Goal: Task Accomplishment & Management: Complete application form

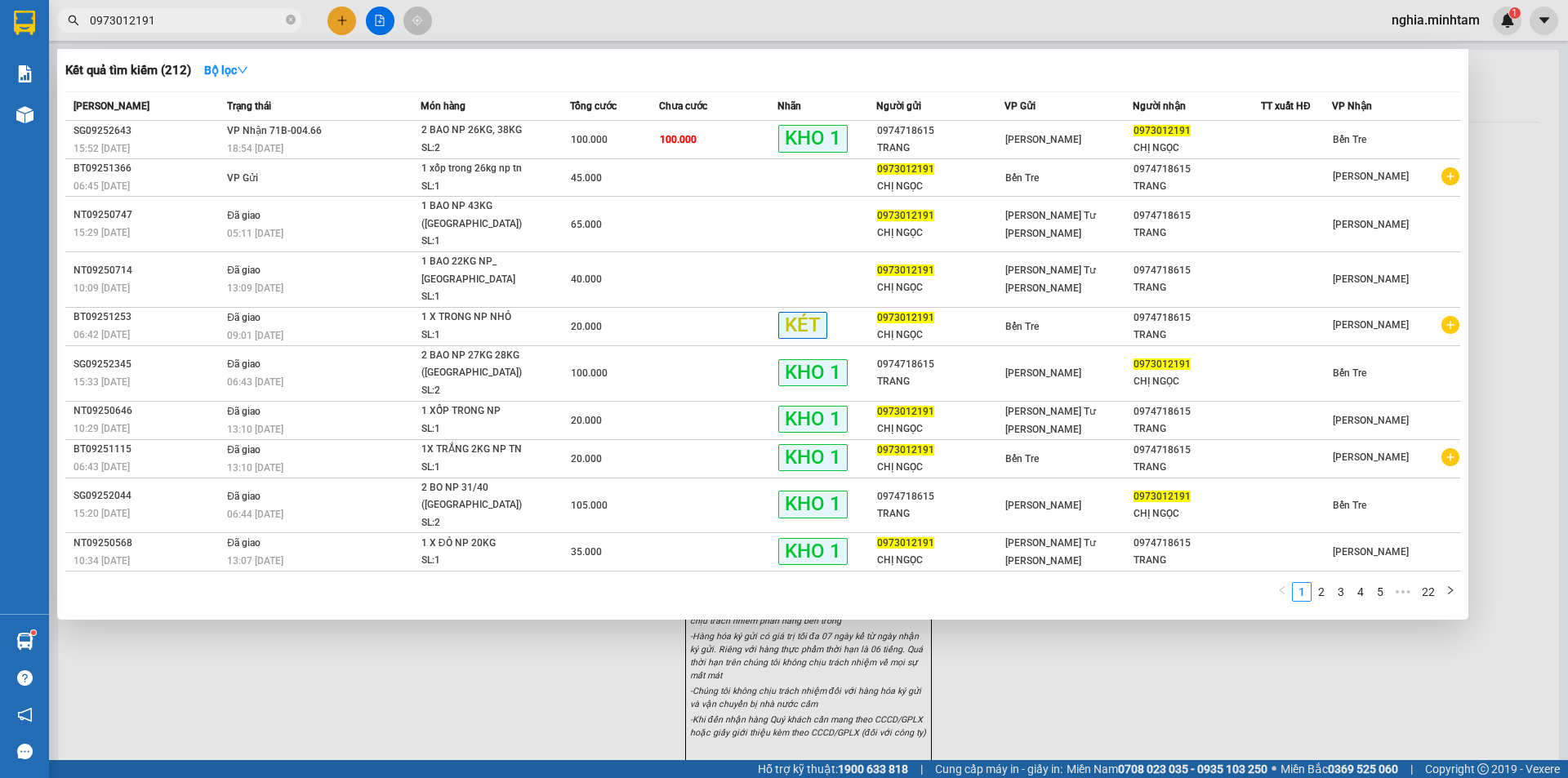
click at [194, 25] on input "0973012191" at bounding box center [186, 20] width 193 height 18
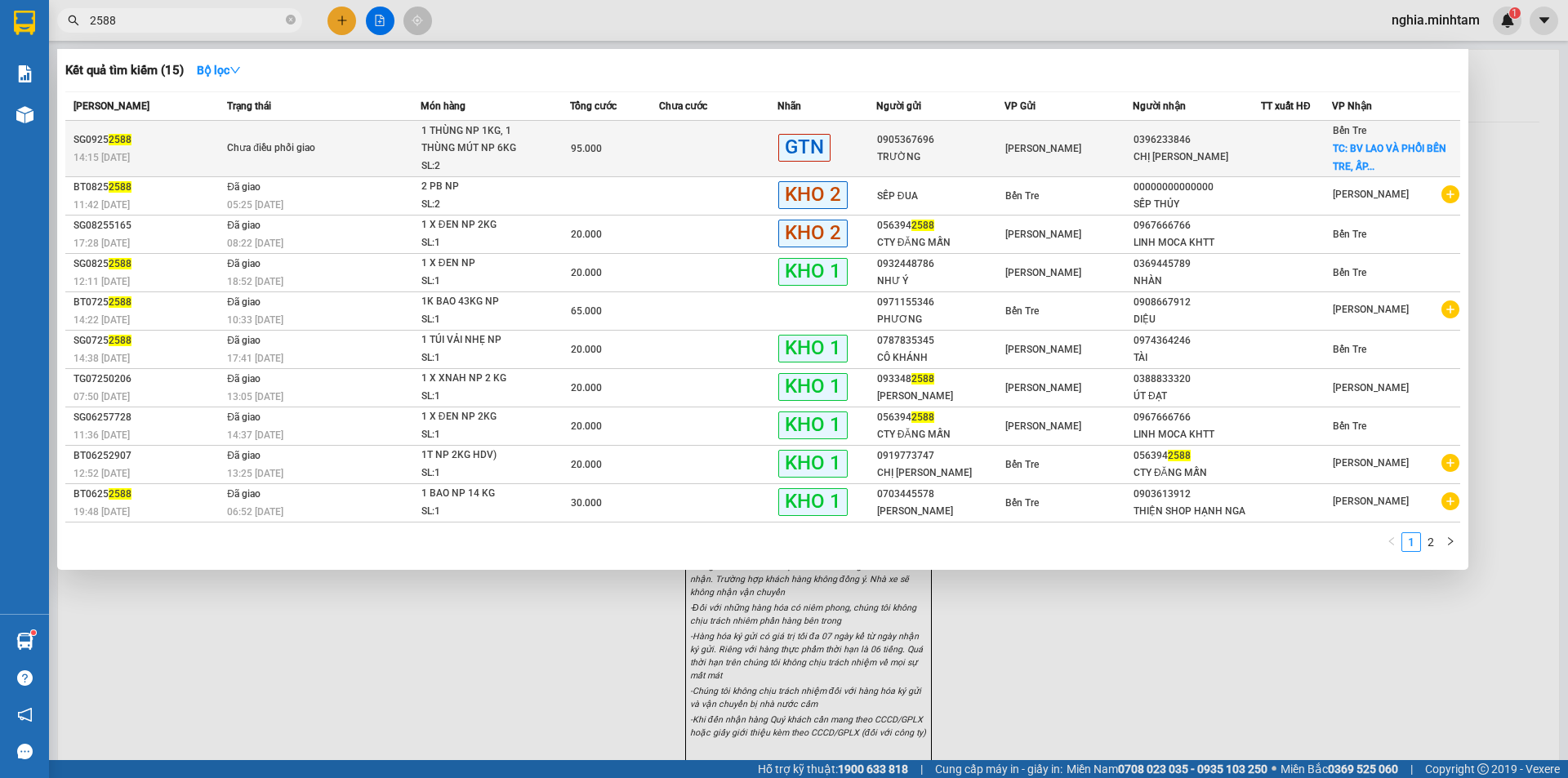
type input "2588"
click at [382, 164] on td "Chưa điều phối giao" at bounding box center [322, 149] width 198 height 56
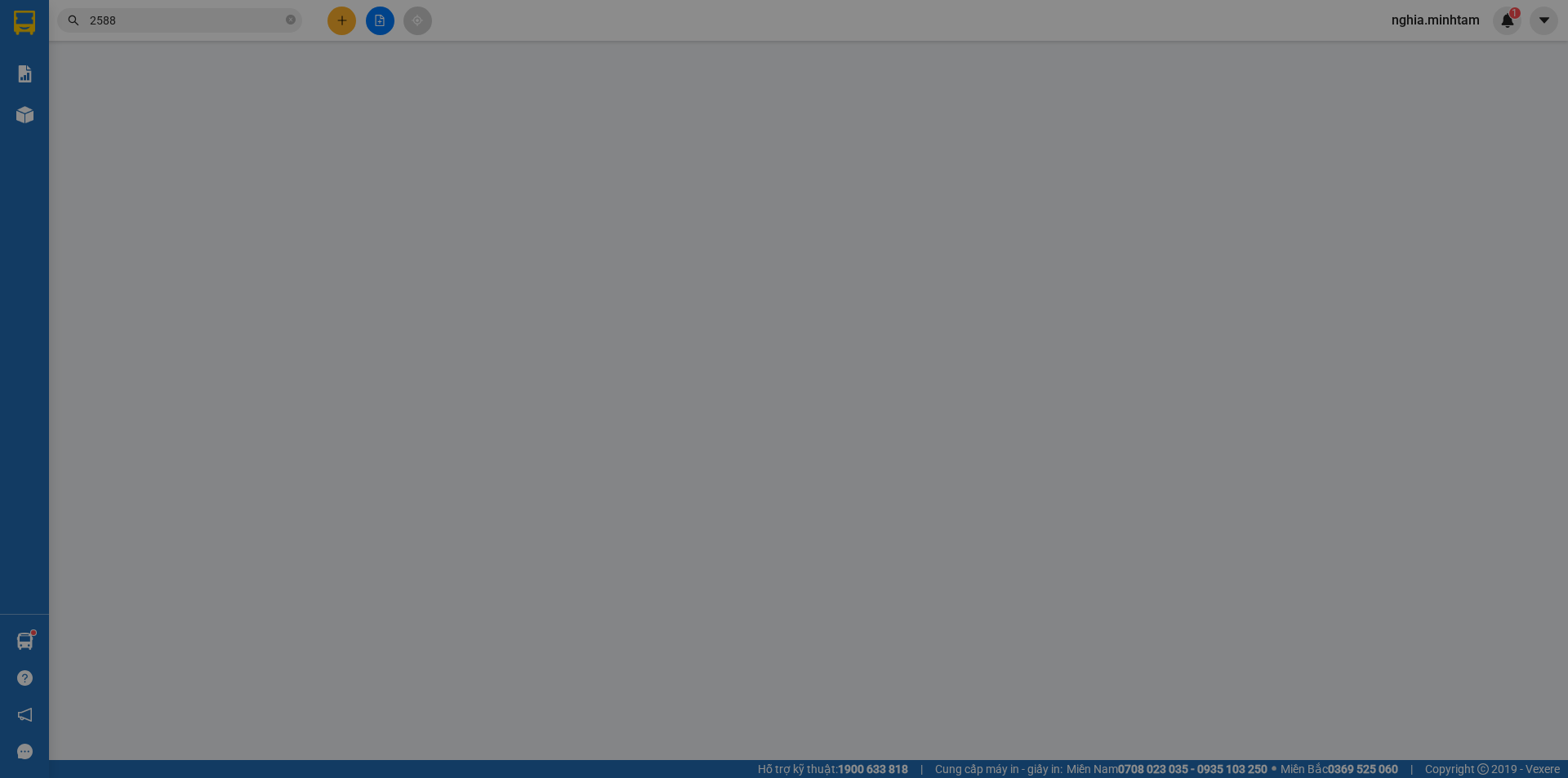
type input "0905367696"
type input "TRƯỜNG"
type input "0396233846"
type input "CHỊ [PERSON_NAME]"
checkbox input "true"
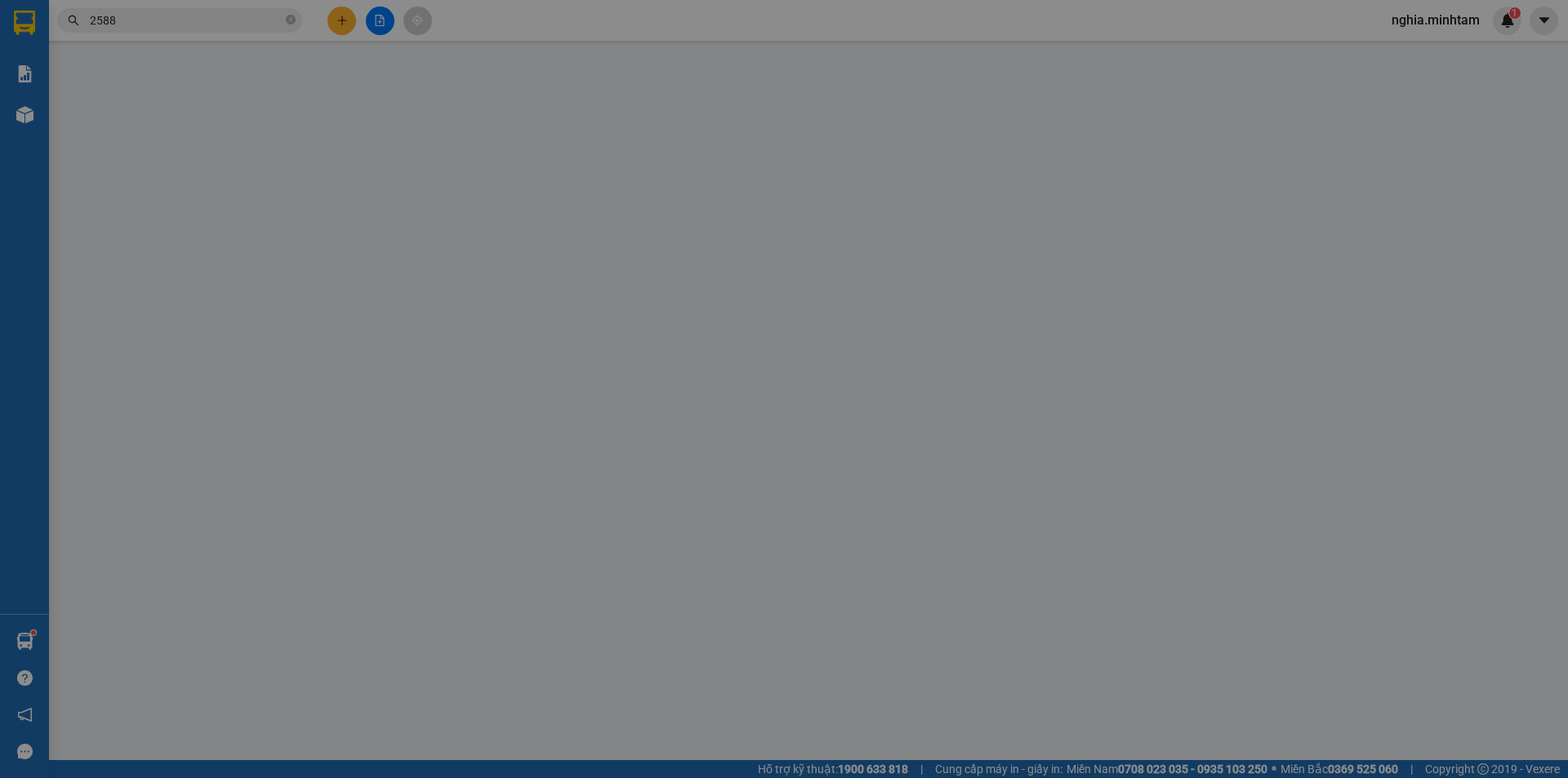
type input "BV LAO VÀ [GEOGRAPHIC_DATA], ẤP [PERSON_NAME], XÃ [PERSON_NAME][GEOGRAPHIC_DATA…"
type input "95.000"
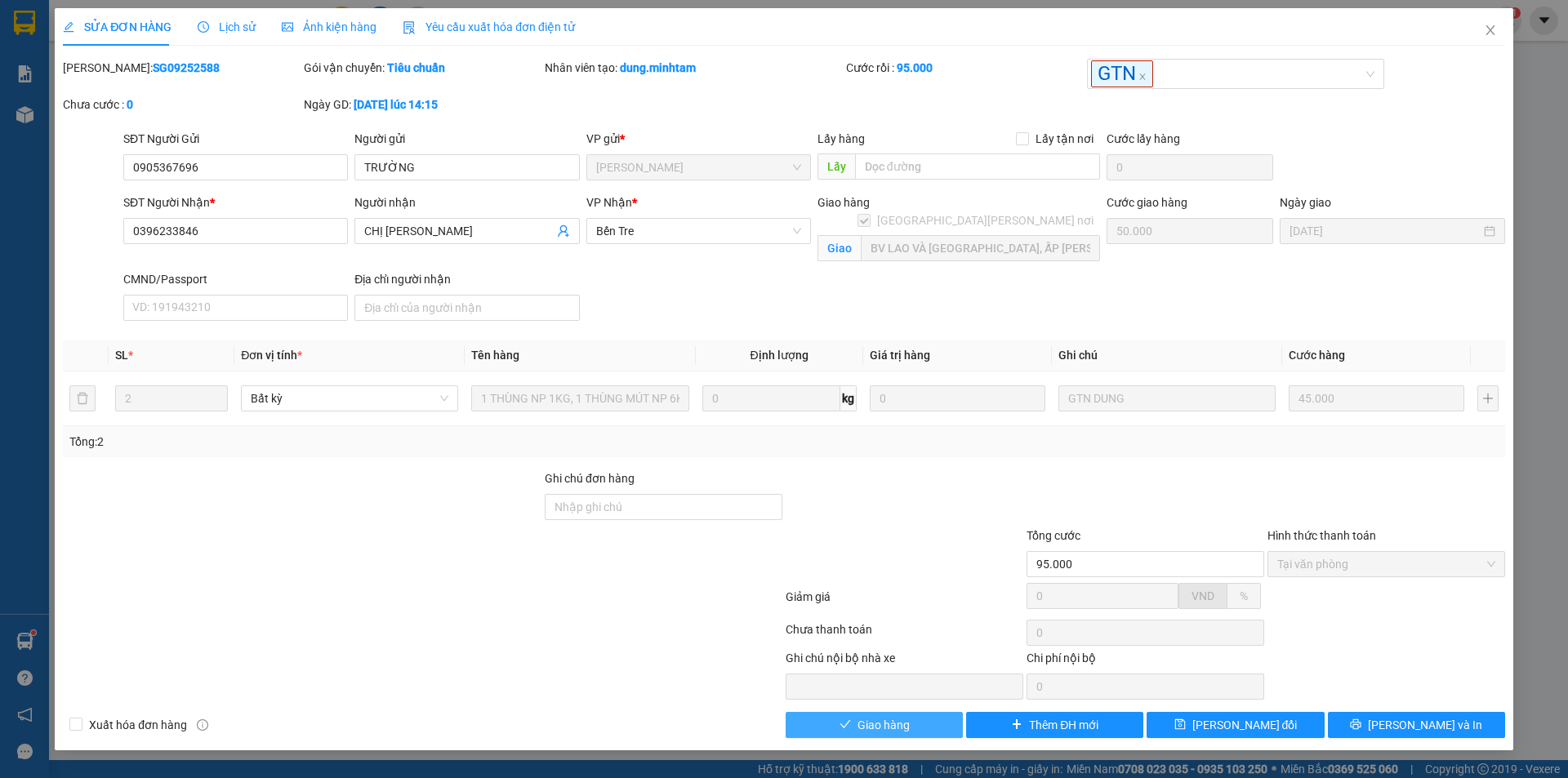
click at [880, 738] on button "Giao hàng" at bounding box center [875, 724] width 177 height 26
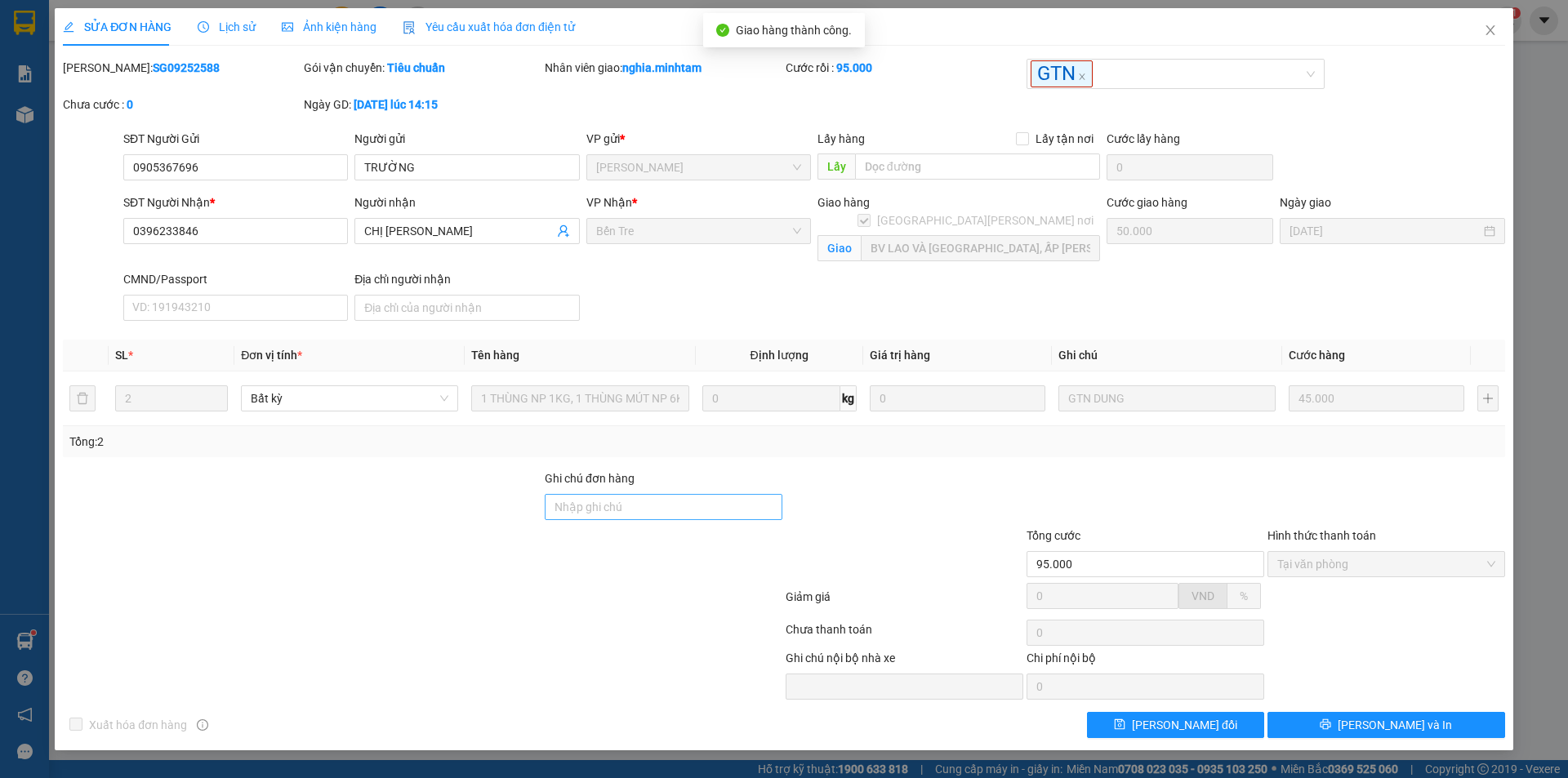
drag, startPoint x: 641, startPoint y: 490, endPoint x: 643, endPoint y: 500, distance: 10.2
click at [643, 491] on div "Ghi chú đơn hàng" at bounding box center [663, 481] width 238 height 25
click at [643, 500] on input "Ghi chú đơn hàng" at bounding box center [663, 507] width 238 height 26
type input "[PERSON_NAME]"
drag, startPoint x: 1324, startPoint y: 723, endPoint x: 781, endPoint y: 591, distance: 558.8
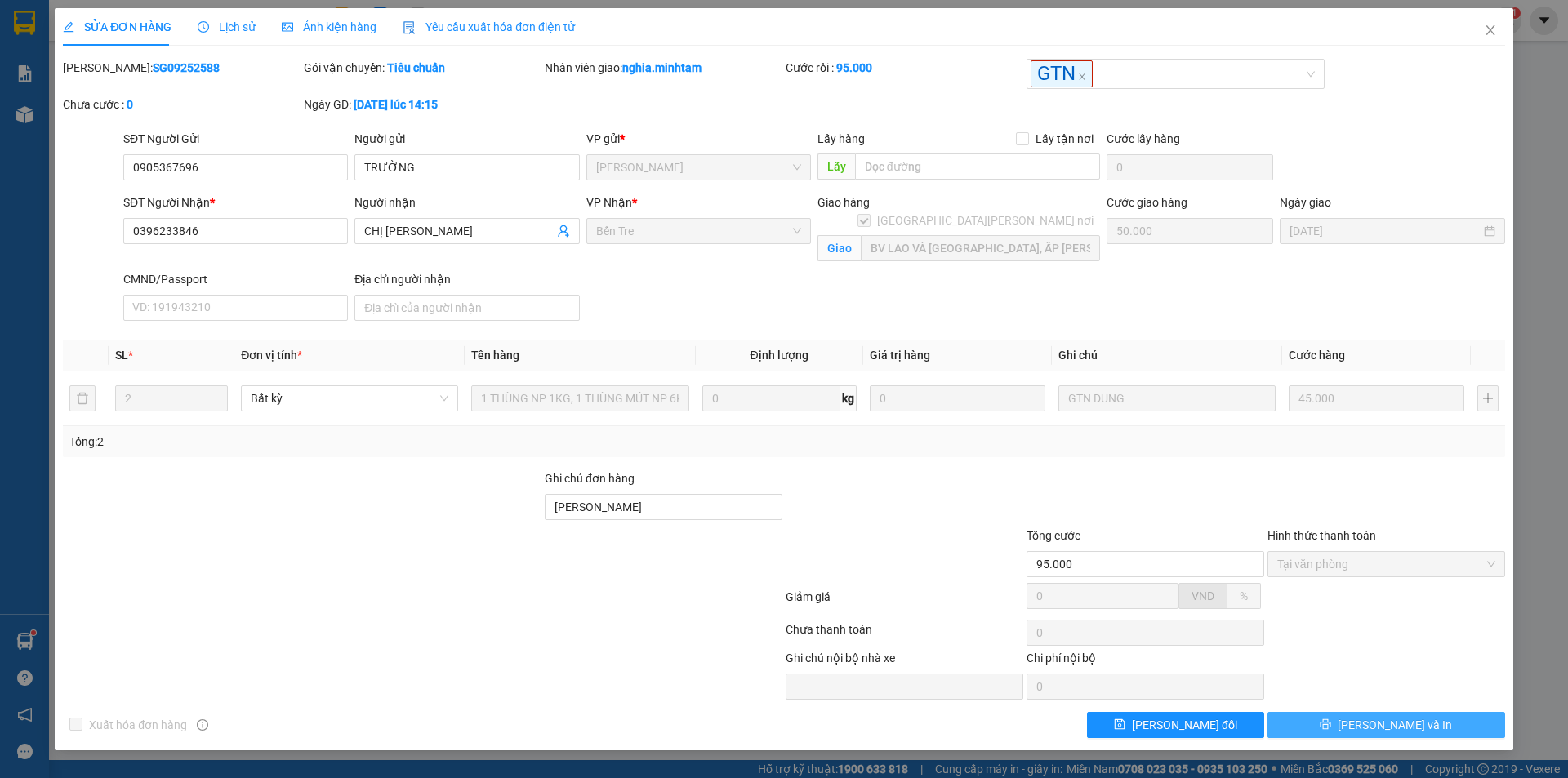
click at [1321, 723] on button "[PERSON_NAME] và In" at bounding box center [1386, 724] width 238 height 26
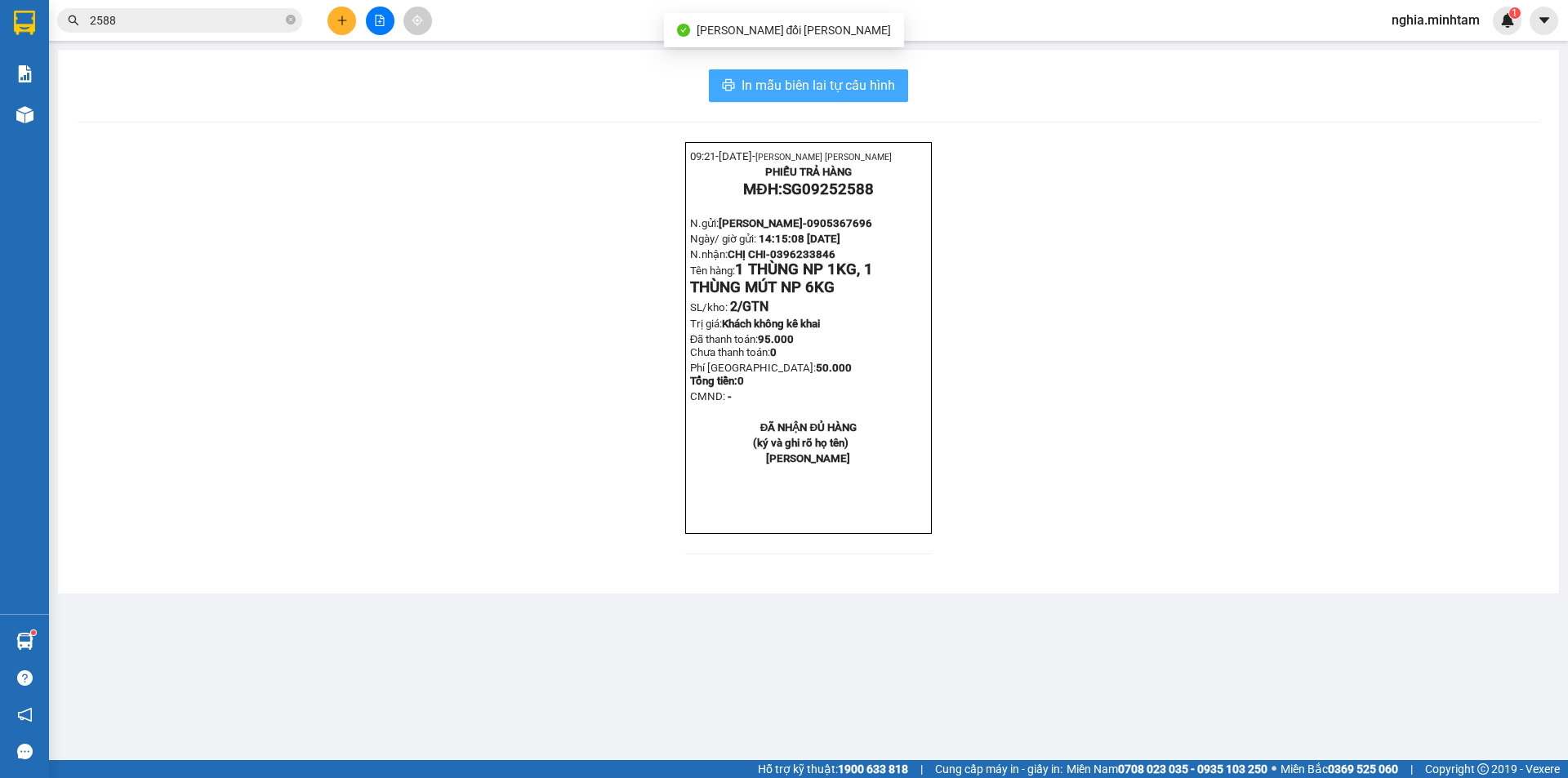
click at [879, 88] on span "In mẫu biên lai tự cấu hình" at bounding box center [819, 85] width 153 height 20
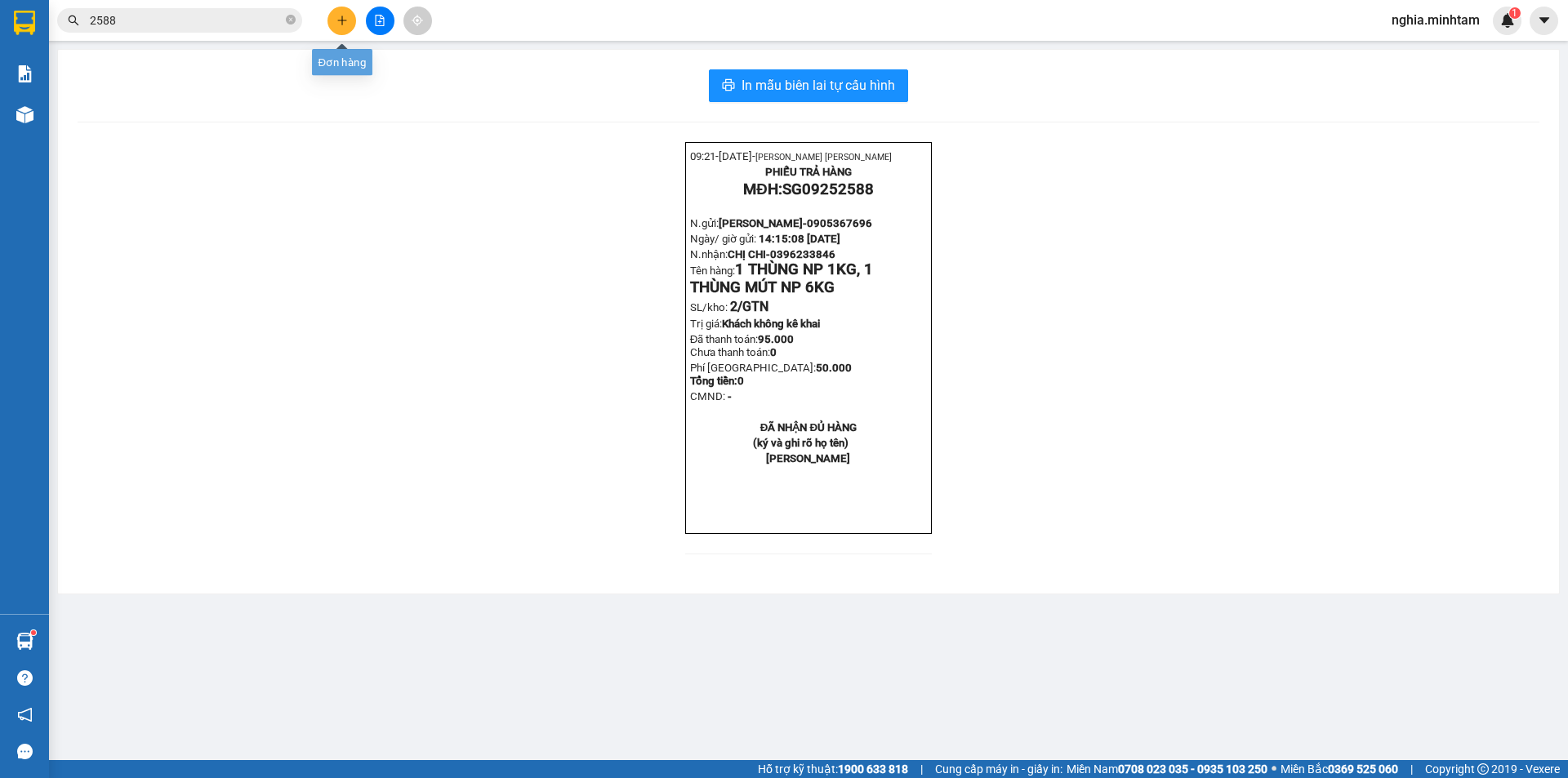
click at [339, 13] on button at bounding box center [342, 21] width 29 height 29
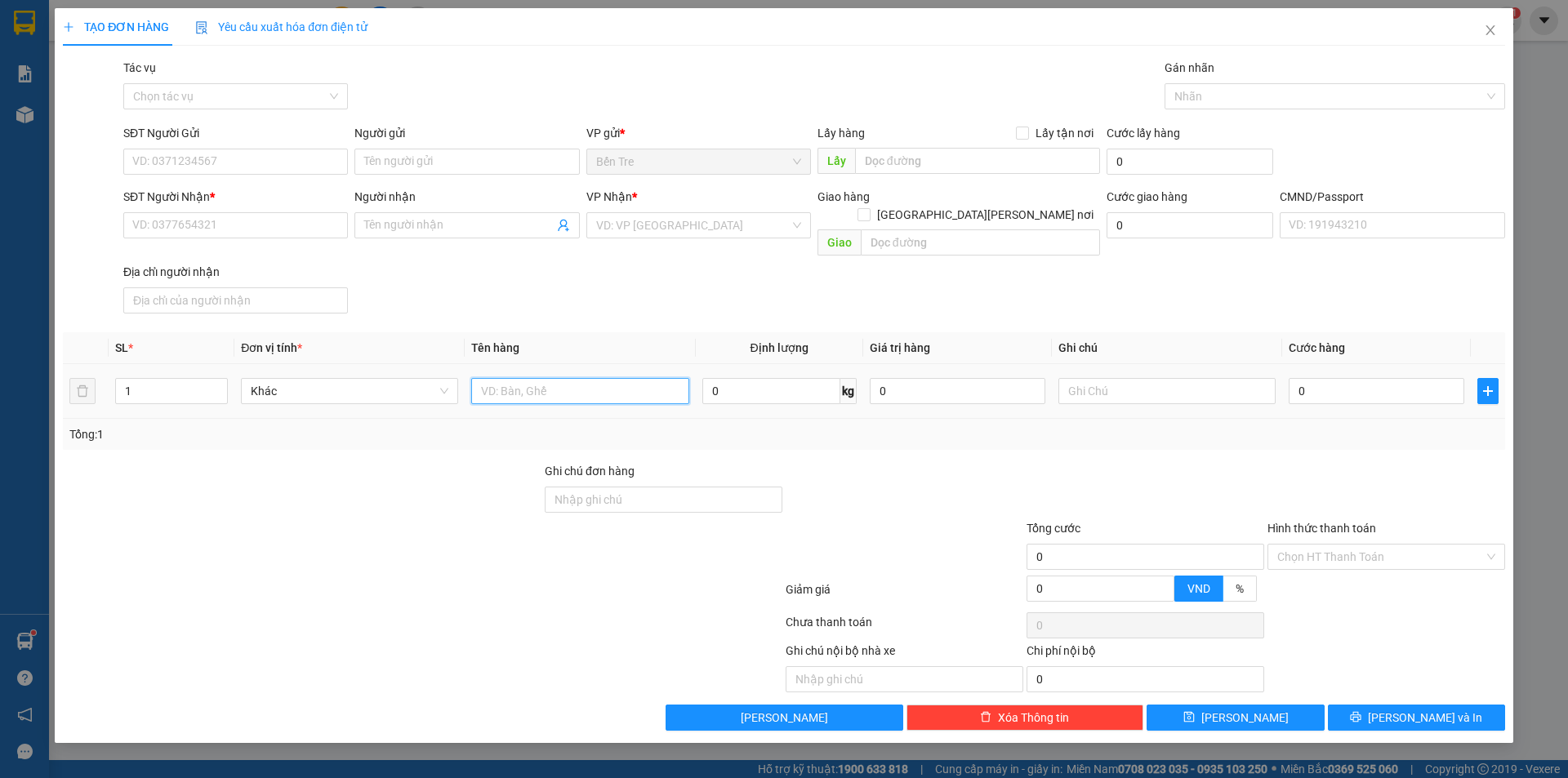
click at [525, 378] on input "text" at bounding box center [580, 391] width 217 height 26
type input "1"
type input "1k thùng 19kg np"
click at [189, 162] on input "SĐT Người Gửi" at bounding box center [235, 161] width 224 height 26
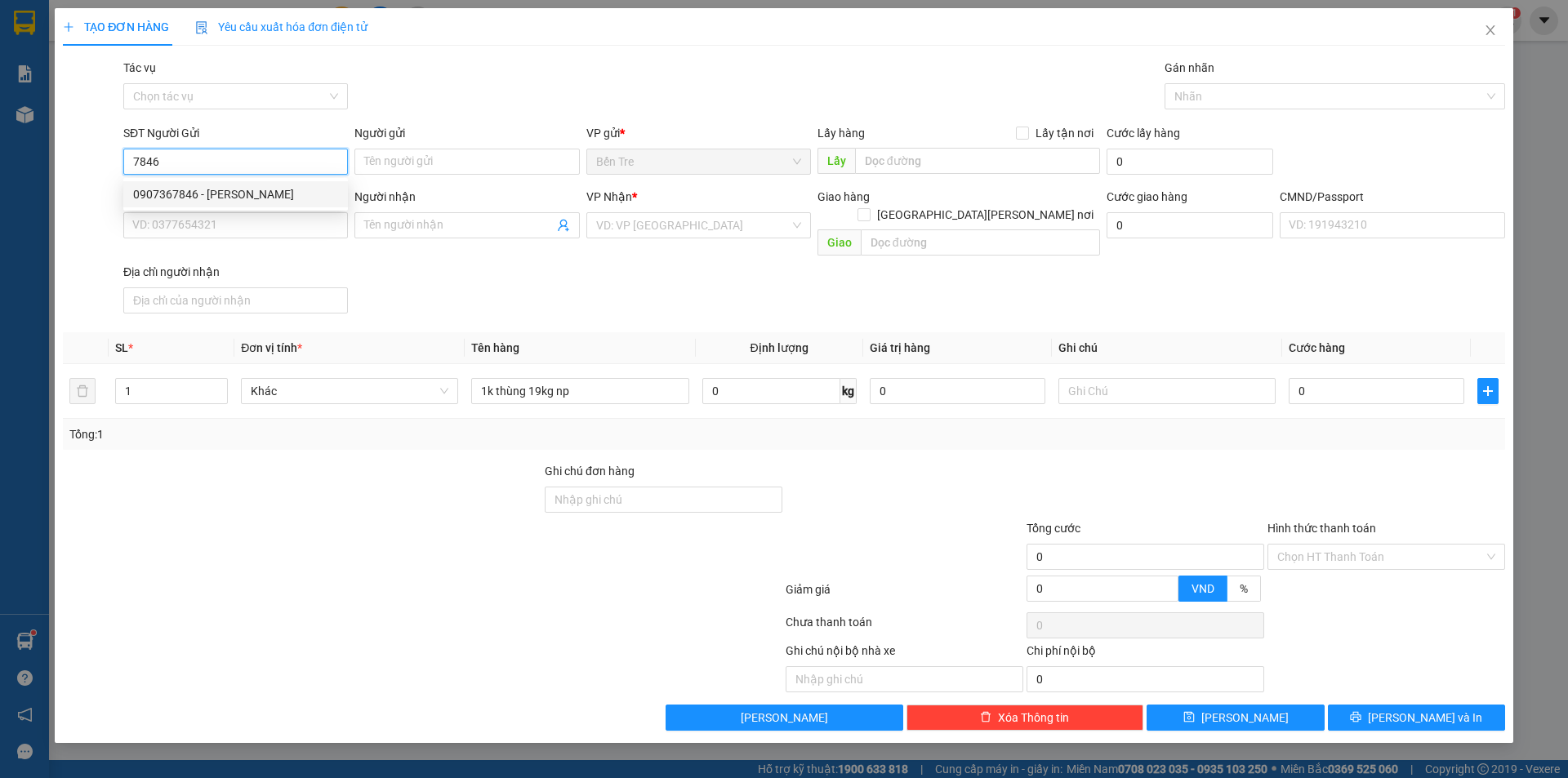
click at [260, 197] on div "0907367846 - [PERSON_NAME]" at bounding box center [235, 193] width 205 height 18
type input "0907367846"
type input "ANH"
type input "0909991754"
type input "LIÊU"
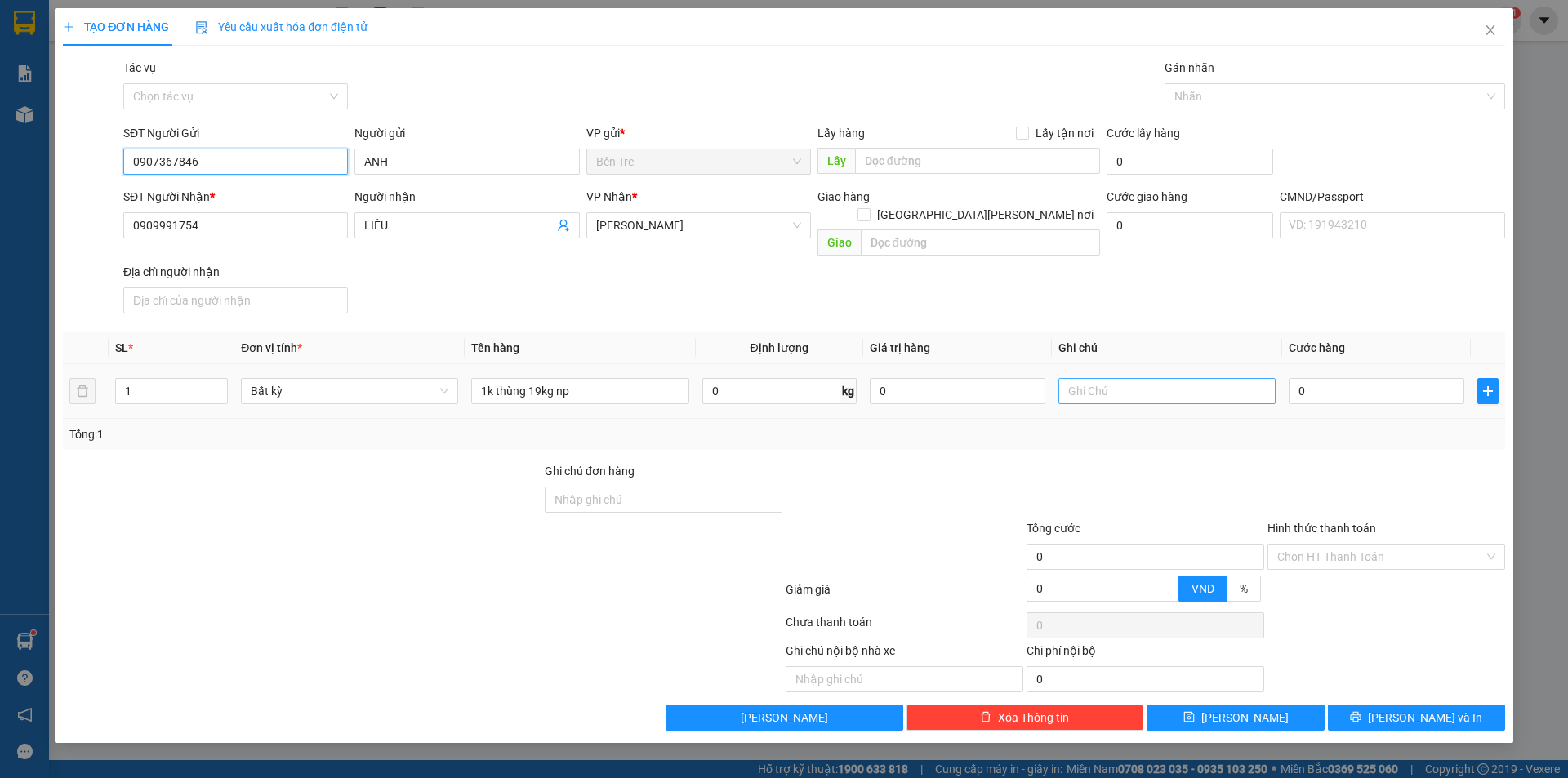
type input "0907367846"
click at [1093, 378] on input "text" at bounding box center [1167, 391] width 217 height 26
type input "13h nghĩa"
click at [1328, 379] on input "0" at bounding box center [1377, 391] width 176 height 26
type input "4"
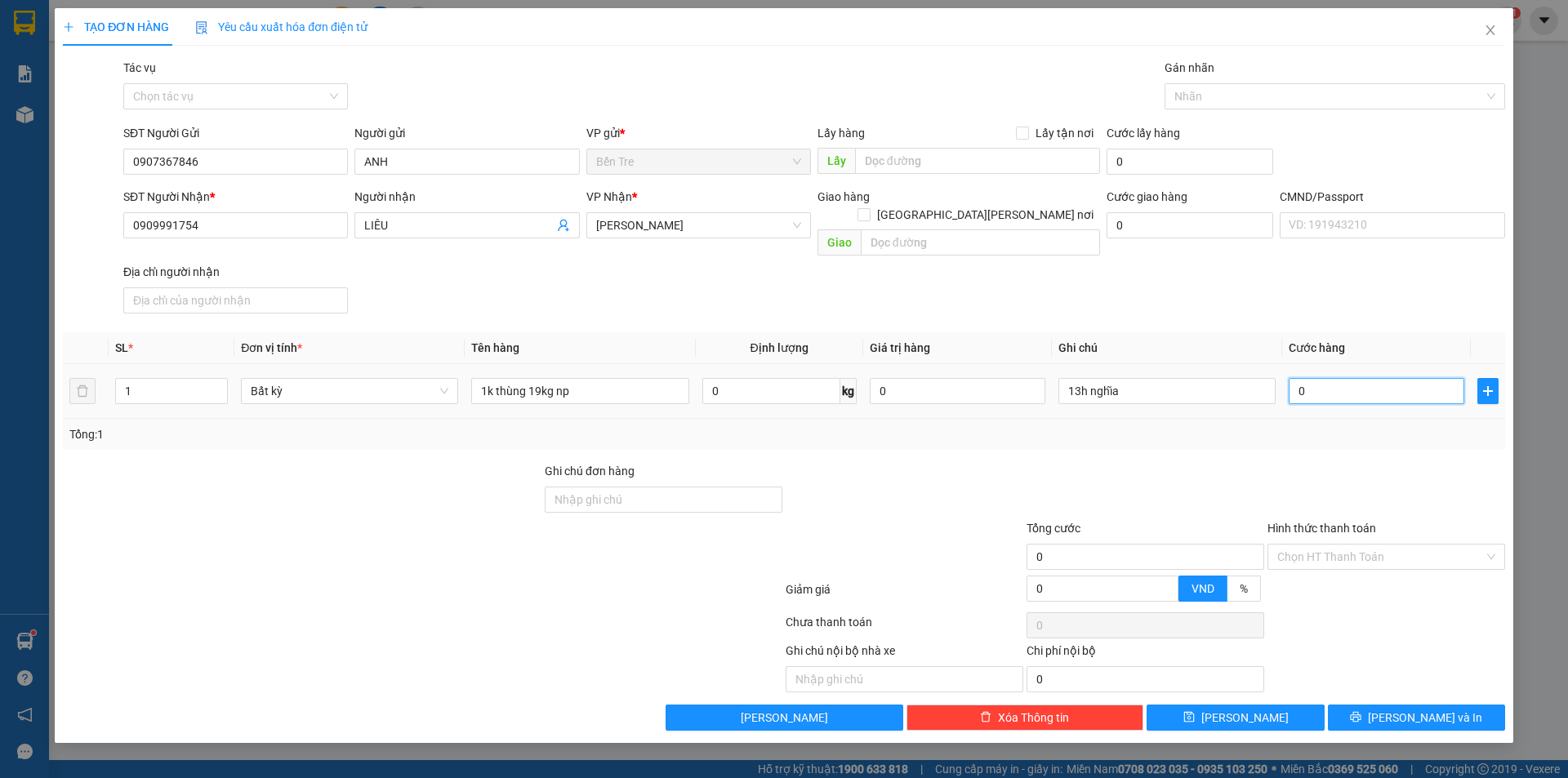
type input "4"
type input "40"
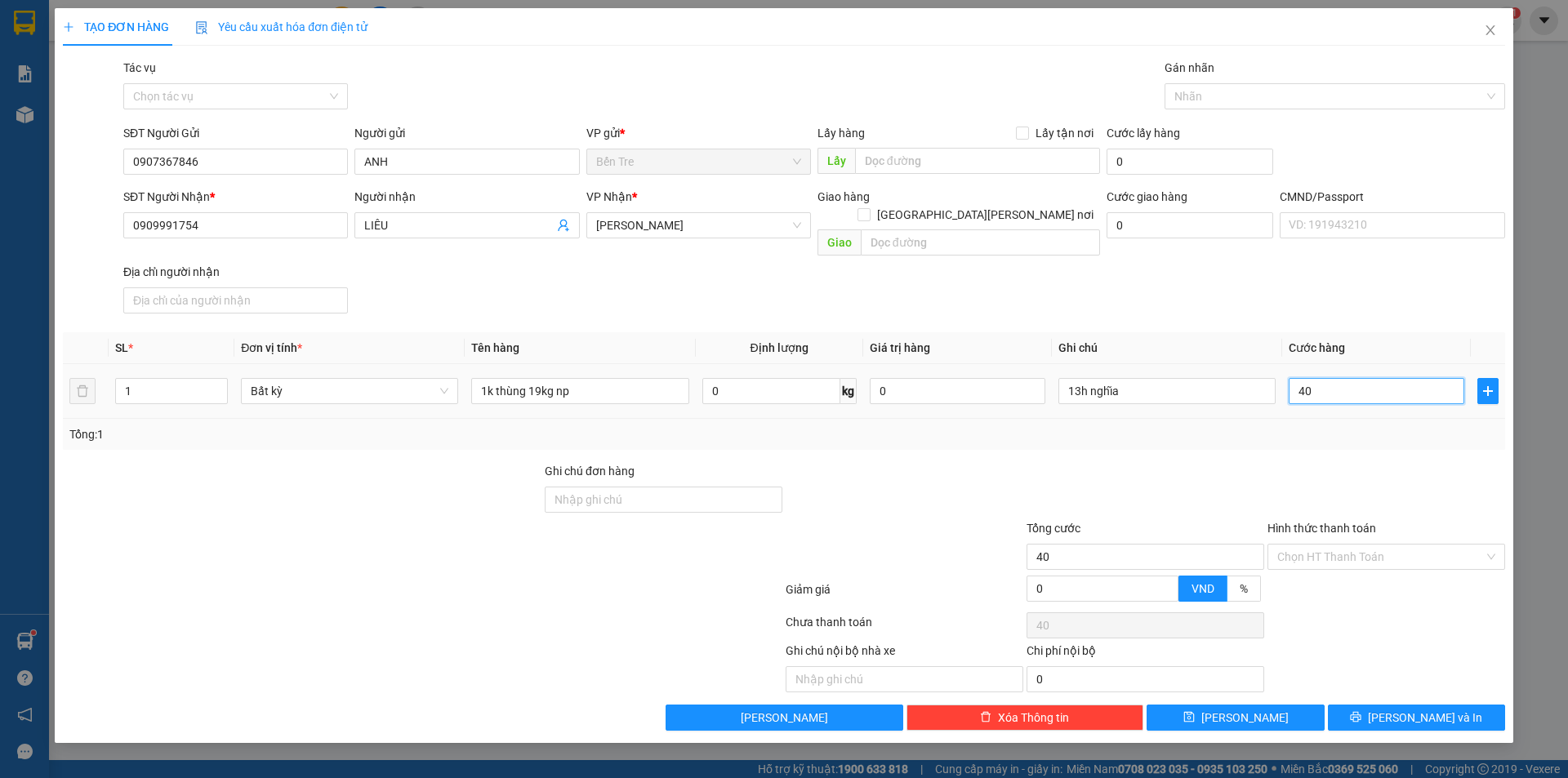
type input "400"
type input "4.000"
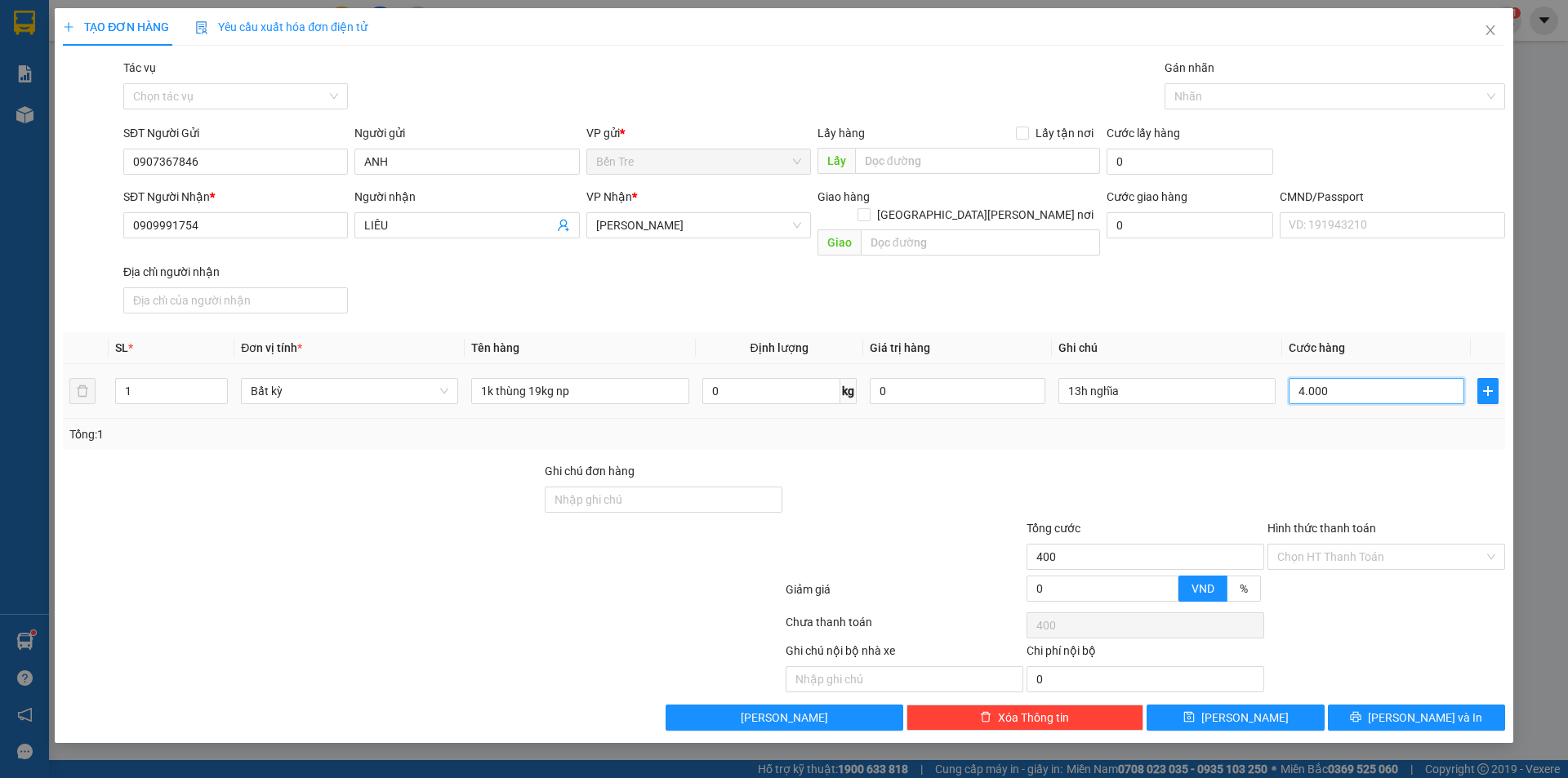
type input "4.000"
type input "40.000"
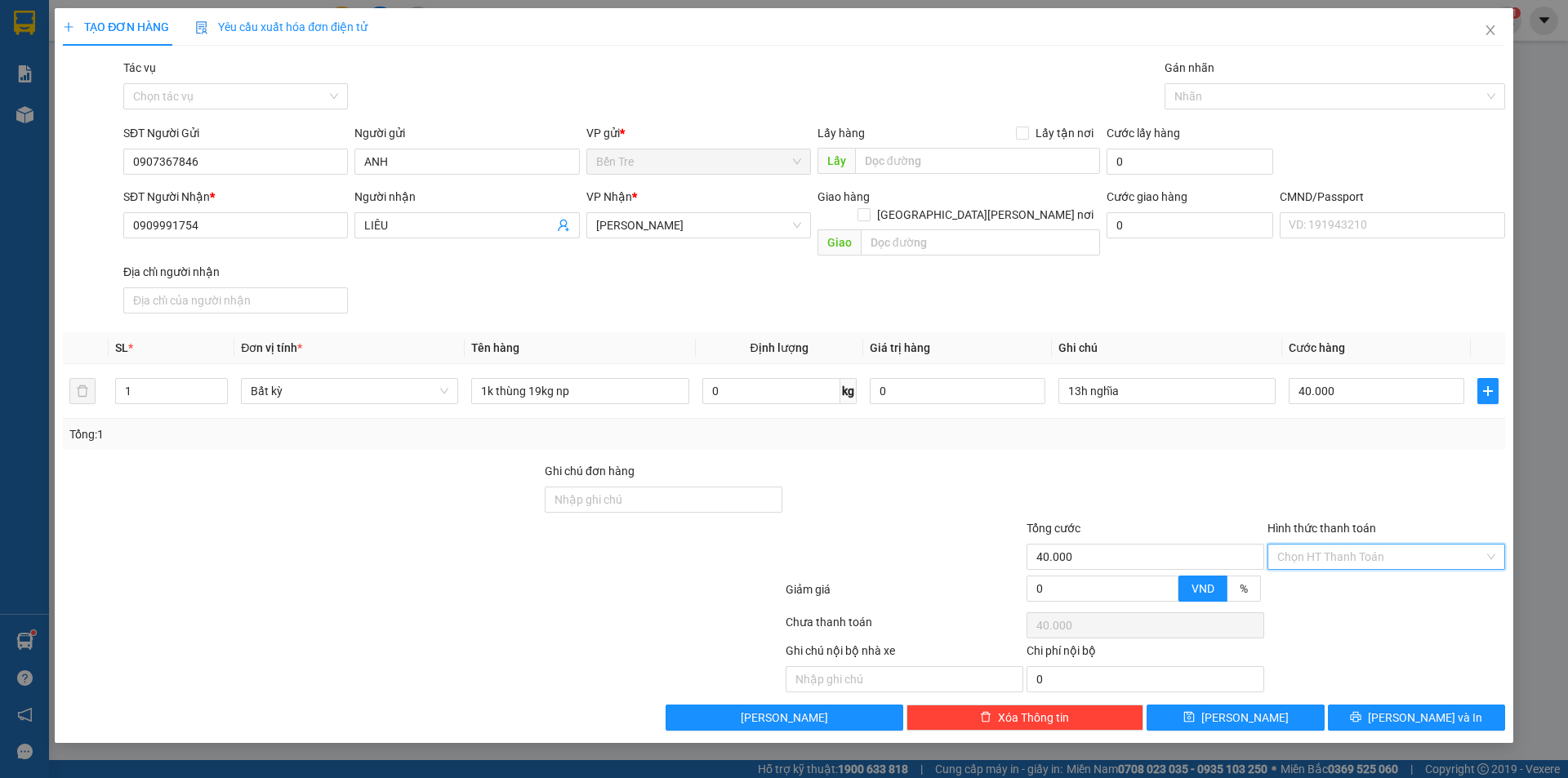
click at [1363, 545] on input "Hình thức thanh toán" at bounding box center [1380, 556] width 206 height 25
click at [1359, 574] on div "Tại văn phòng" at bounding box center [1386, 571] width 218 height 18
type input "0"
click at [1404, 709] on span "[PERSON_NAME] và In" at bounding box center [1426, 717] width 114 height 18
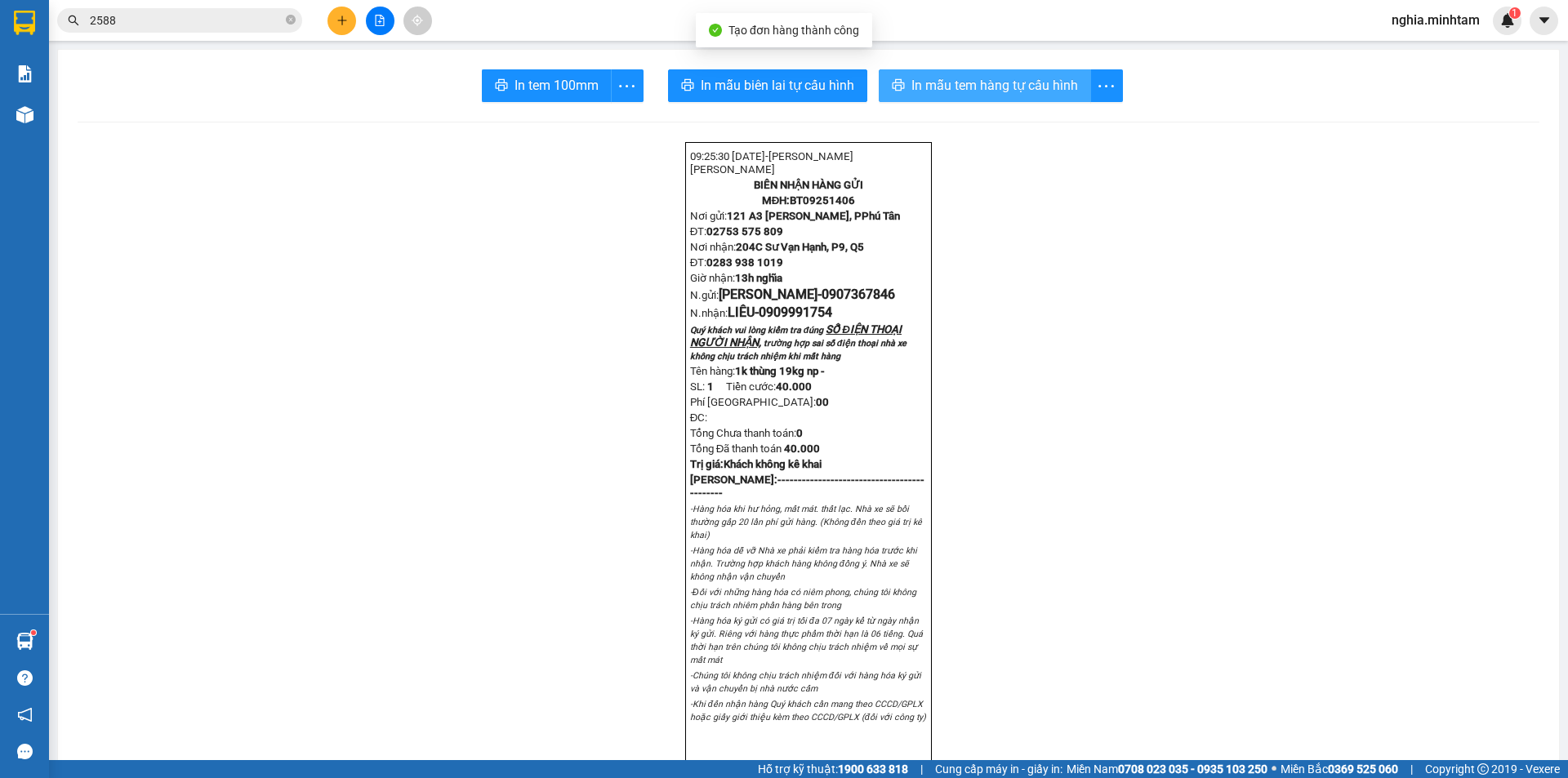
click at [1021, 91] on span "In mẫu tem hàng tự cấu hình" at bounding box center [994, 85] width 166 height 20
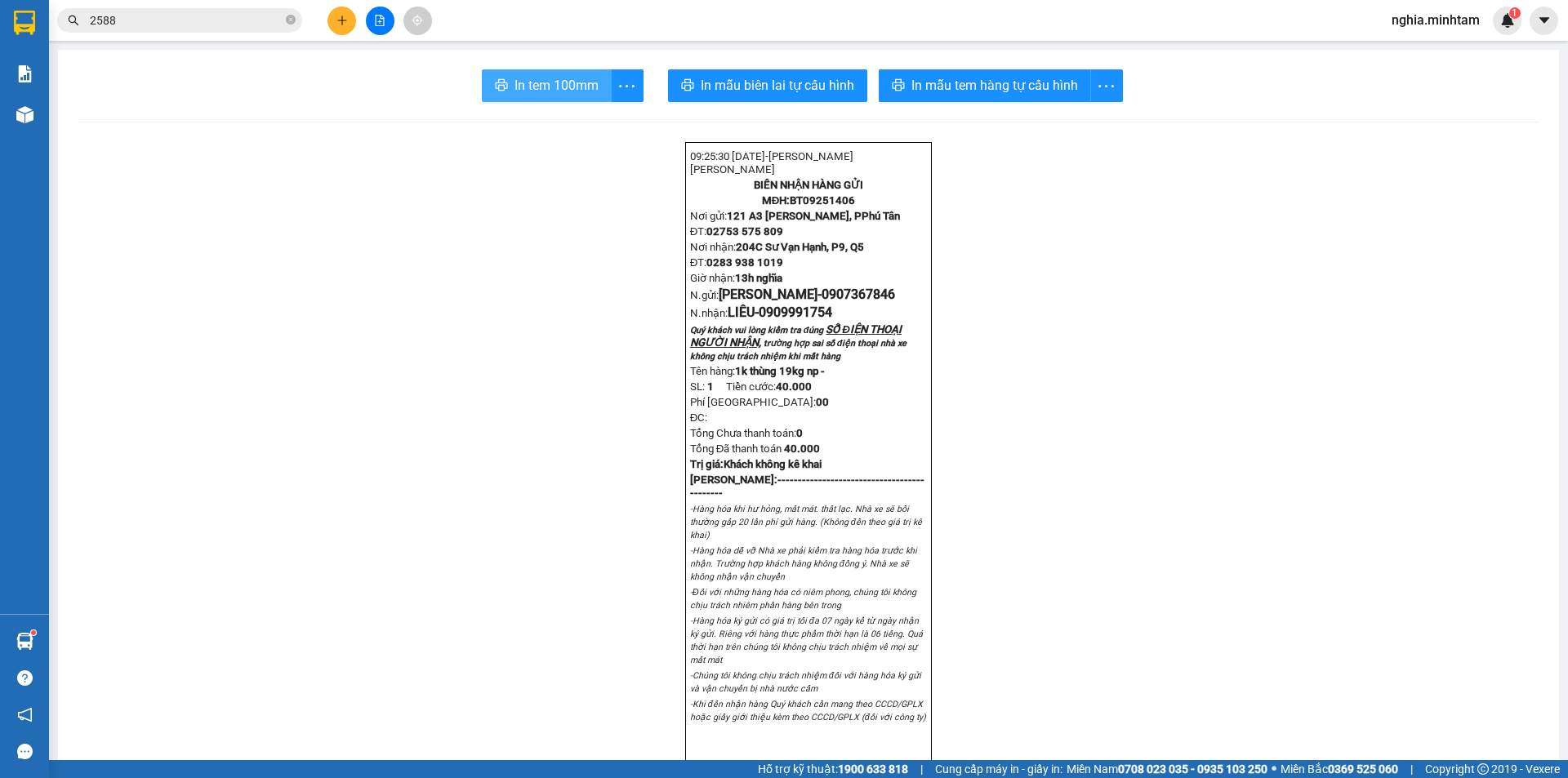
click at [549, 89] on span "In tem 100mm" at bounding box center [557, 85] width 84 height 20
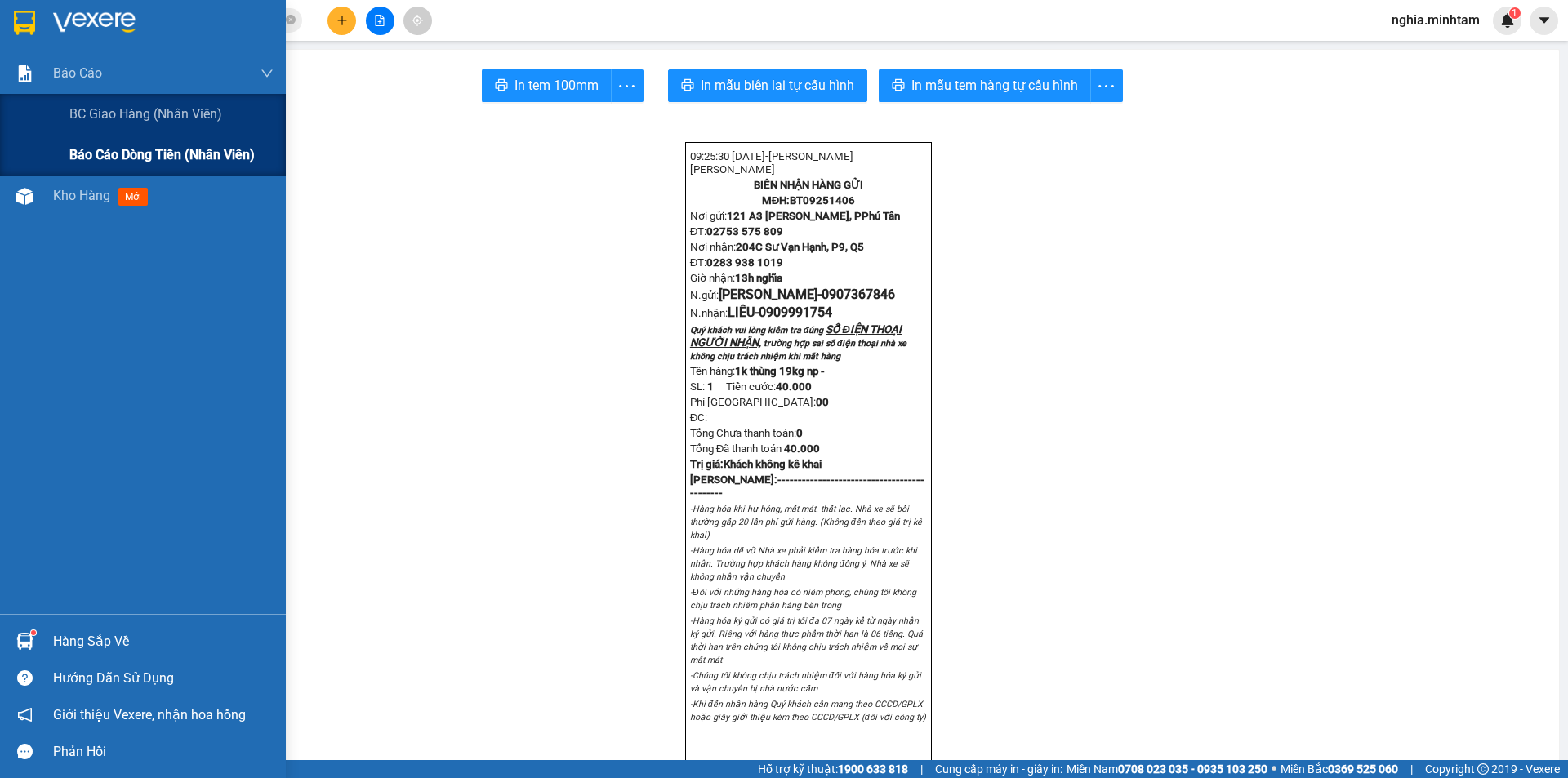
click at [153, 154] on span "Báo cáo dòng tiền (nhân viên)" at bounding box center [161, 155] width 185 height 20
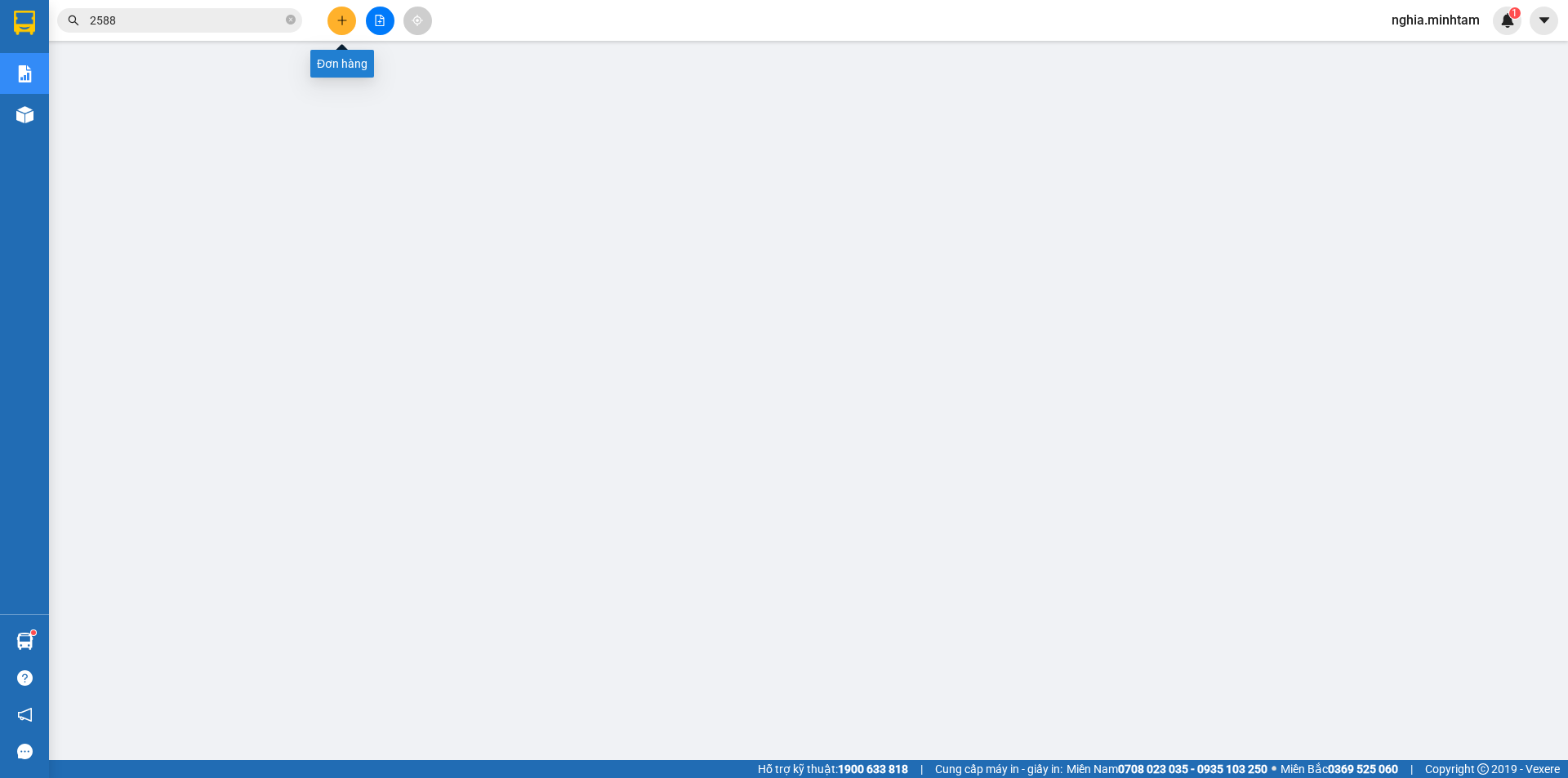
click at [333, 15] on button at bounding box center [342, 21] width 29 height 29
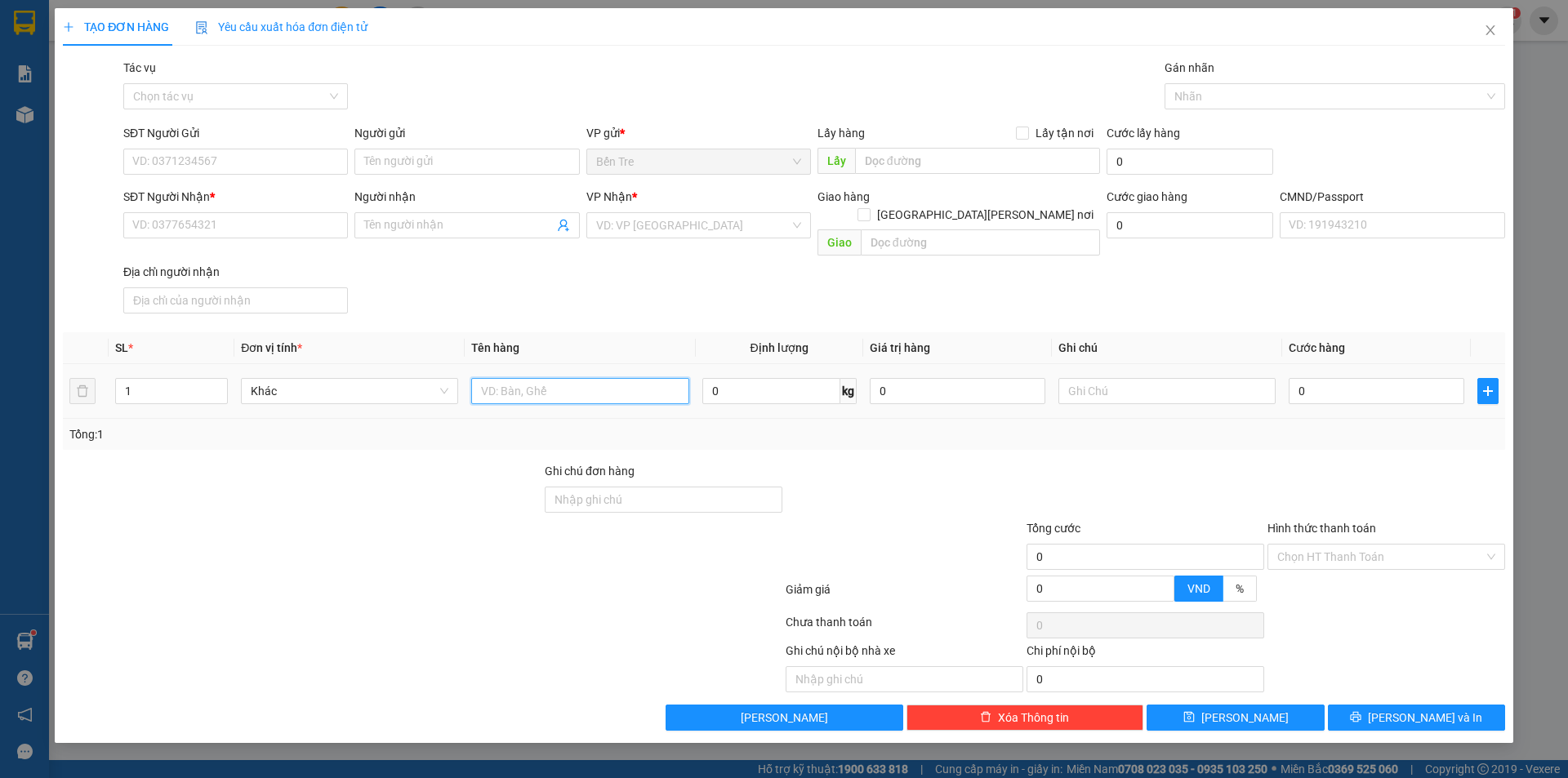
click at [576, 378] on input "text" at bounding box center [580, 391] width 217 height 26
type input "1 bao 18kh np da"
click at [164, 164] on input "SĐT Người Gửi" at bounding box center [235, 161] width 224 height 26
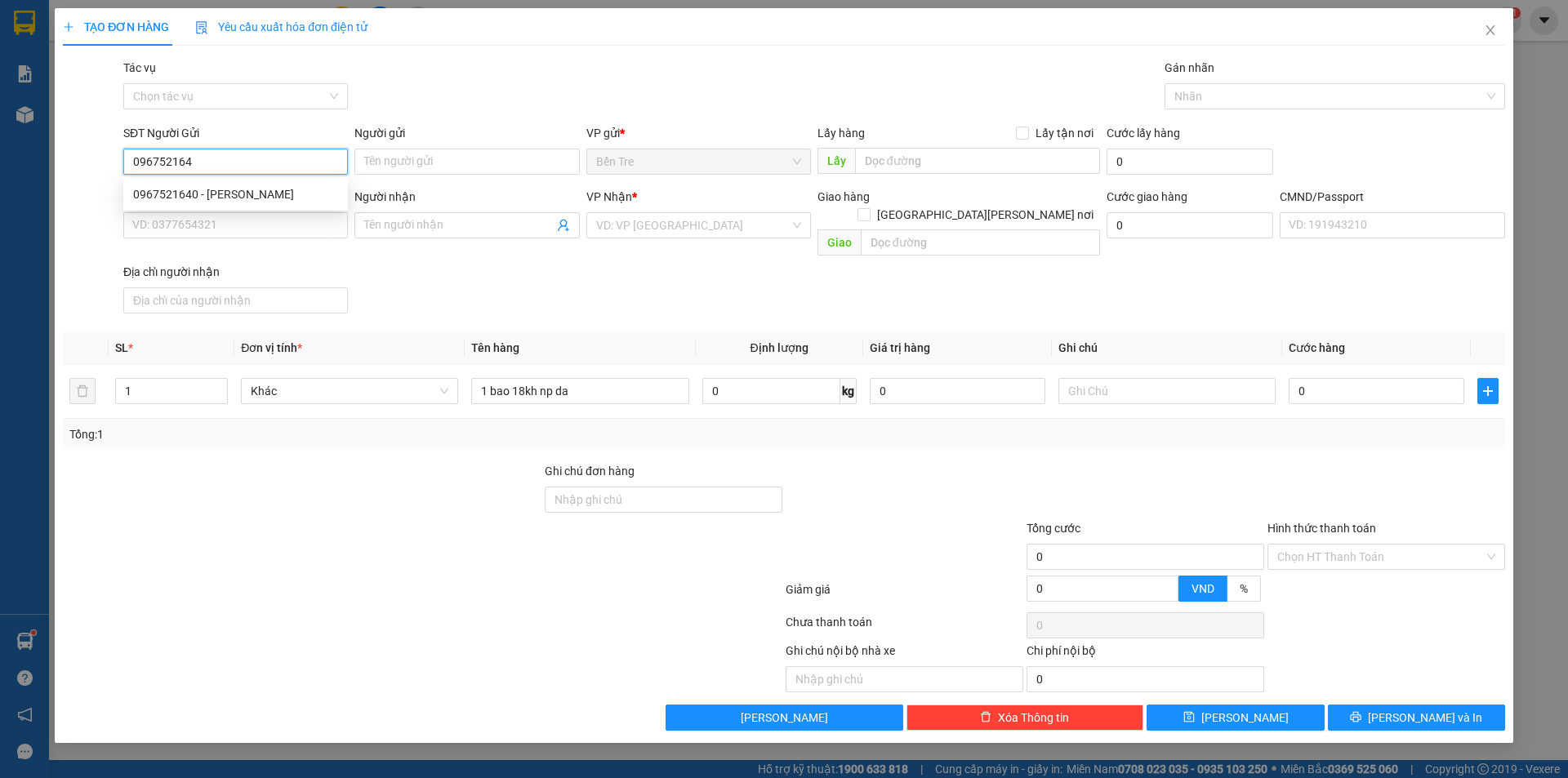
type input "0967521640"
click at [272, 193] on div "0967521640 - [PERSON_NAME]" at bounding box center [235, 193] width 205 height 18
type input "THANH"
type input "0902332093"
type input "VŨ"
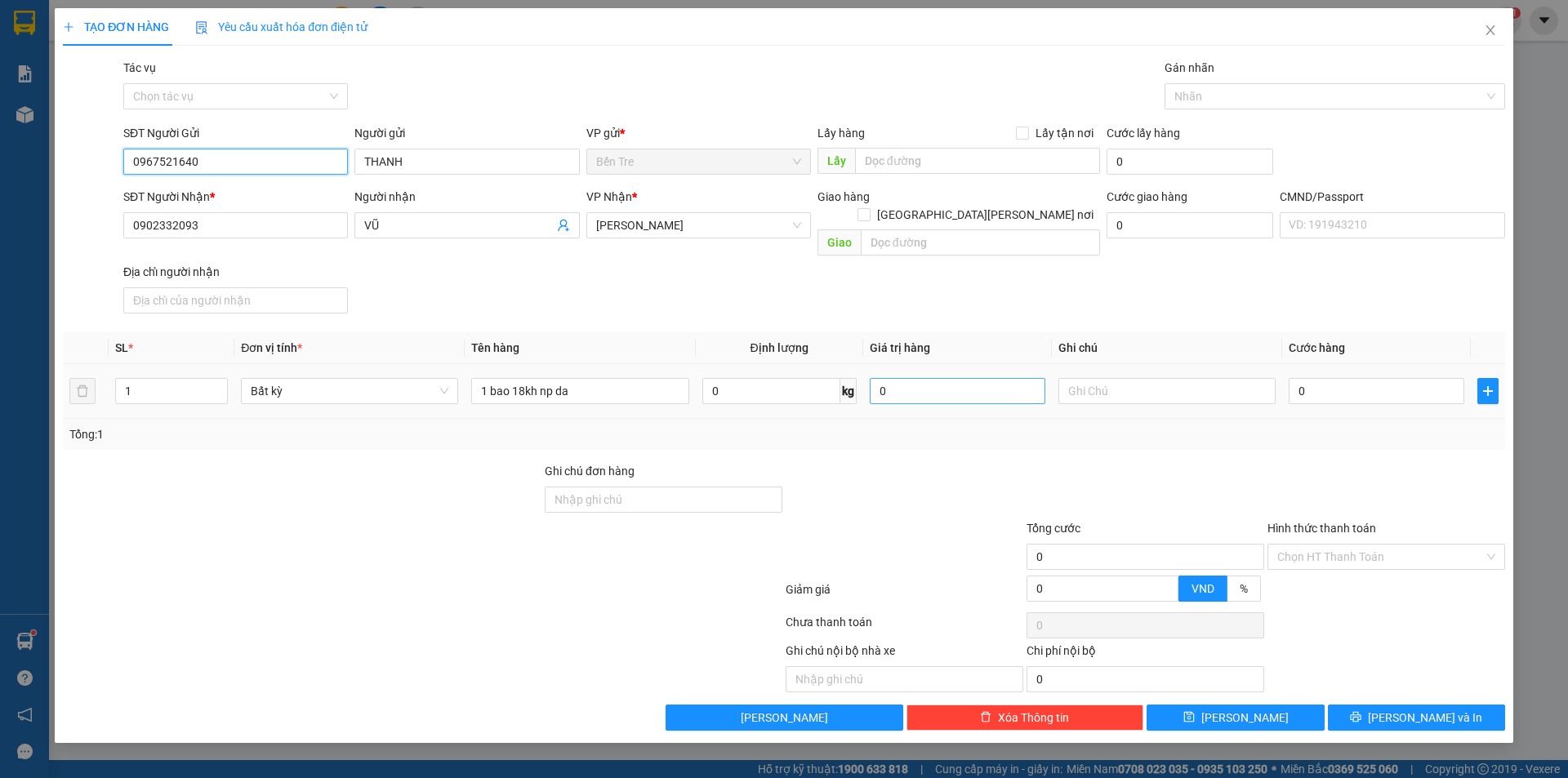
type input "0967521640"
click at [914, 378] on input "0" at bounding box center [958, 391] width 176 height 26
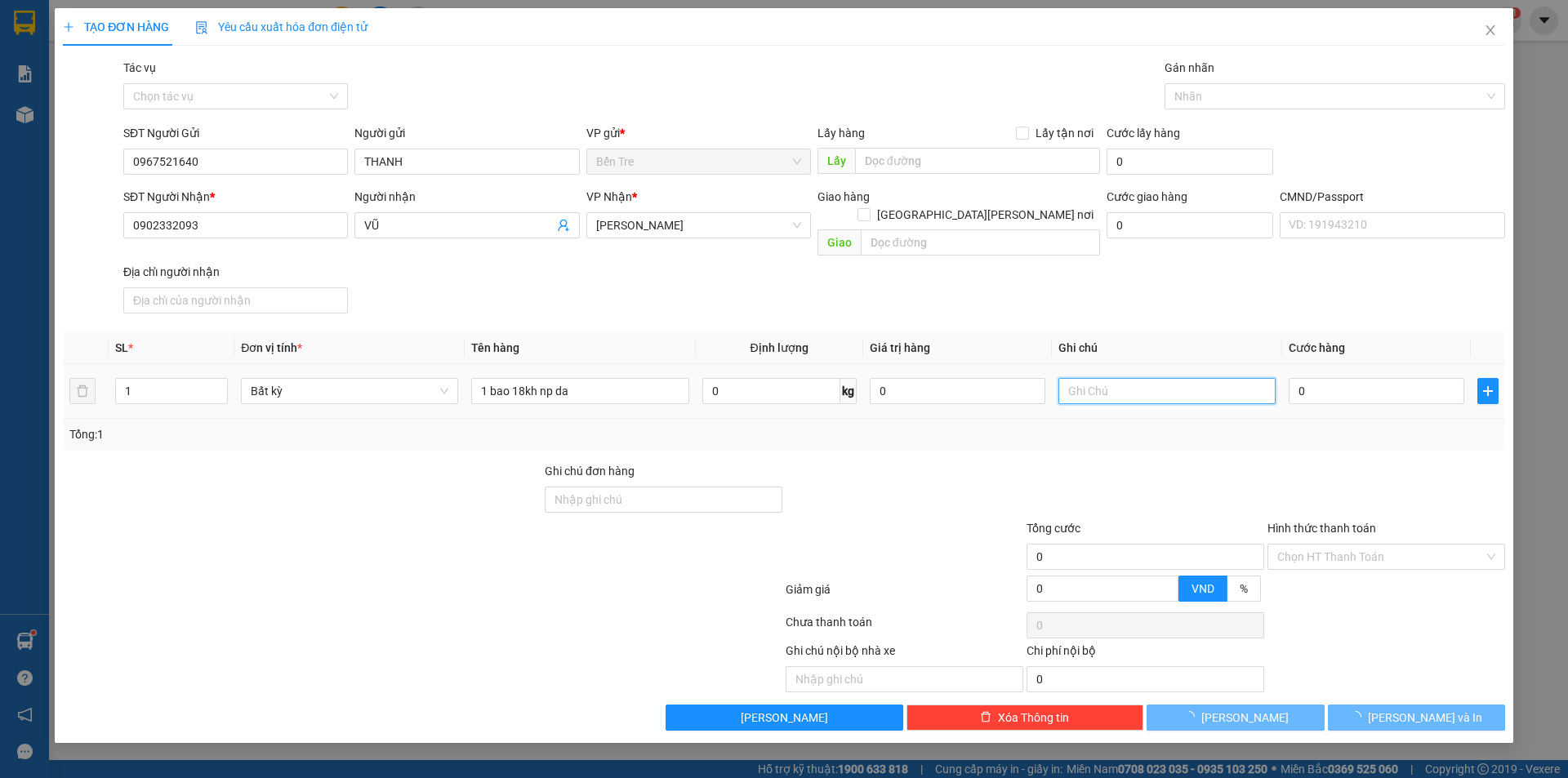
click at [1130, 378] on input "text" at bounding box center [1167, 391] width 217 height 26
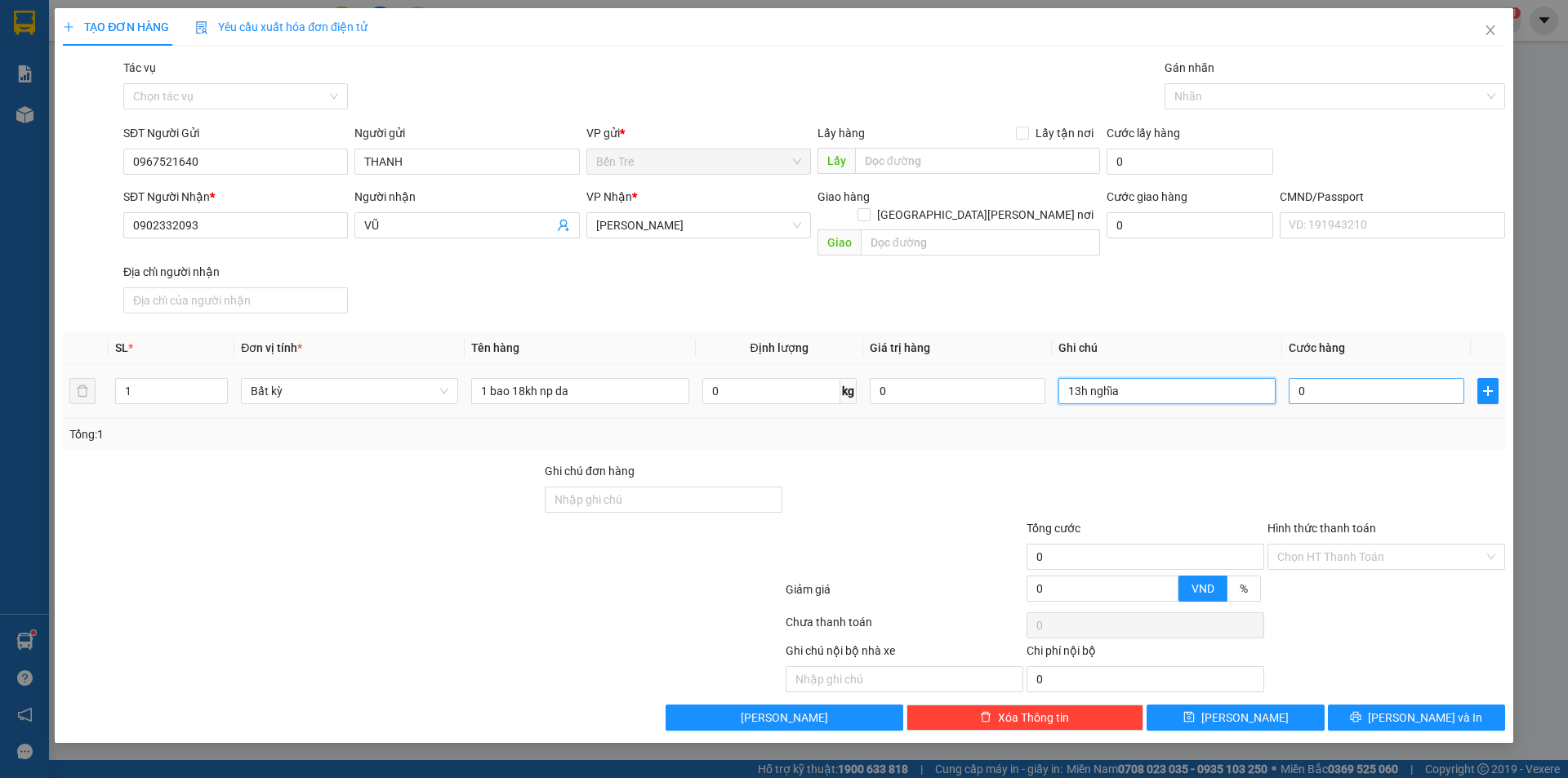
type input "13h nghĩa"
click at [1333, 378] on input "0" at bounding box center [1377, 391] width 176 height 26
drag, startPoint x: 541, startPoint y: 369, endPoint x: 532, endPoint y: 370, distance: 9.1
click at [532, 378] on input "1 bao 18kh np da" at bounding box center [580, 391] width 217 height 26
type input "1 bao 18kgnp da"
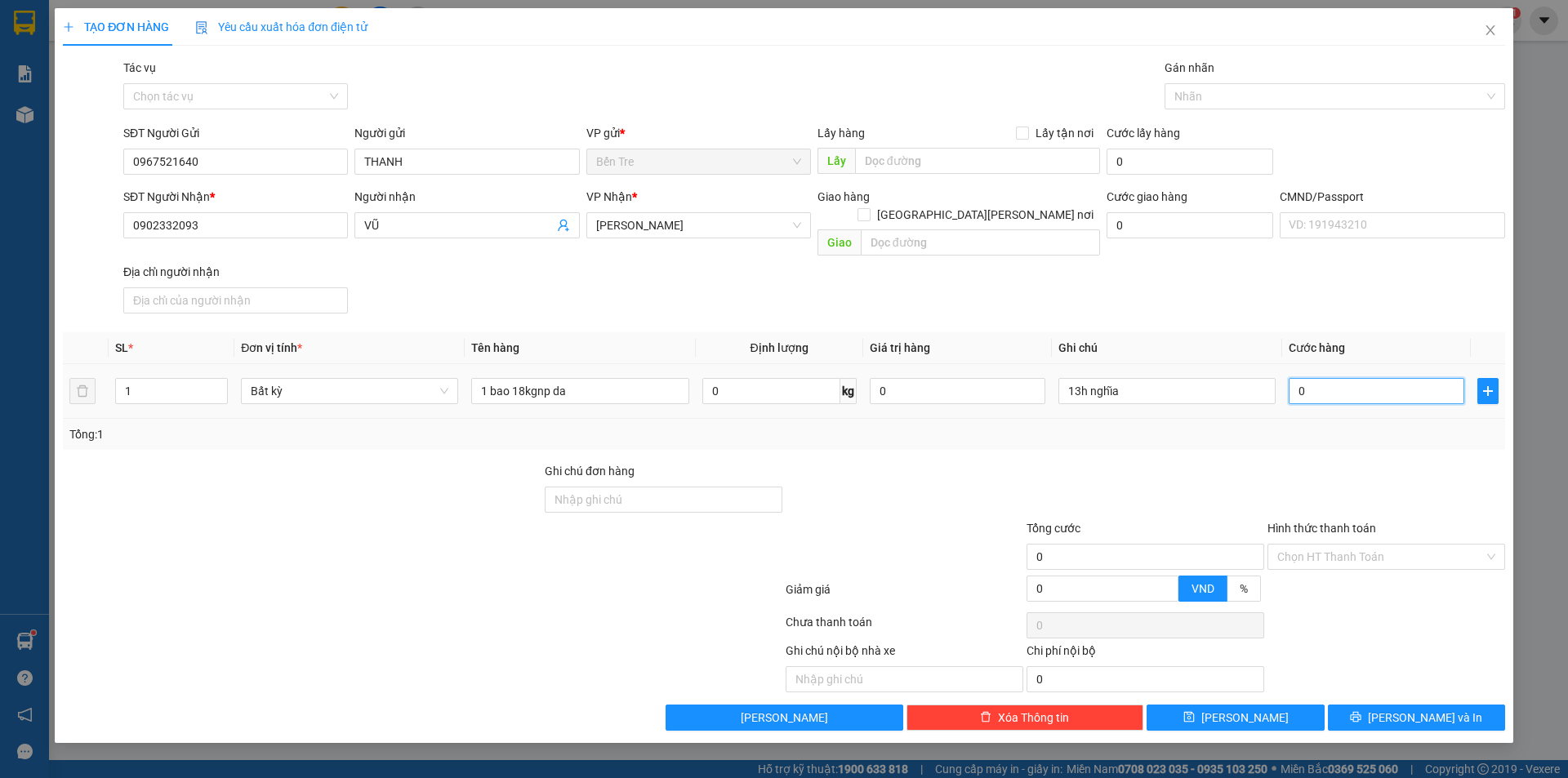
click at [1317, 379] on input "0" at bounding box center [1377, 391] width 176 height 26
type input "3"
type input "35"
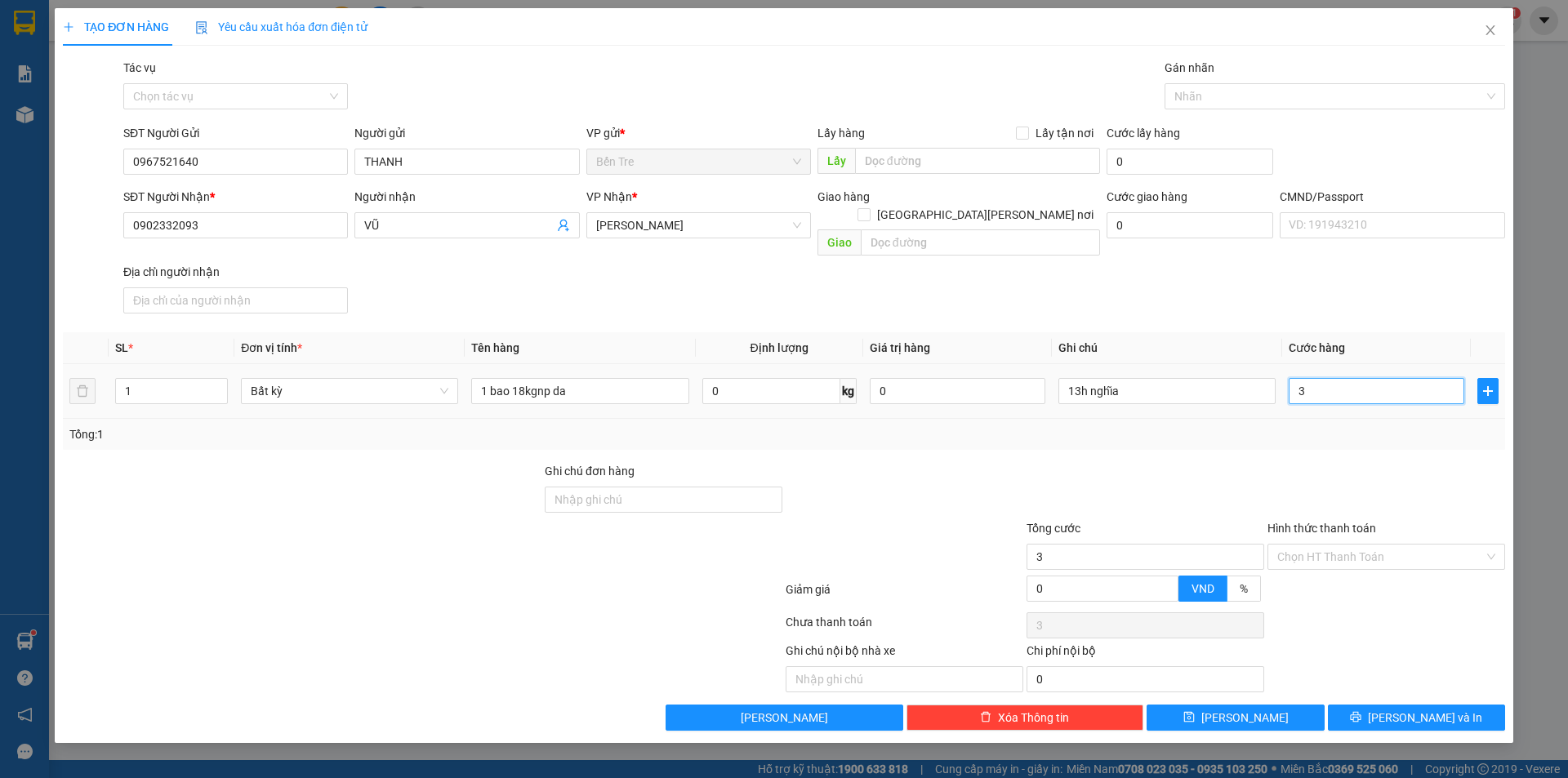
type input "35"
type input "350"
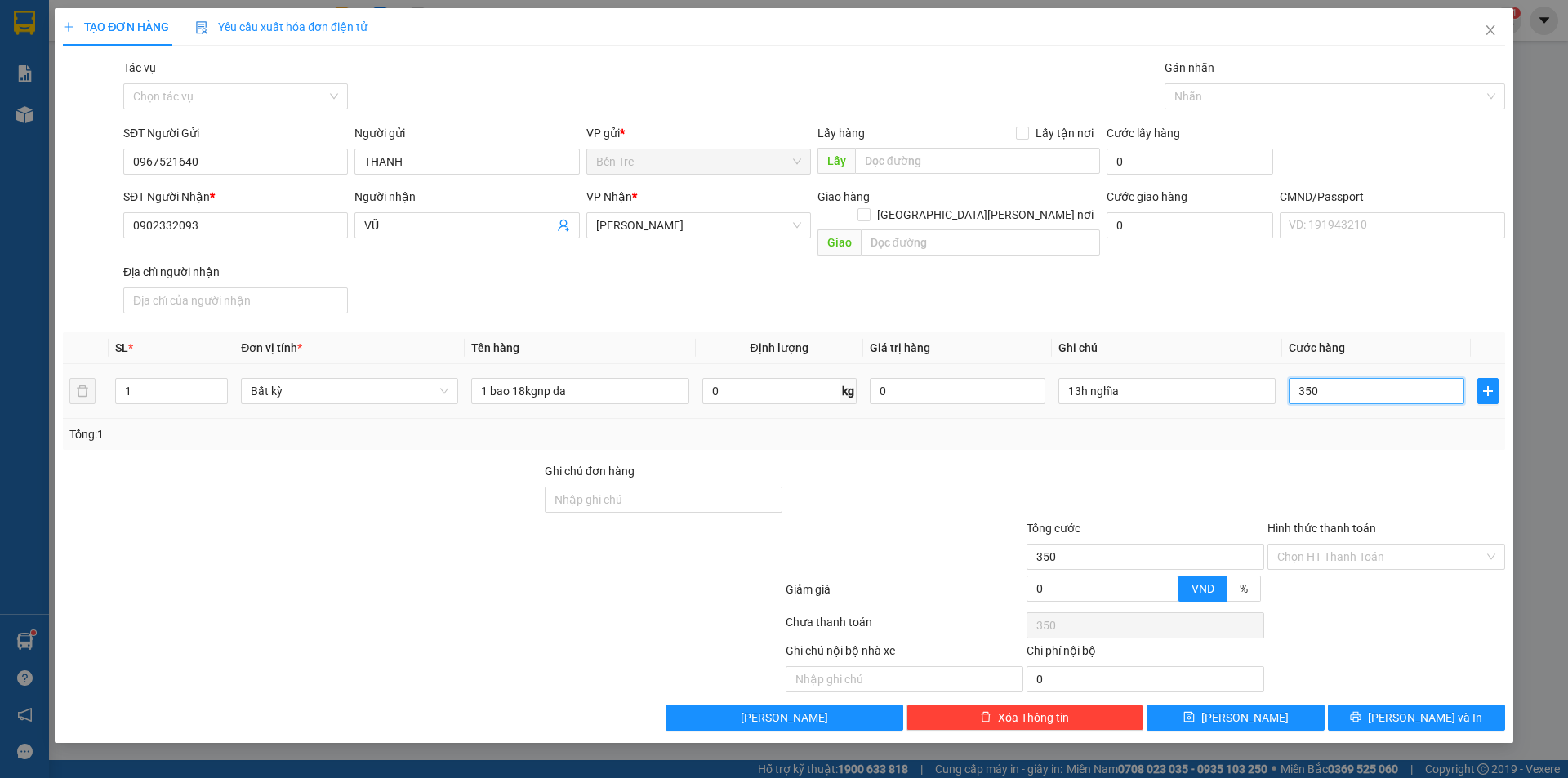
type input "3.500"
type input "35.000"
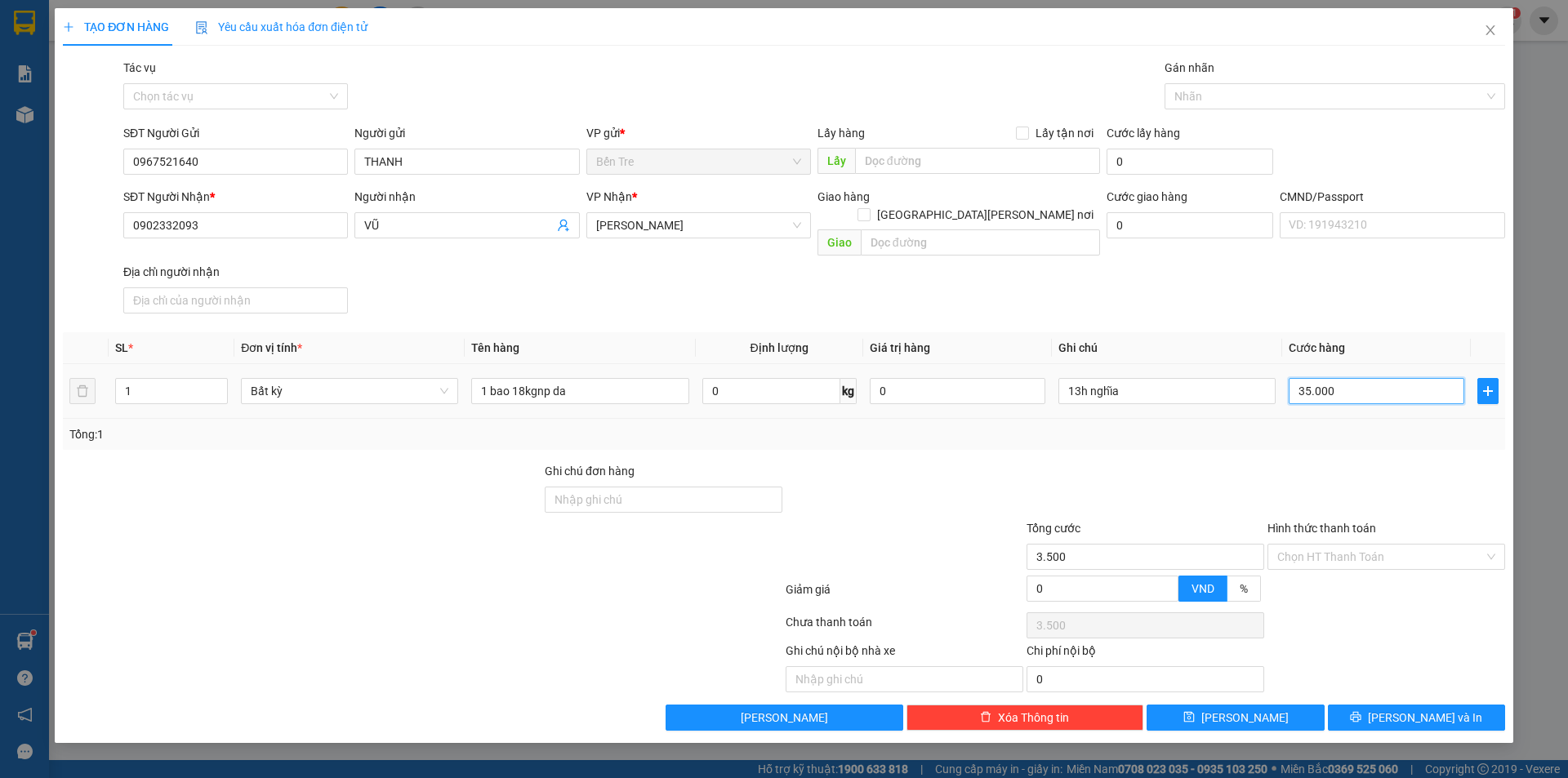
type input "35.000"
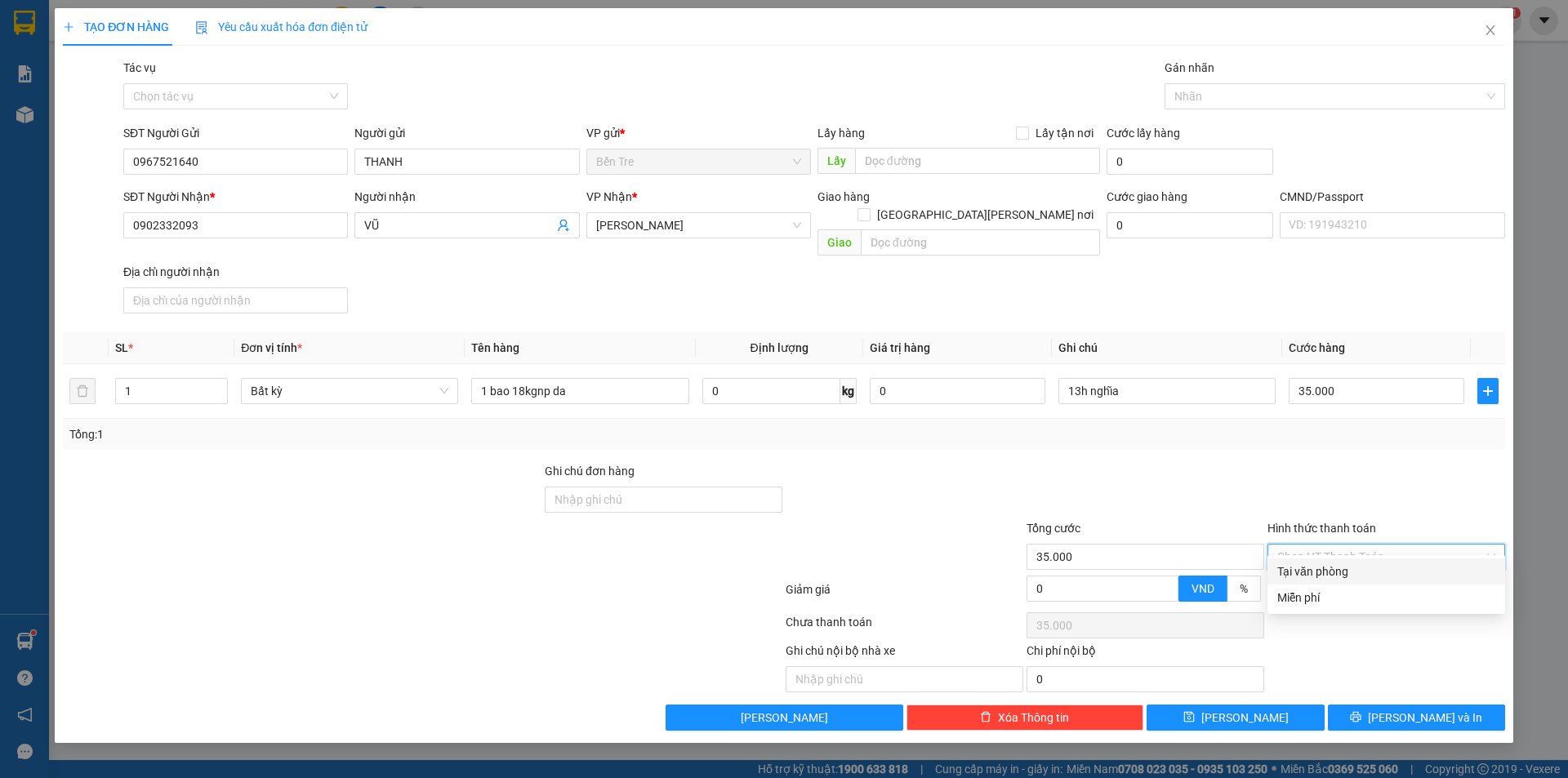
click at [1390, 545] on input "Hình thức thanh toán" at bounding box center [1380, 556] width 206 height 25
click at [1383, 569] on div "Tại văn phòng" at bounding box center [1386, 571] width 218 height 18
type input "0"
click at [1403, 709] on span "[PERSON_NAME] và In" at bounding box center [1426, 717] width 114 height 18
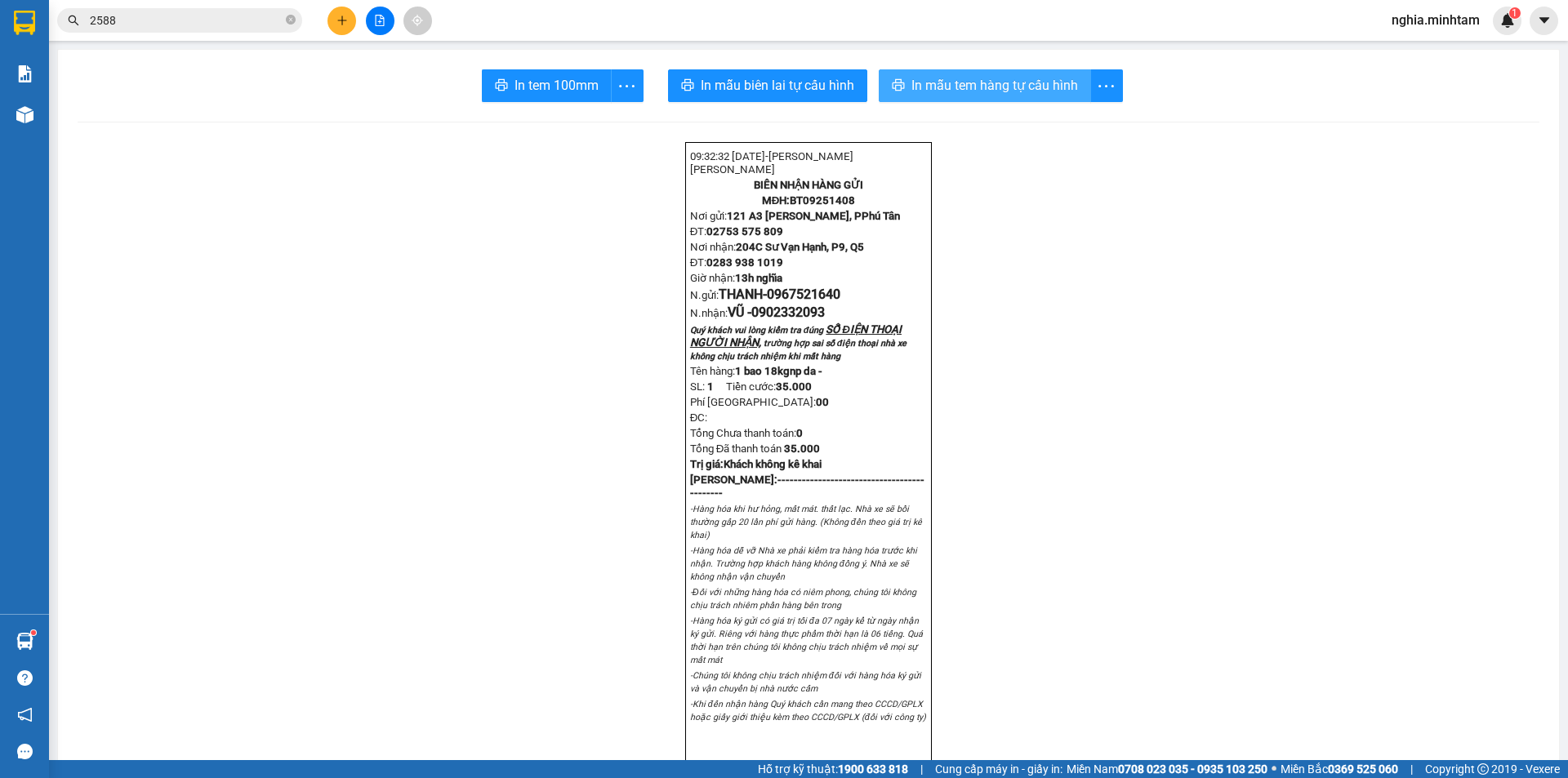
click at [1015, 90] on span "In mẫu tem hàng tự cấu hình" at bounding box center [994, 85] width 166 height 20
click at [589, 78] on span "In tem 100mm" at bounding box center [557, 85] width 84 height 20
click at [338, 17] on icon "plus" at bounding box center [342, 20] width 11 height 11
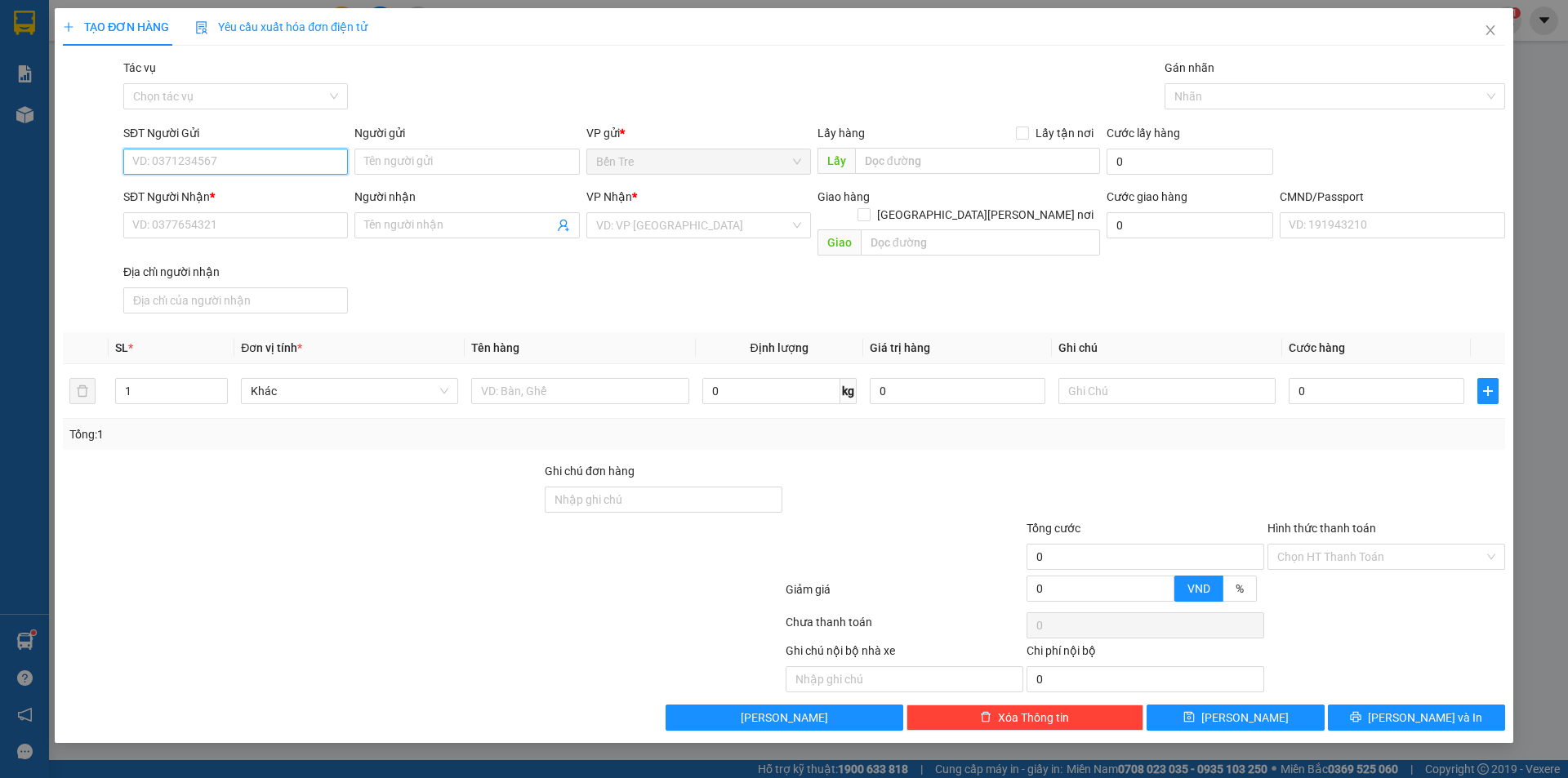
click at [256, 157] on input "SĐT Người Gửi" at bounding box center [235, 161] width 224 height 26
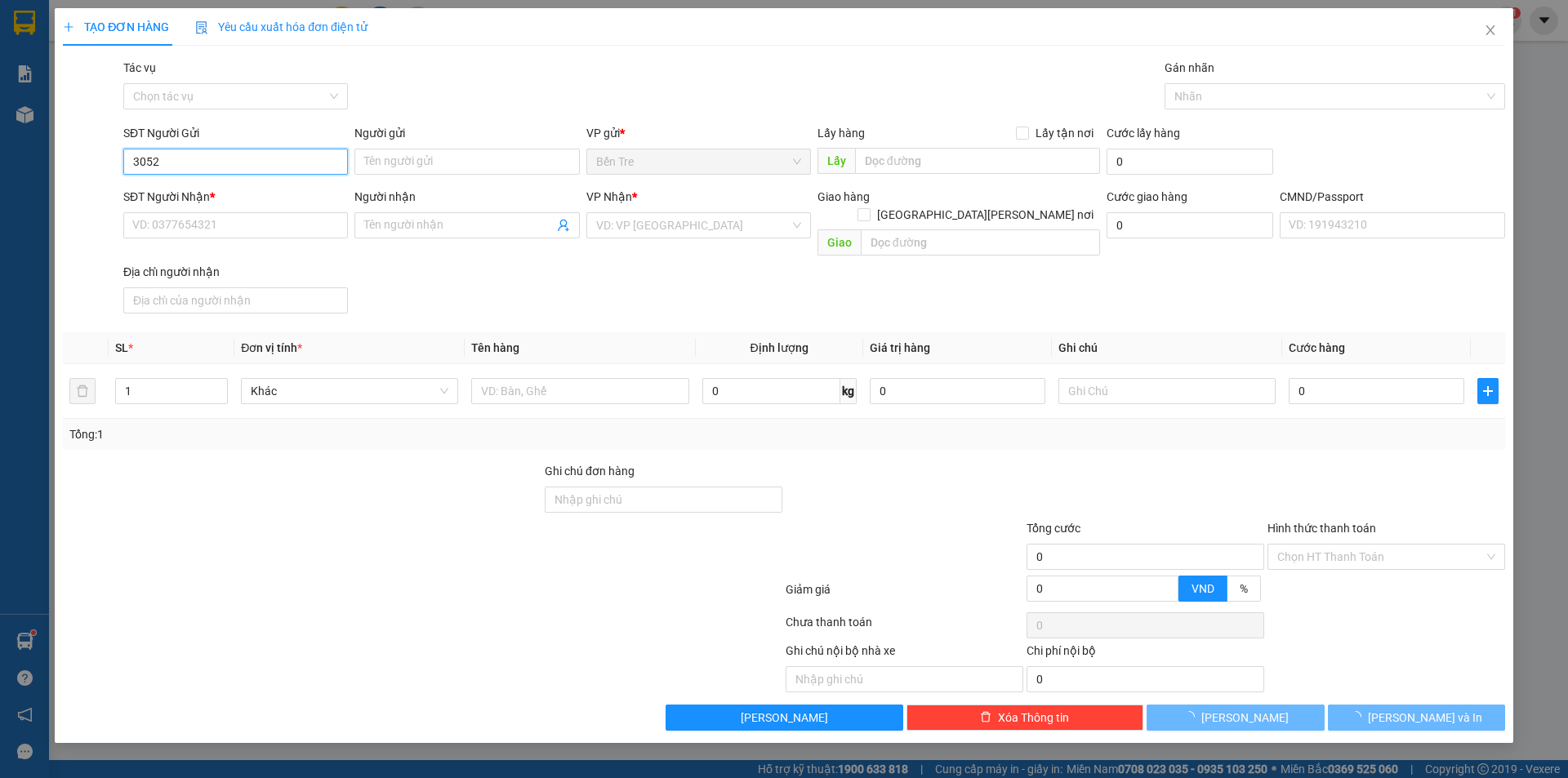
click at [257, 156] on input "3052" at bounding box center [235, 161] width 224 height 26
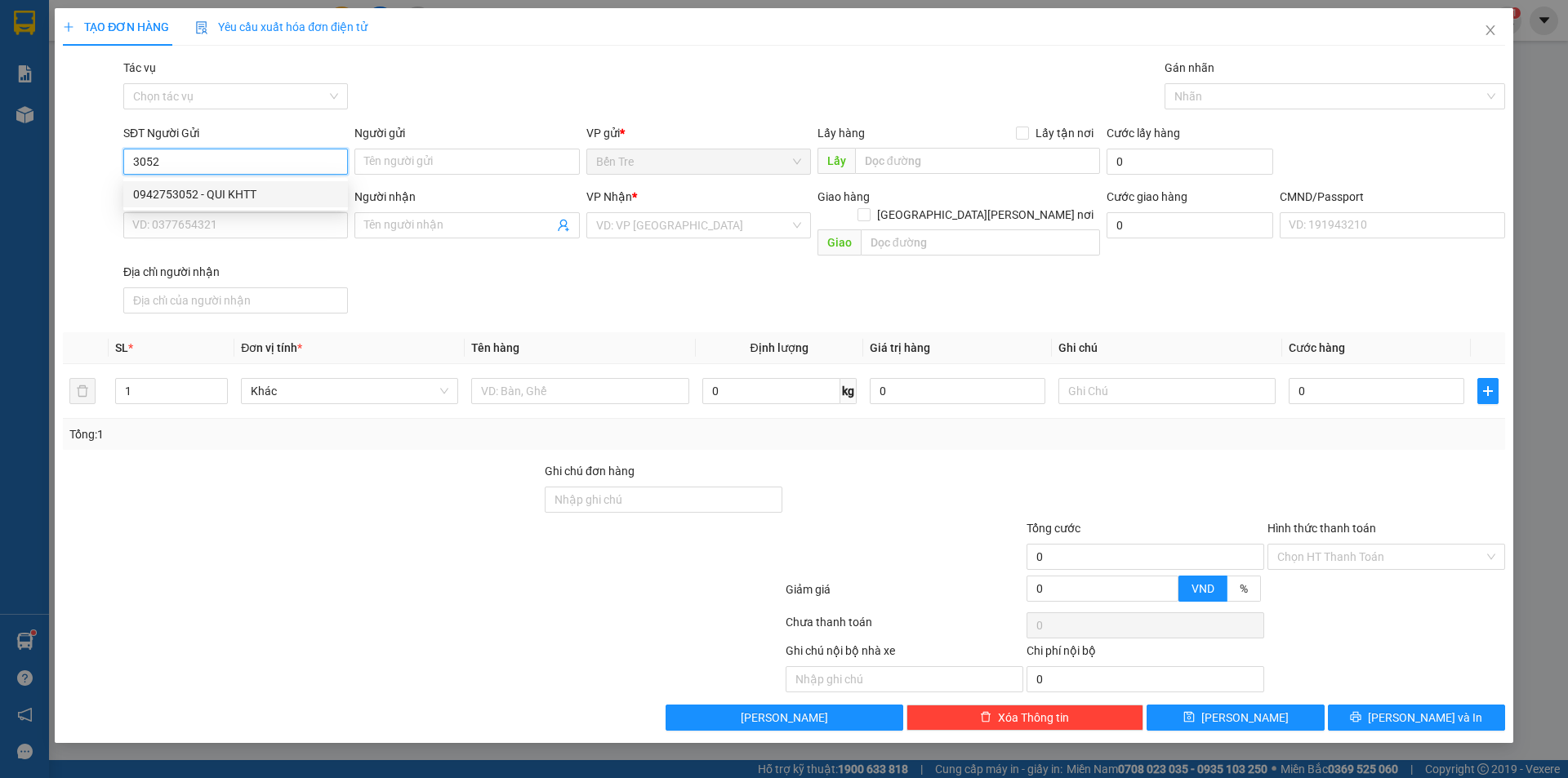
click at [250, 194] on div "0942753052 - QUI KHTT" at bounding box center [235, 193] width 205 height 18
type input "0942753052"
type input "QUI KHTT"
type input "0938937181"
type input "NGUYÊN ANH"
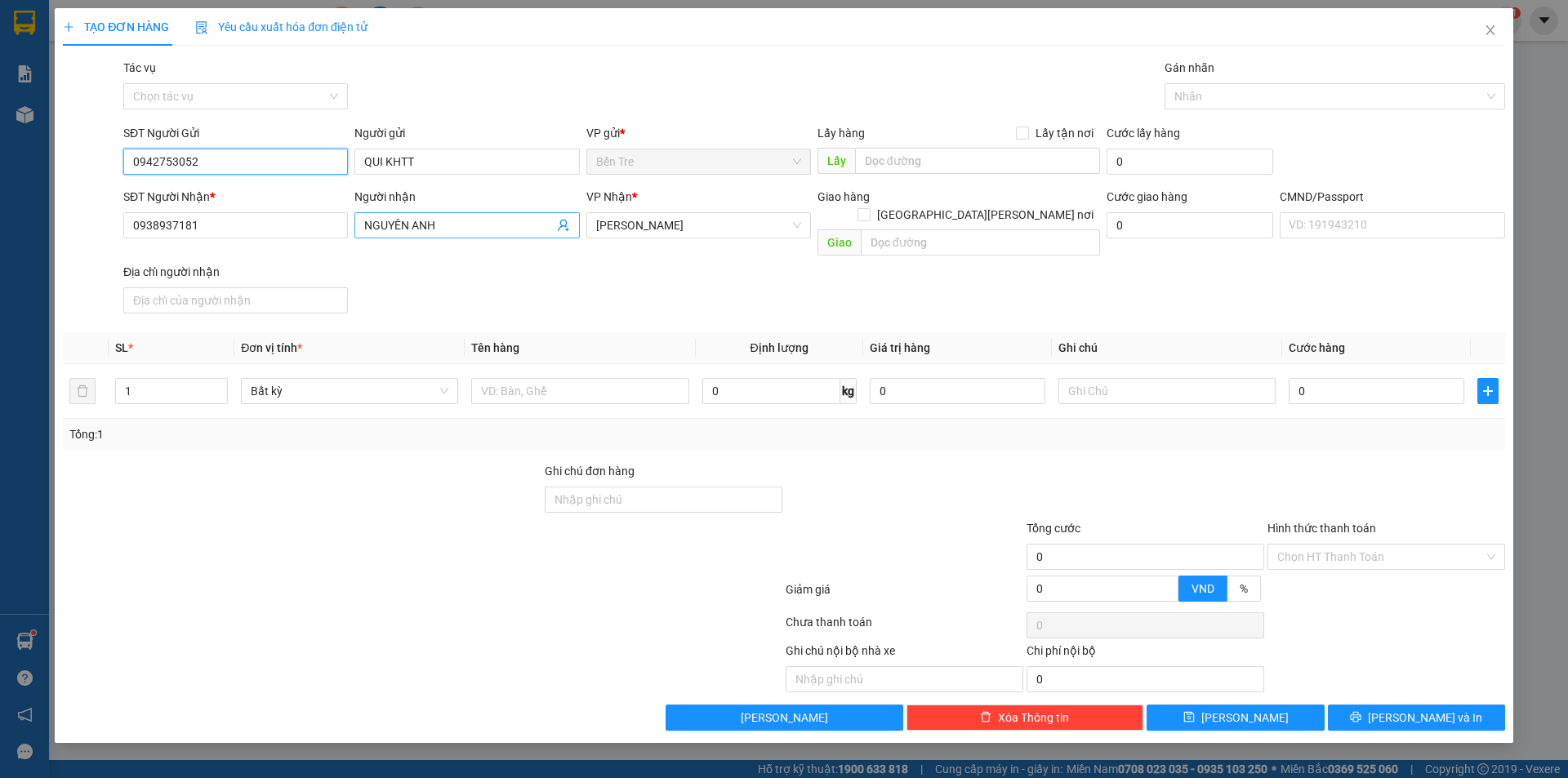
type input "0942753052"
click at [560, 223] on icon "user-add" at bounding box center [563, 225] width 13 height 13
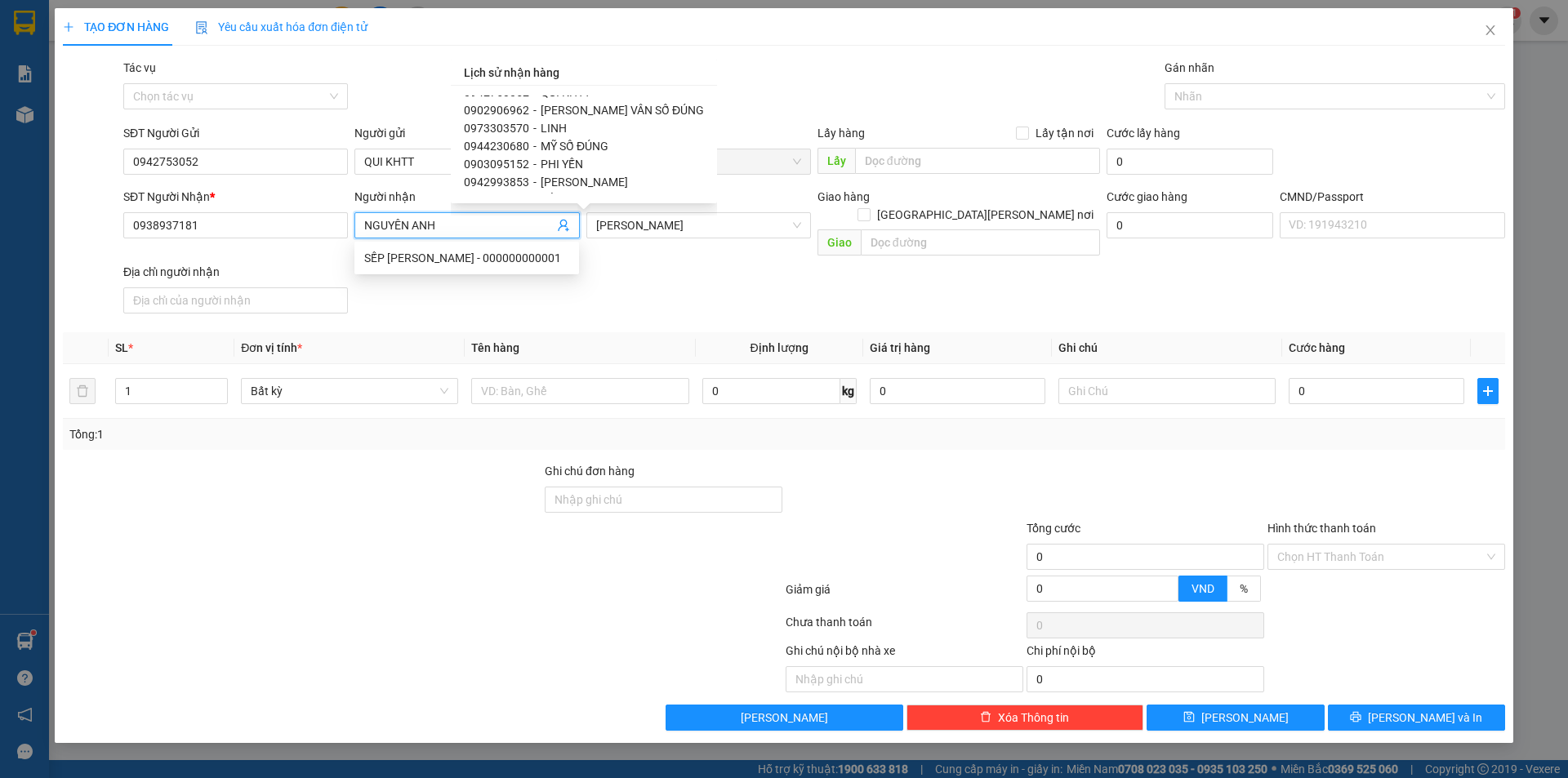
scroll to position [245, 0]
click at [581, 106] on span "MỸ SỐ ĐÚNG" at bounding box center [575, 111] width 68 height 13
type input "0944230680"
type input "MỸ SỐ ĐÚNG"
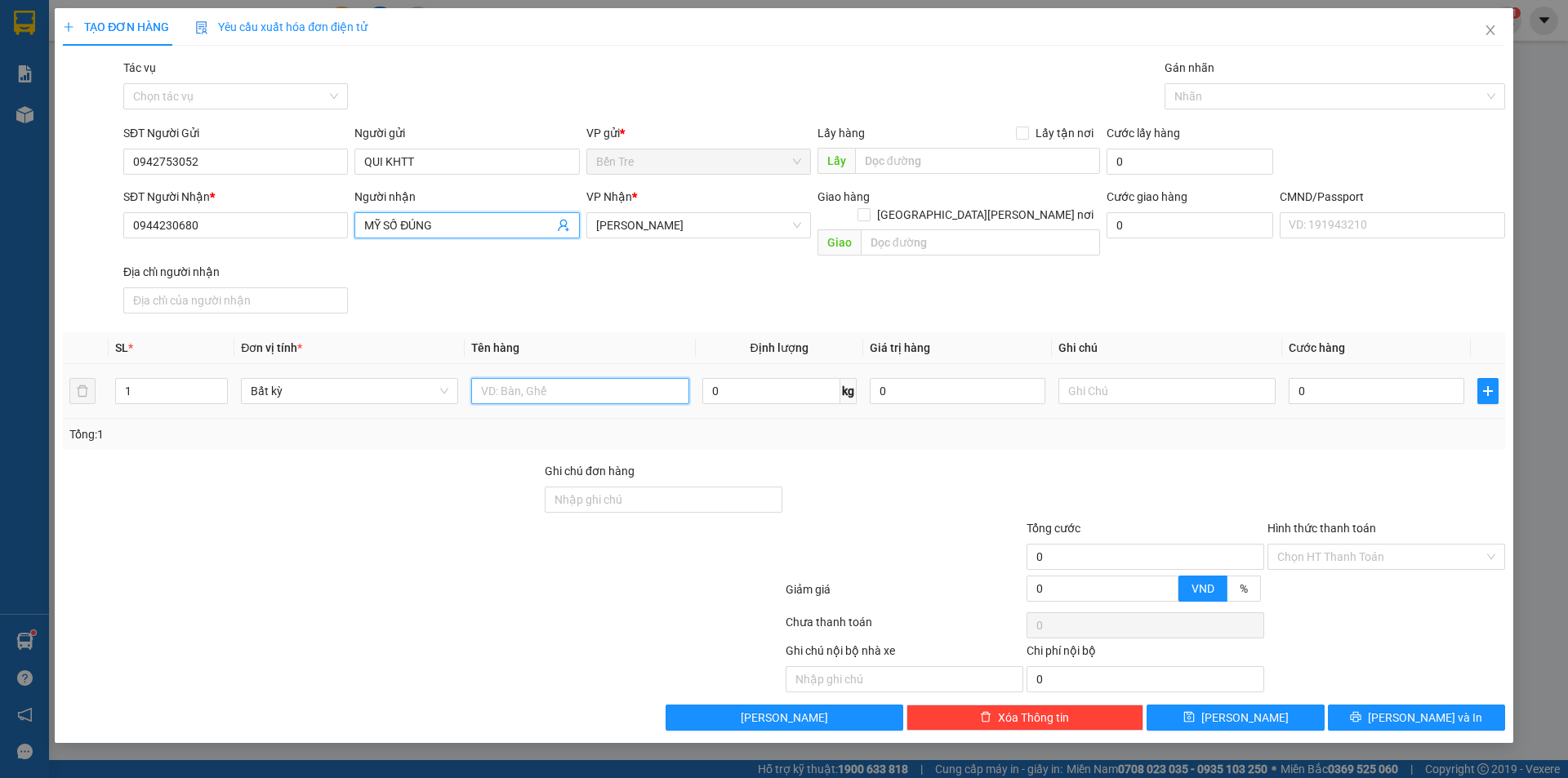
click at [580, 378] on input "text" at bounding box center [580, 391] width 217 height 26
type input "1 hộp np"
click at [1325, 383] on input "0" at bounding box center [1377, 391] width 176 height 26
type input "2"
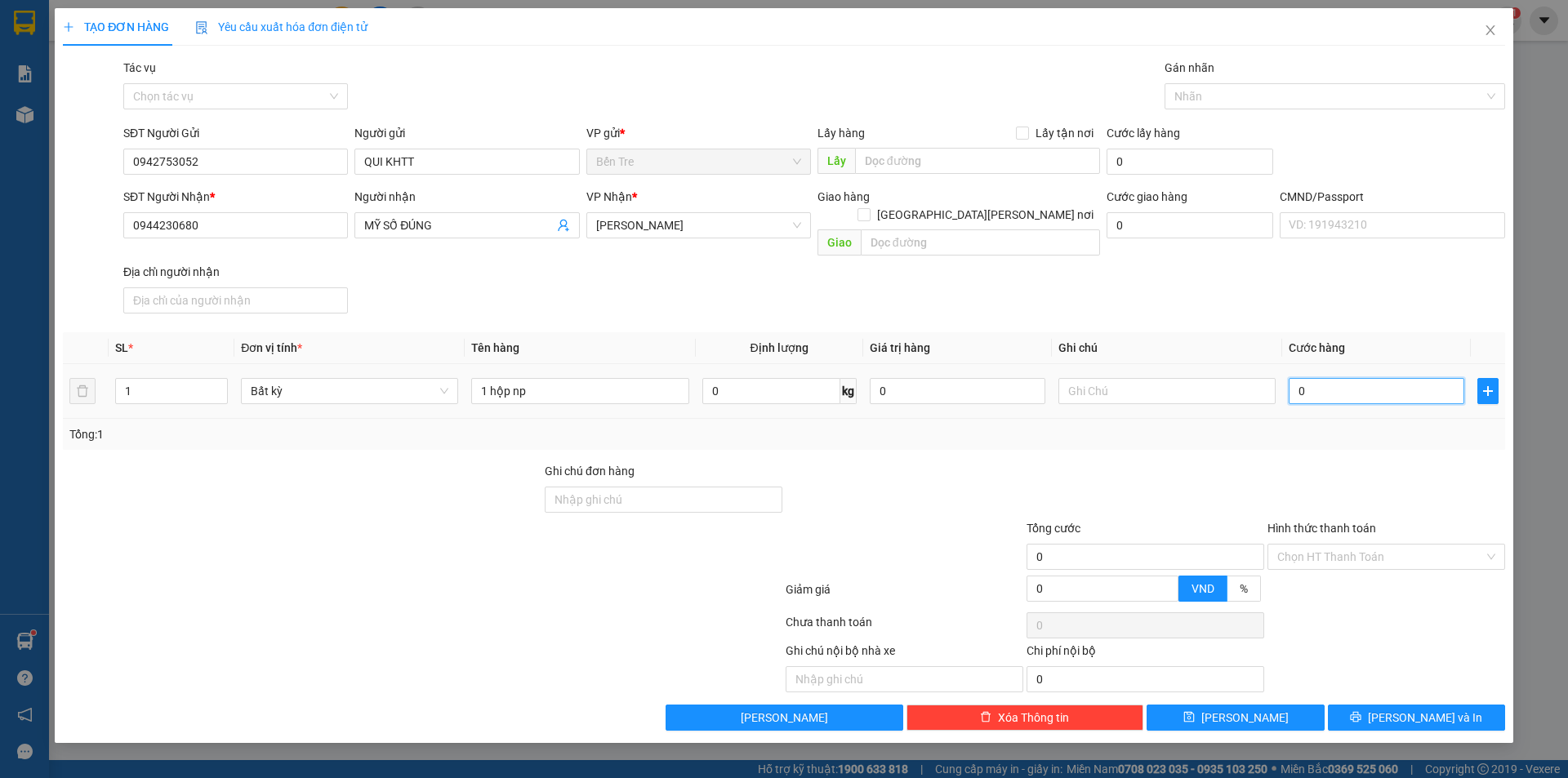
type input "2"
type input "20"
type input "20.000"
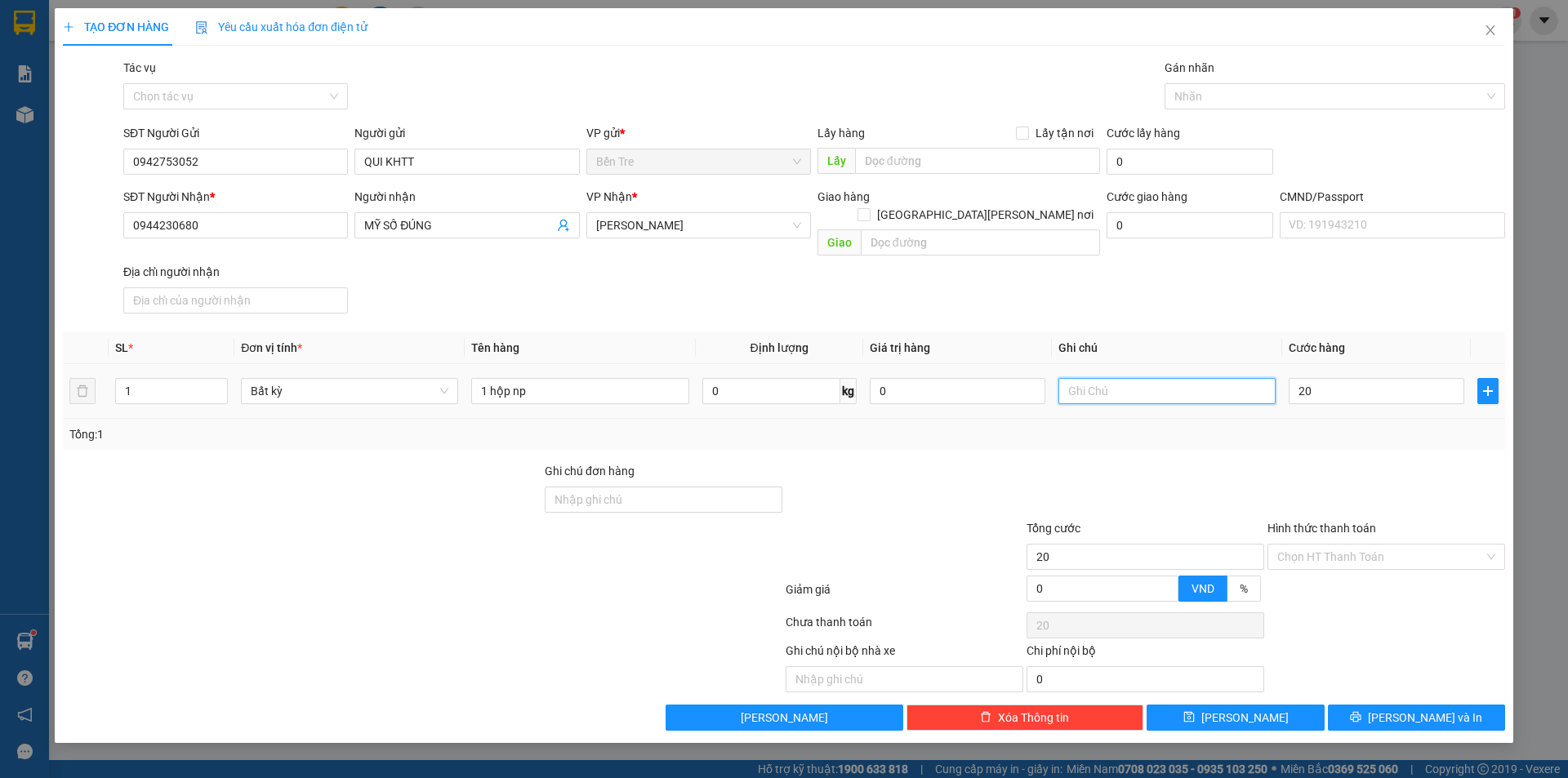
type input "20.000"
click at [1228, 378] on input "text" at bounding box center [1167, 391] width 217 height 26
type input "14h thao 2"
click at [622, 378] on input "1 hộp np" at bounding box center [580, 391] width 217 height 26
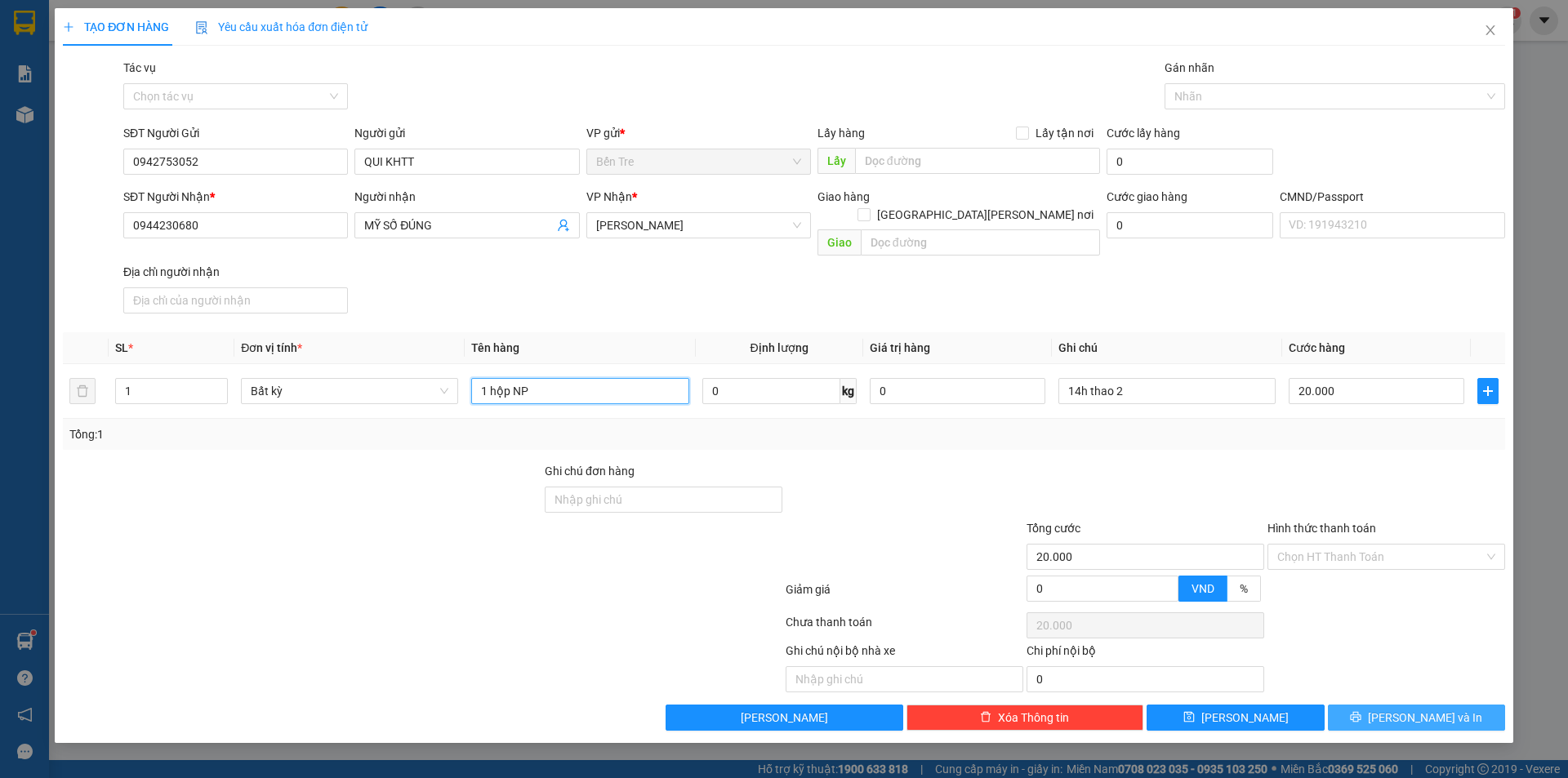
type input "1 hộp NP"
click at [1410, 709] on span "[PERSON_NAME] và In" at bounding box center [1426, 717] width 114 height 18
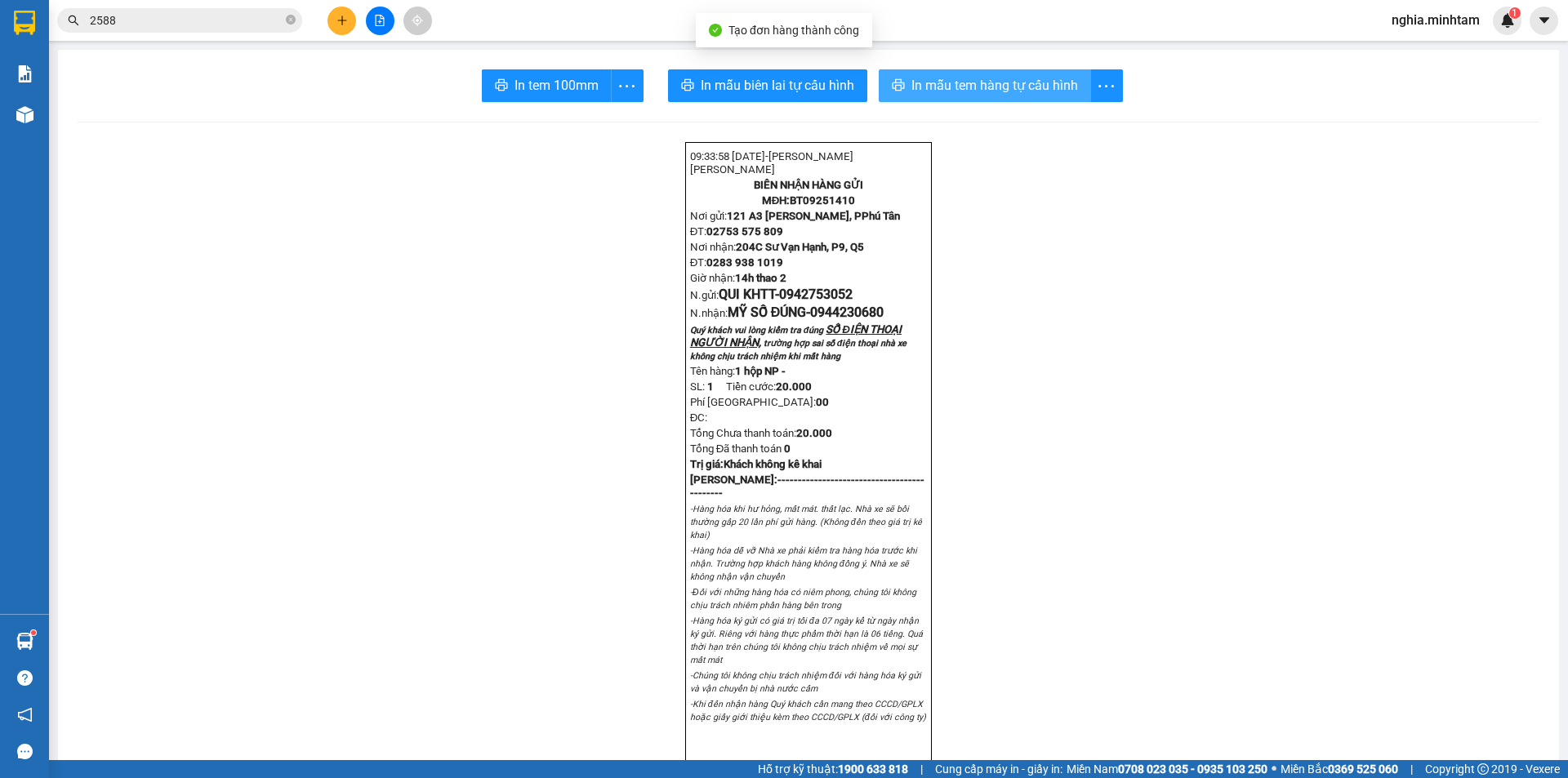
click at [944, 90] on span "In mẫu tem hàng tự cấu hình" at bounding box center [994, 85] width 166 height 20
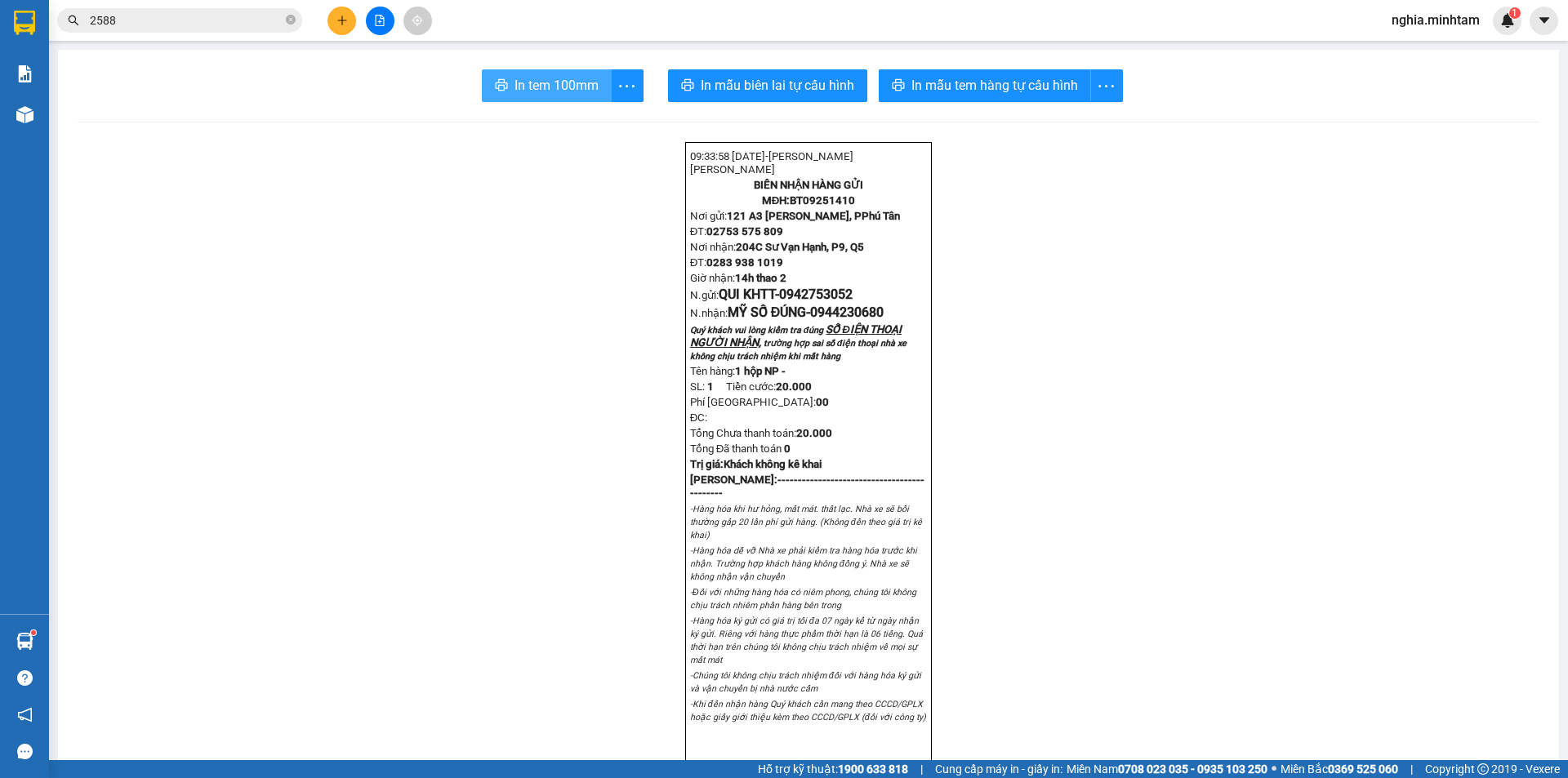
click at [522, 94] on span "In tem 100mm" at bounding box center [557, 85] width 84 height 20
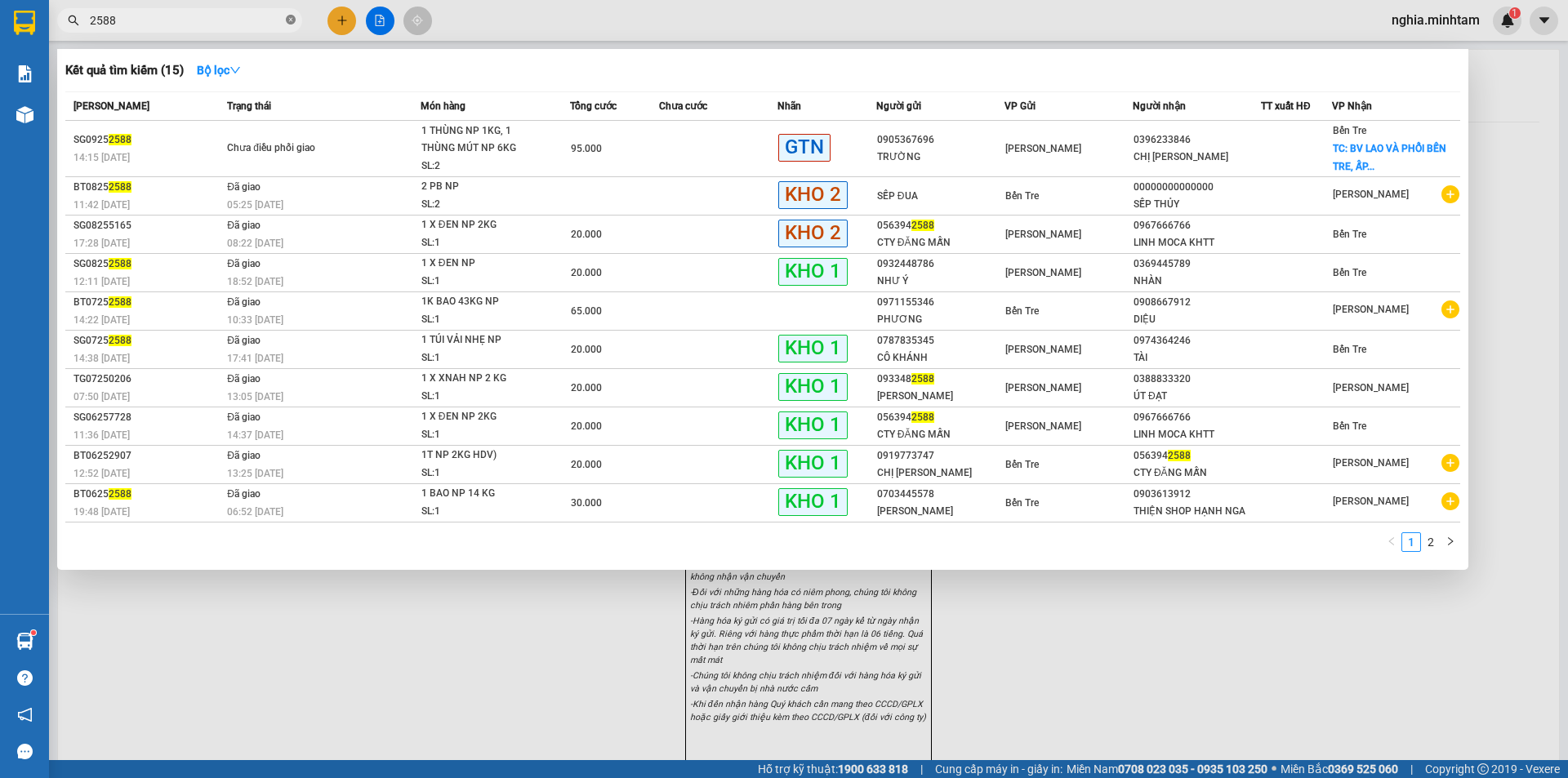
click at [286, 20] on icon "close-circle" at bounding box center [290, 19] width 9 height 9
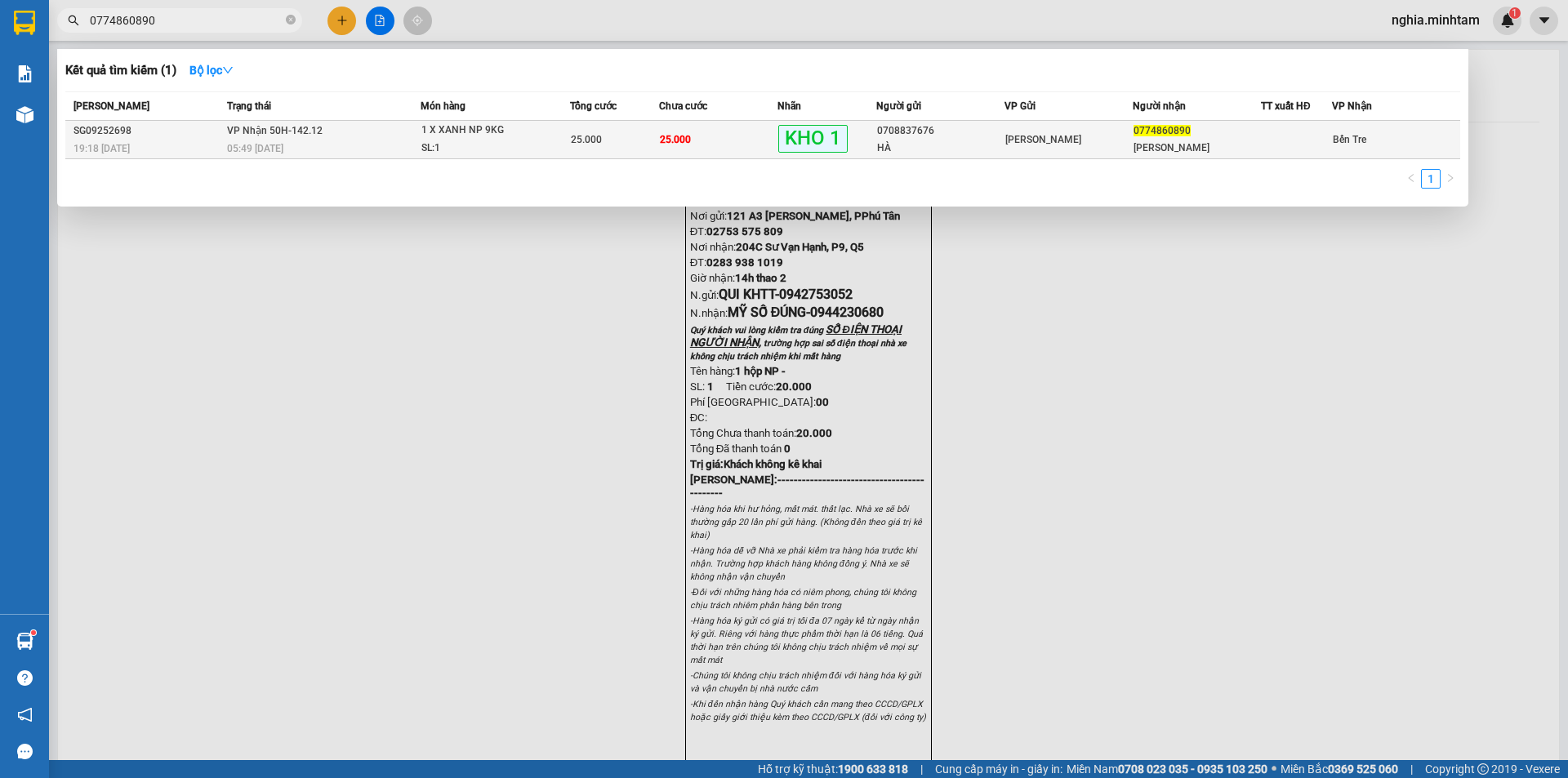
type input "0774860890"
click at [527, 141] on div "SL: 1" at bounding box center [483, 148] width 123 height 18
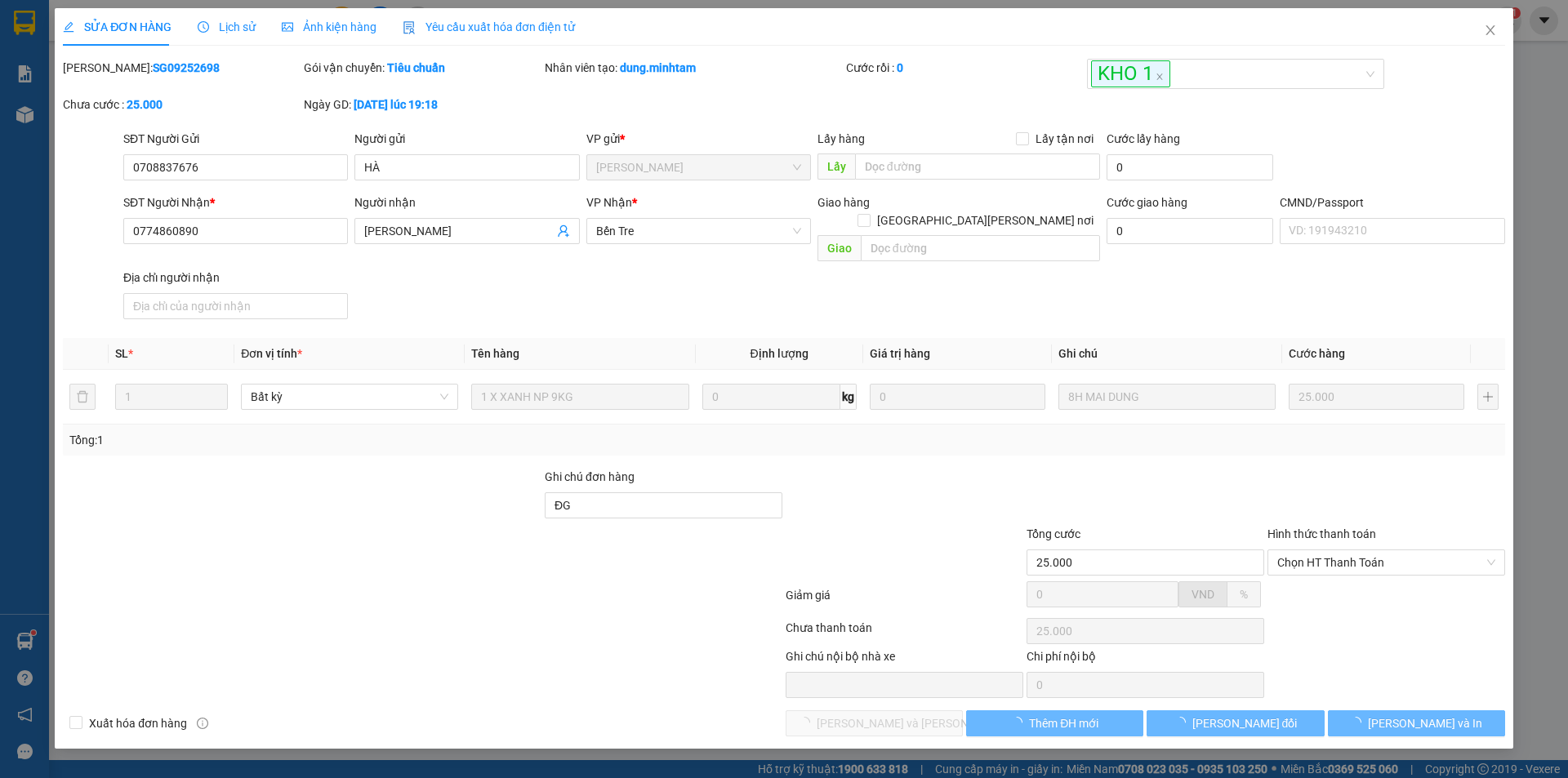
type input "0708837676"
type input "HÀ"
type input "0774860890"
type input "[PERSON_NAME]"
type input "ĐG"
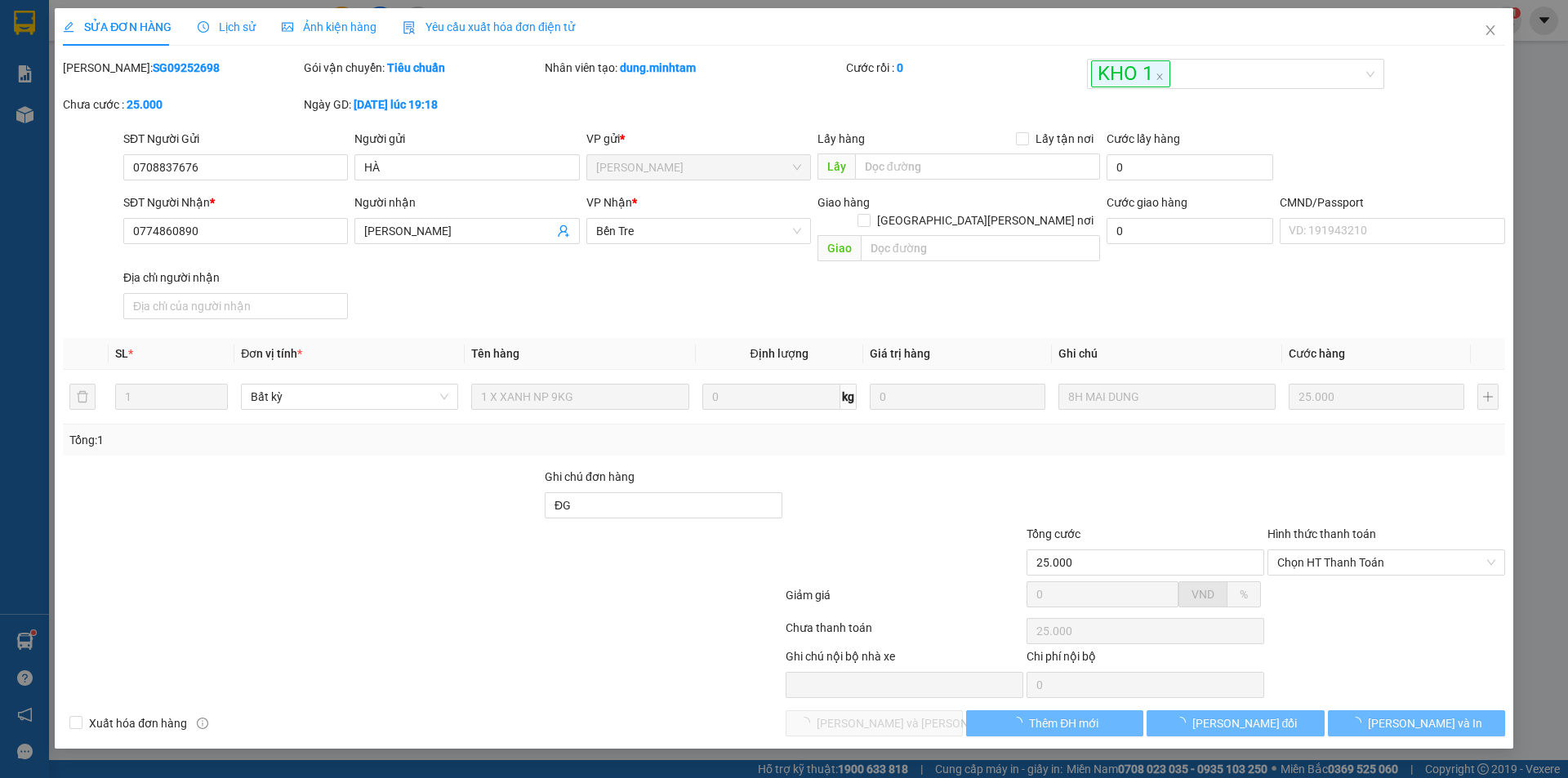
type input "25.000"
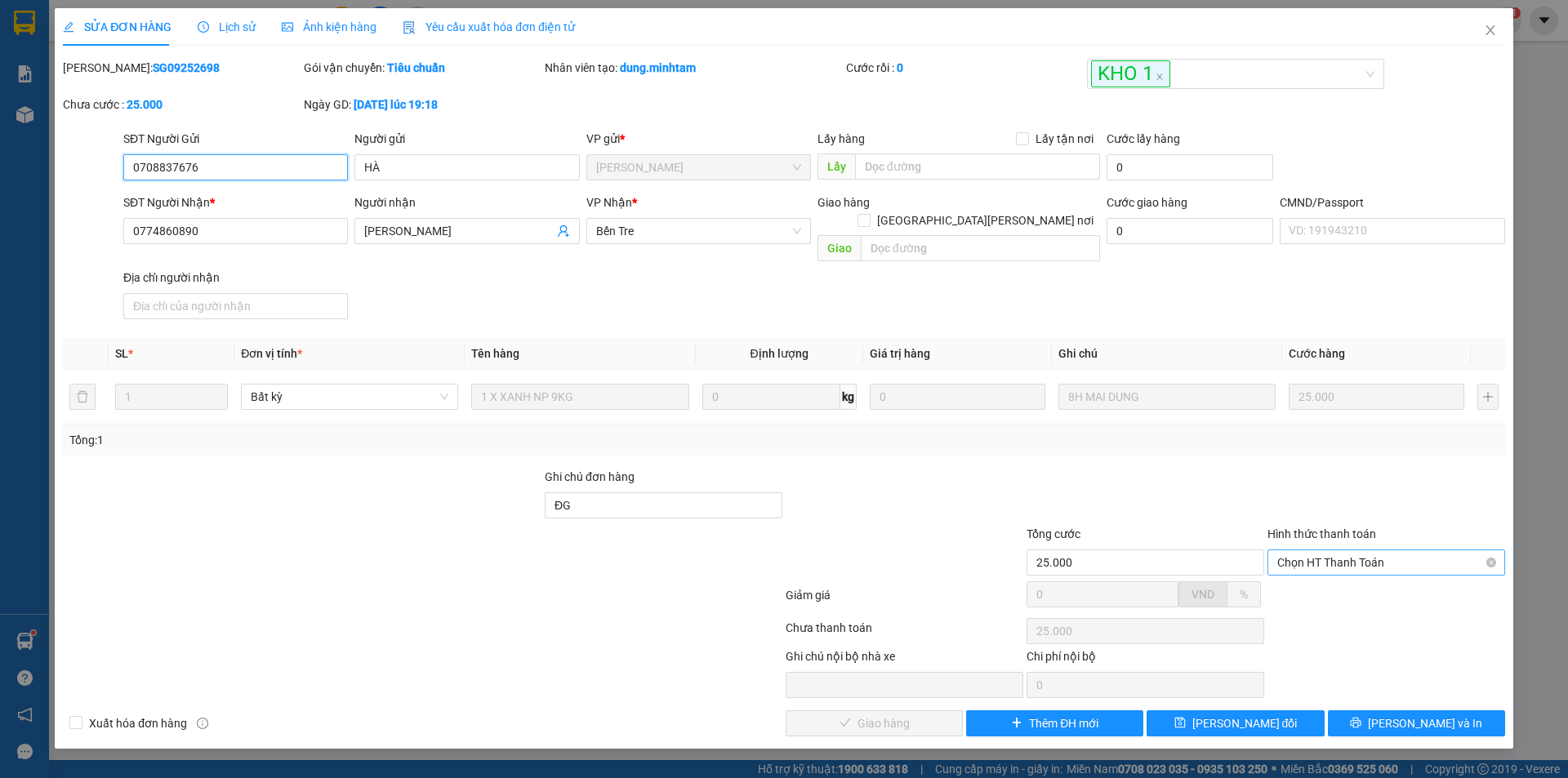
click at [1357, 550] on div "Chọn HT Thanh Toán" at bounding box center [1386, 562] width 238 height 26
click at [1363, 575] on div "Tại văn phòng" at bounding box center [1386, 577] width 218 height 18
type input "0"
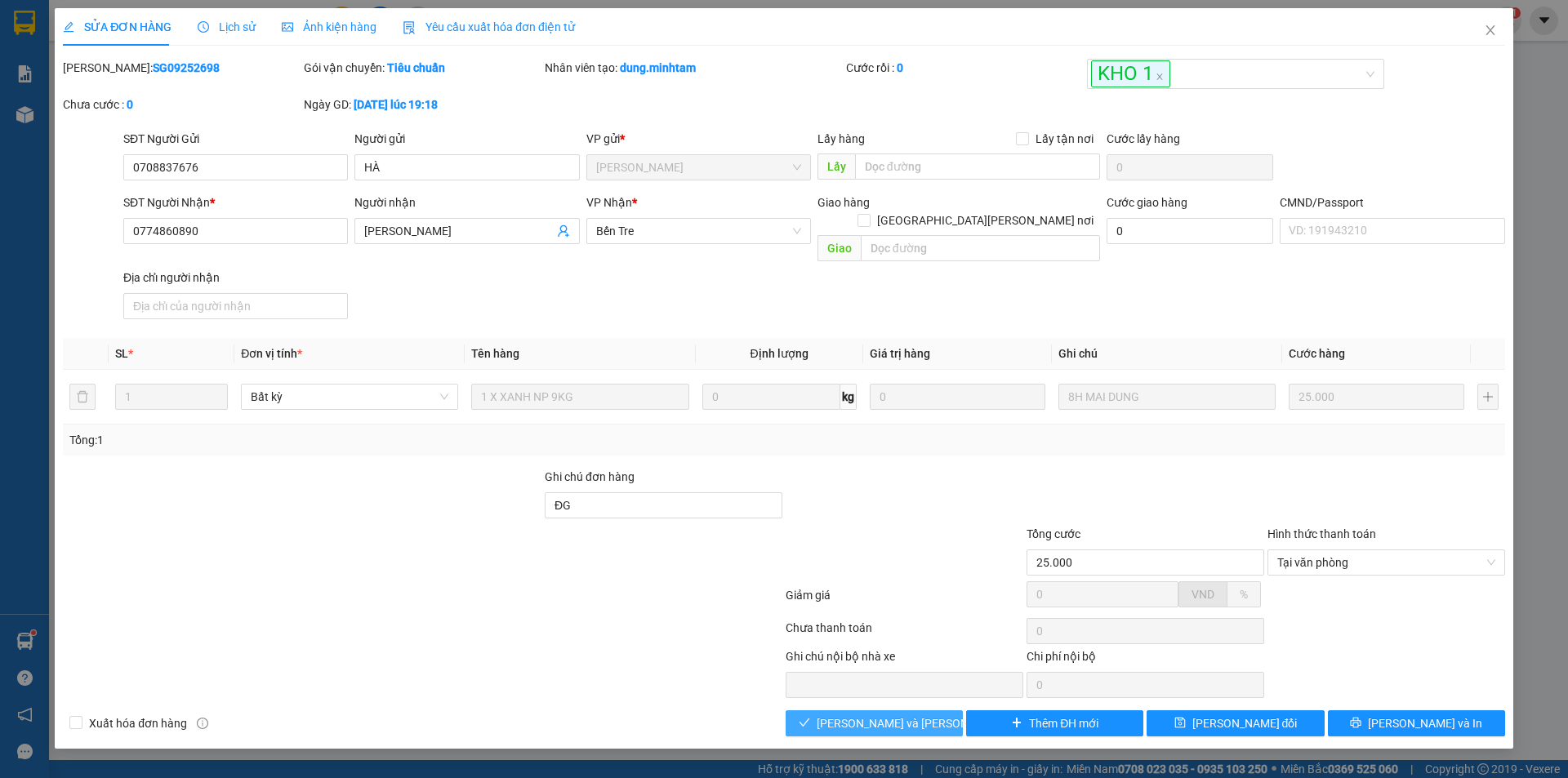
click at [900, 714] on span "[PERSON_NAME] và [PERSON_NAME] hàng" at bounding box center [927, 723] width 221 height 18
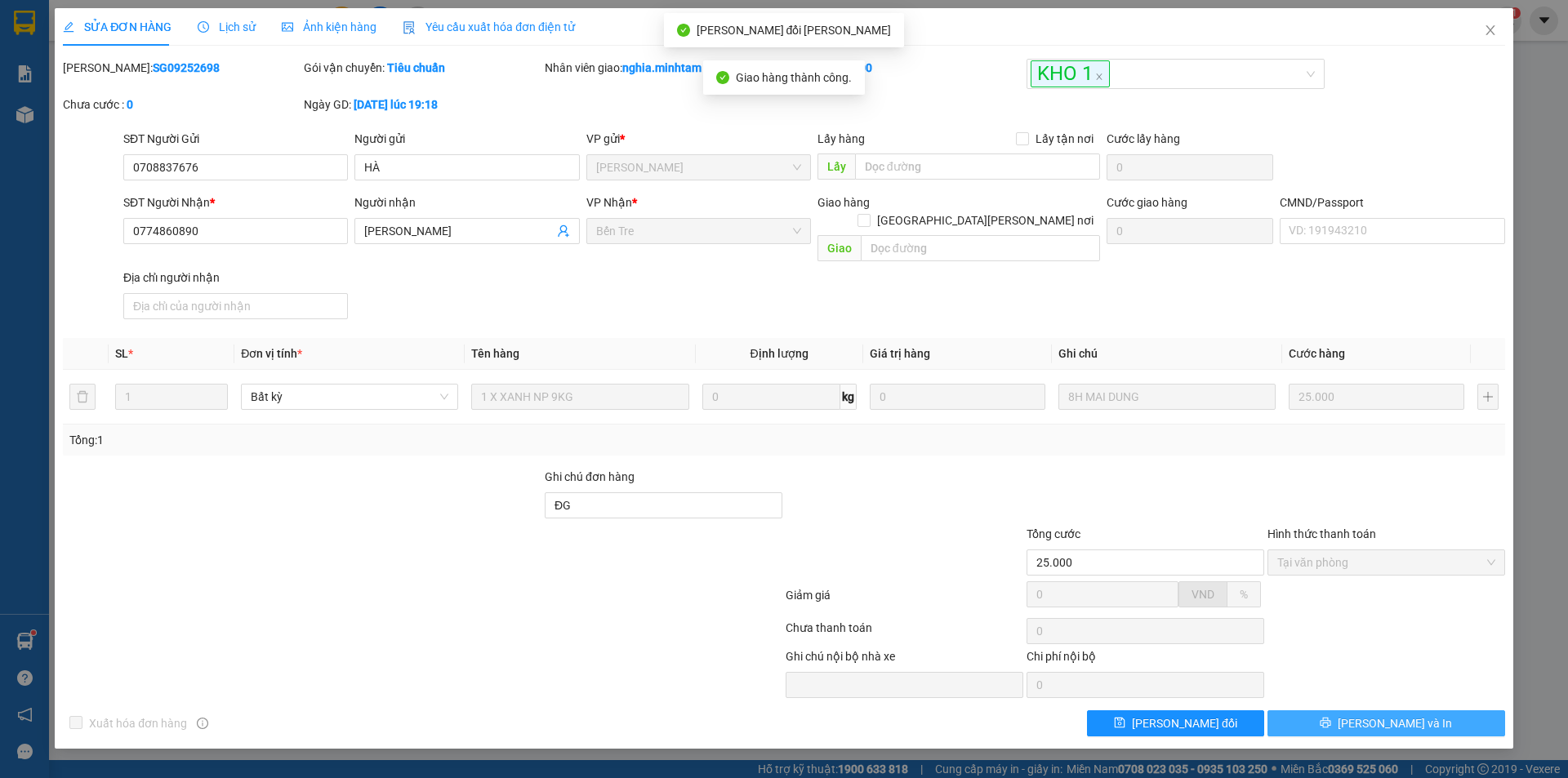
drag, startPoint x: 1392, startPoint y: 700, endPoint x: 1353, endPoint y: 672, distance: 48.0
click at [1392, 714] on span "[PERSON_NAME] và In" at bounding box center [1395, 723] width 114 height 18
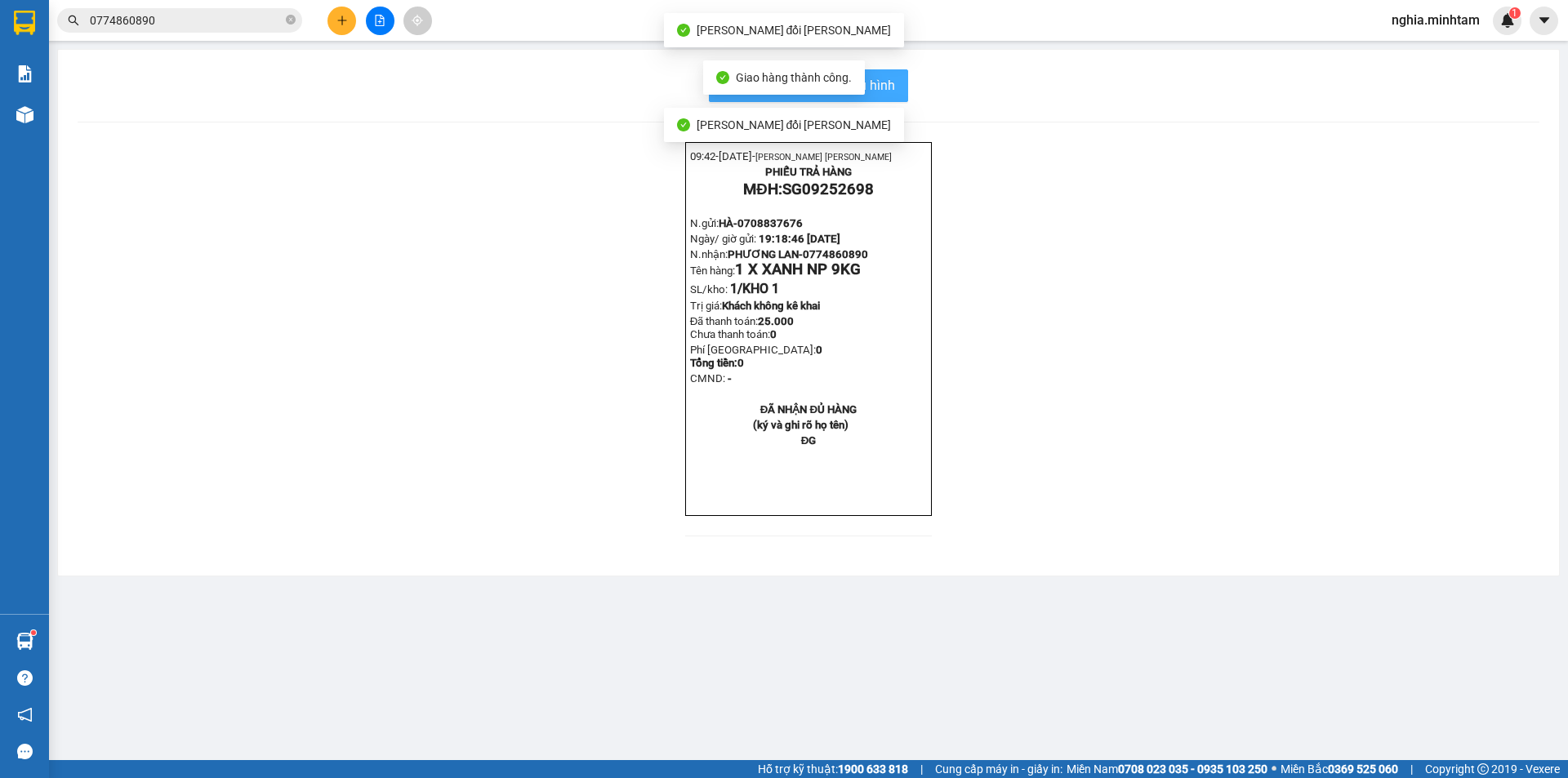
click at [900, 101] on button "In mẫu biên lai tự cấu hình" at bounding box center [809, 85] width 200 height 32
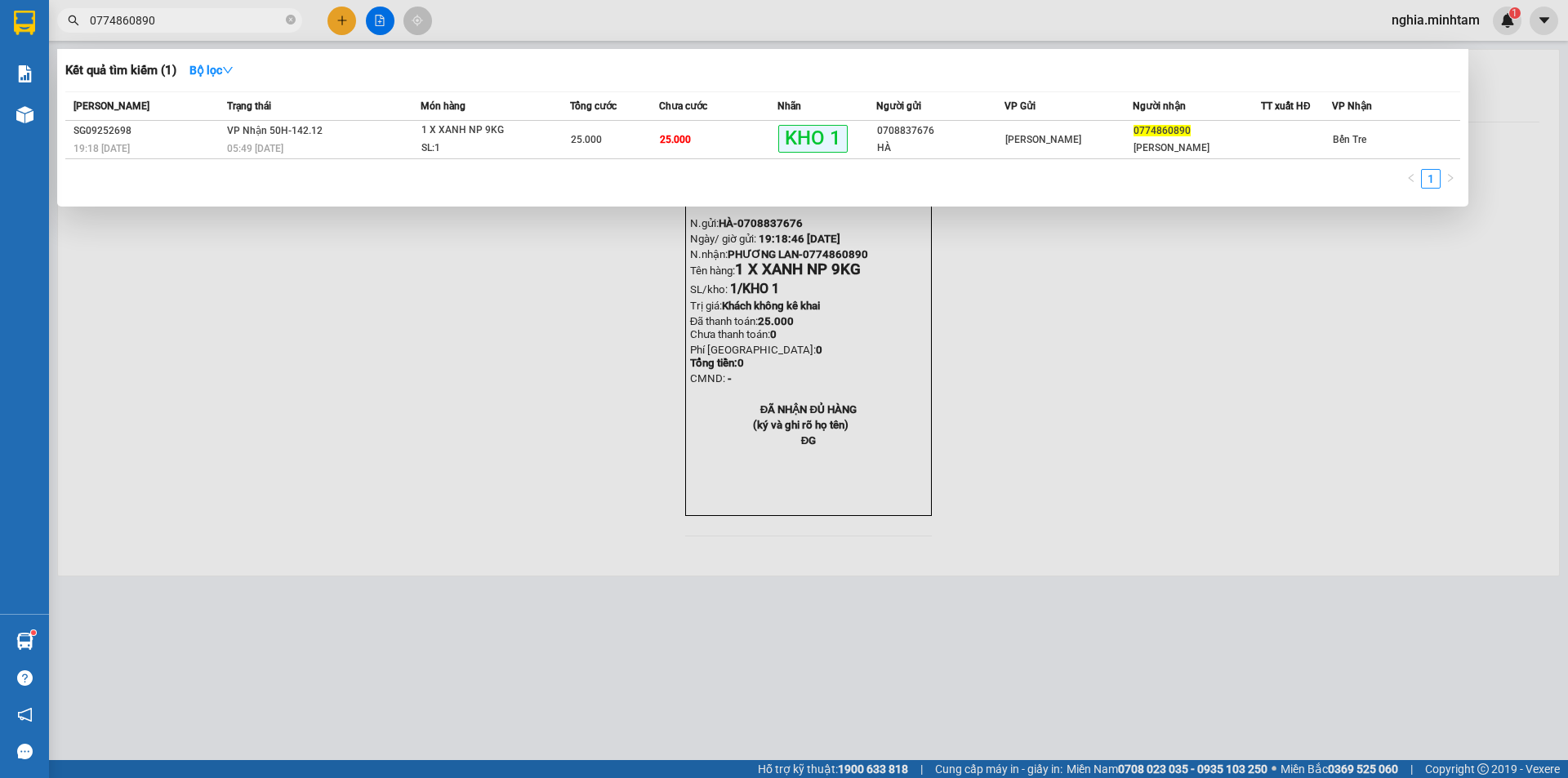
click at [159, 21] on input "0774860890" at bounding box center [186, 20] width 193 height 18
type input "0"
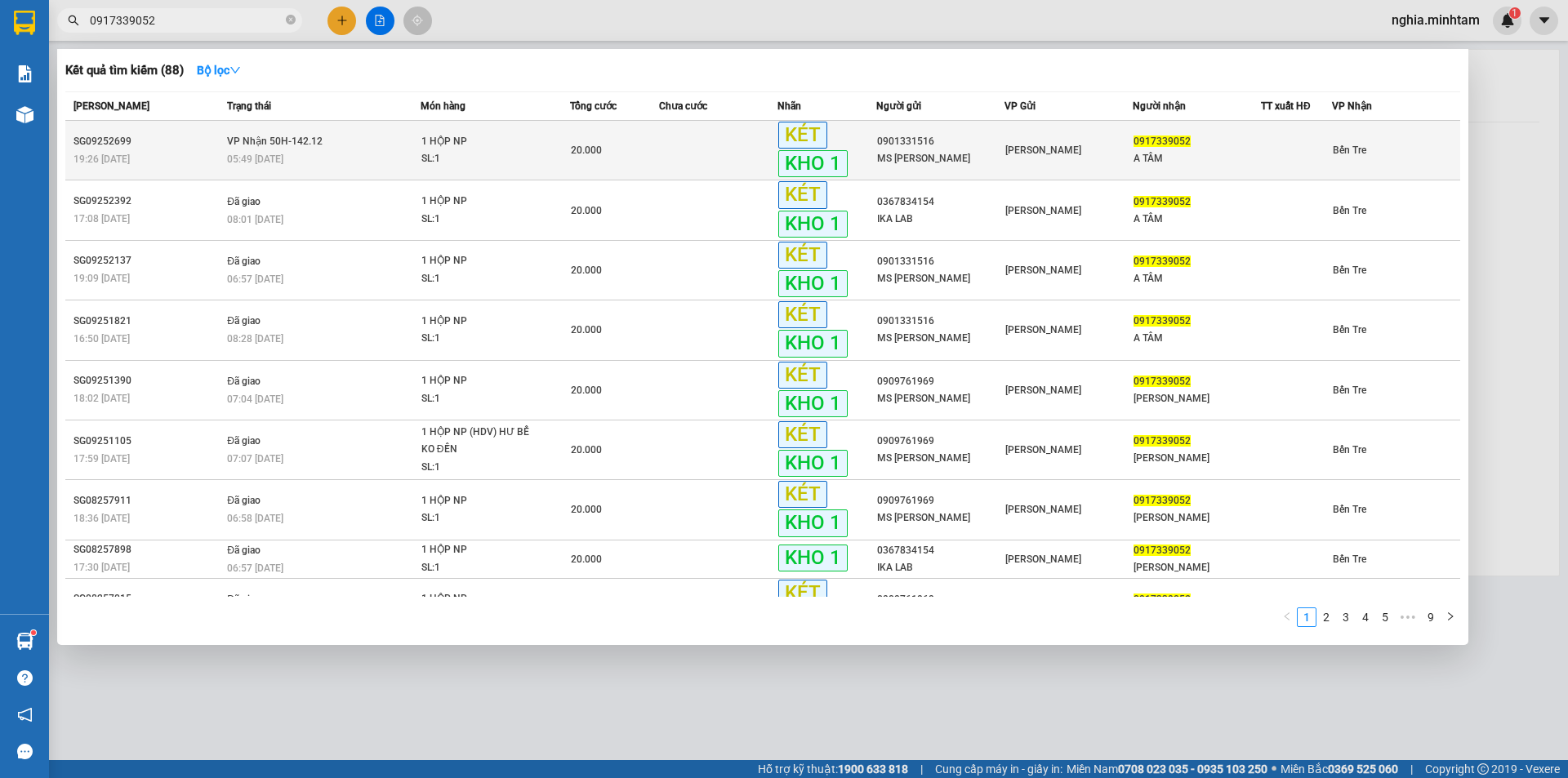
type input "0917339052"
click at [388, 151] on div "05:49 [DATE]" at bounding box center [323, 158] width 193 height 18
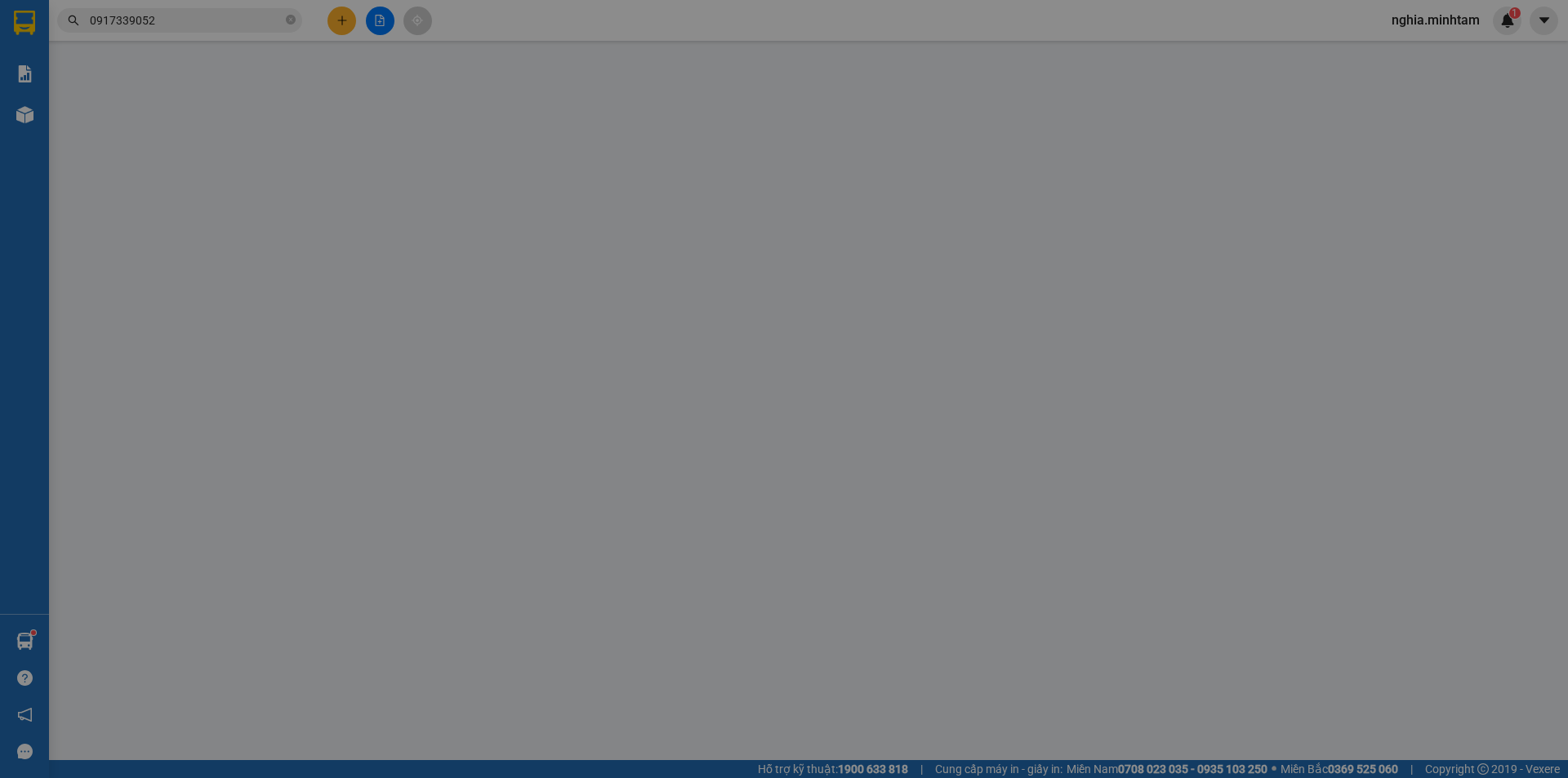
type input "0901331516"
type input "MS [PERSON_NAME]"
type input "0917339052"
type input "A TÂM"
type input "DGG"
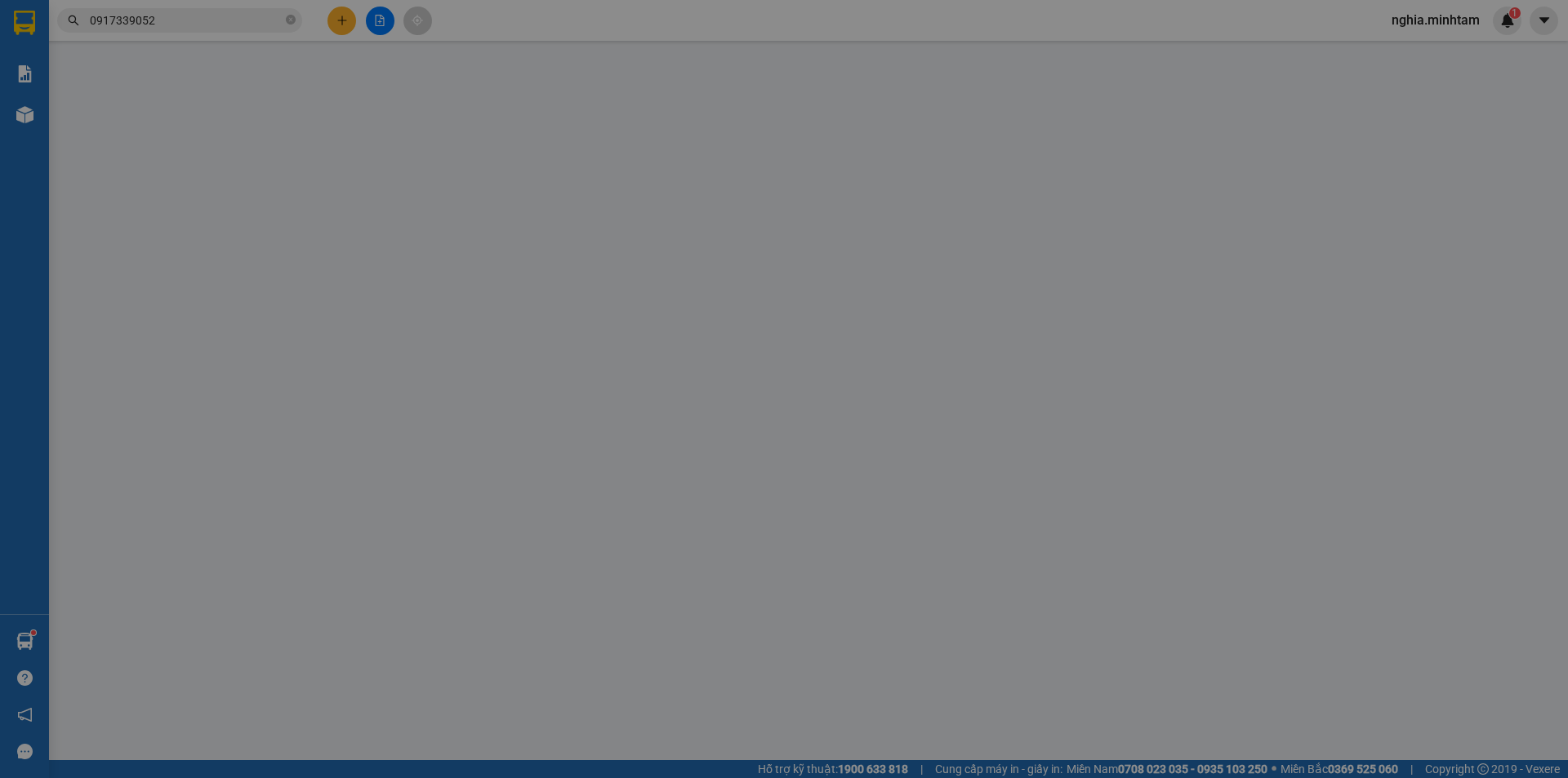
type input "20.000"
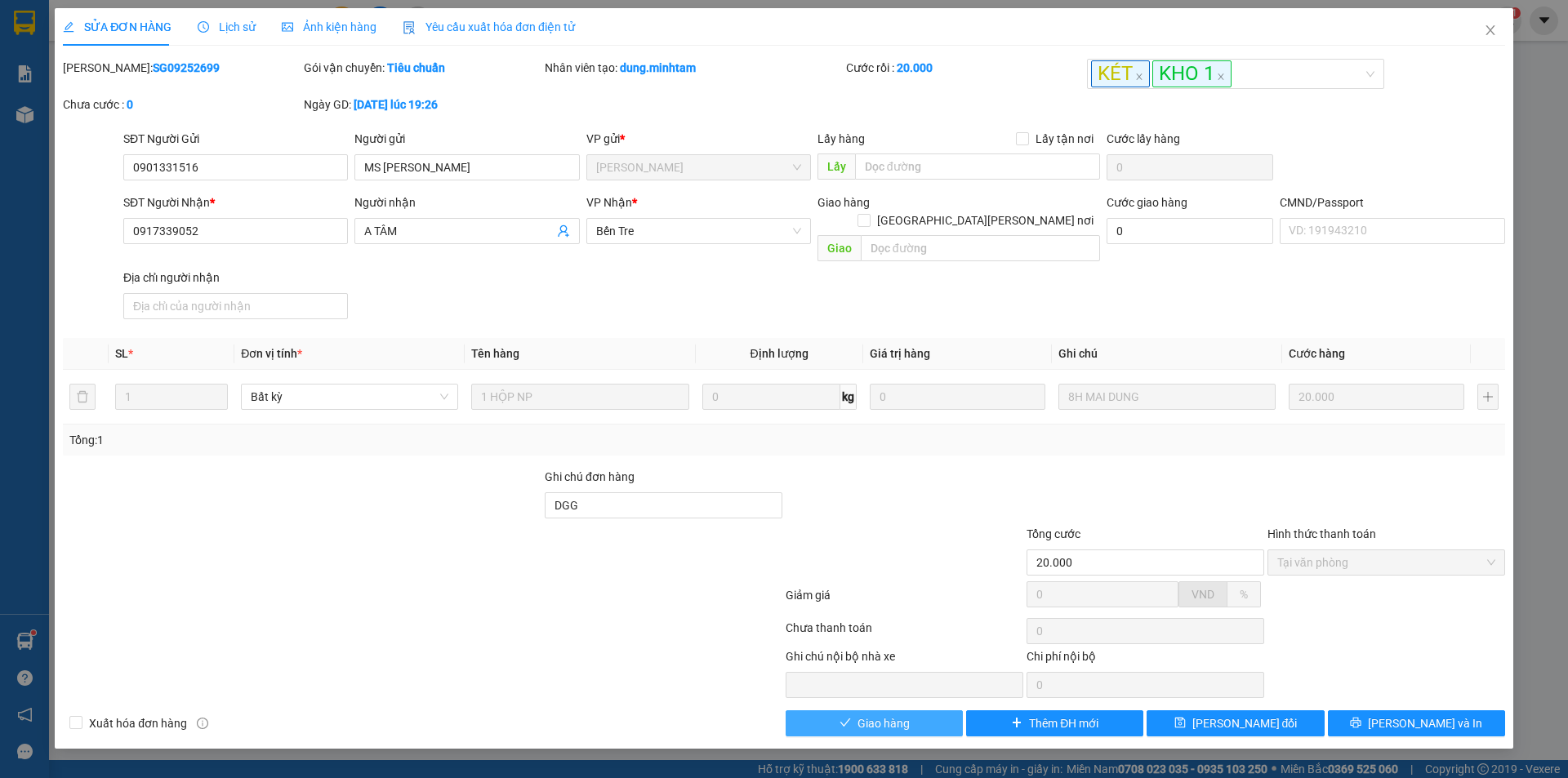
drag, startPoint x: 906, startPoint y: 714, endPoint x: 915, endPoint y: 698, distance: 18.4
click at [906, 714] on span "Giao hàng" at bounding box center [883, 723] width 52 height 18
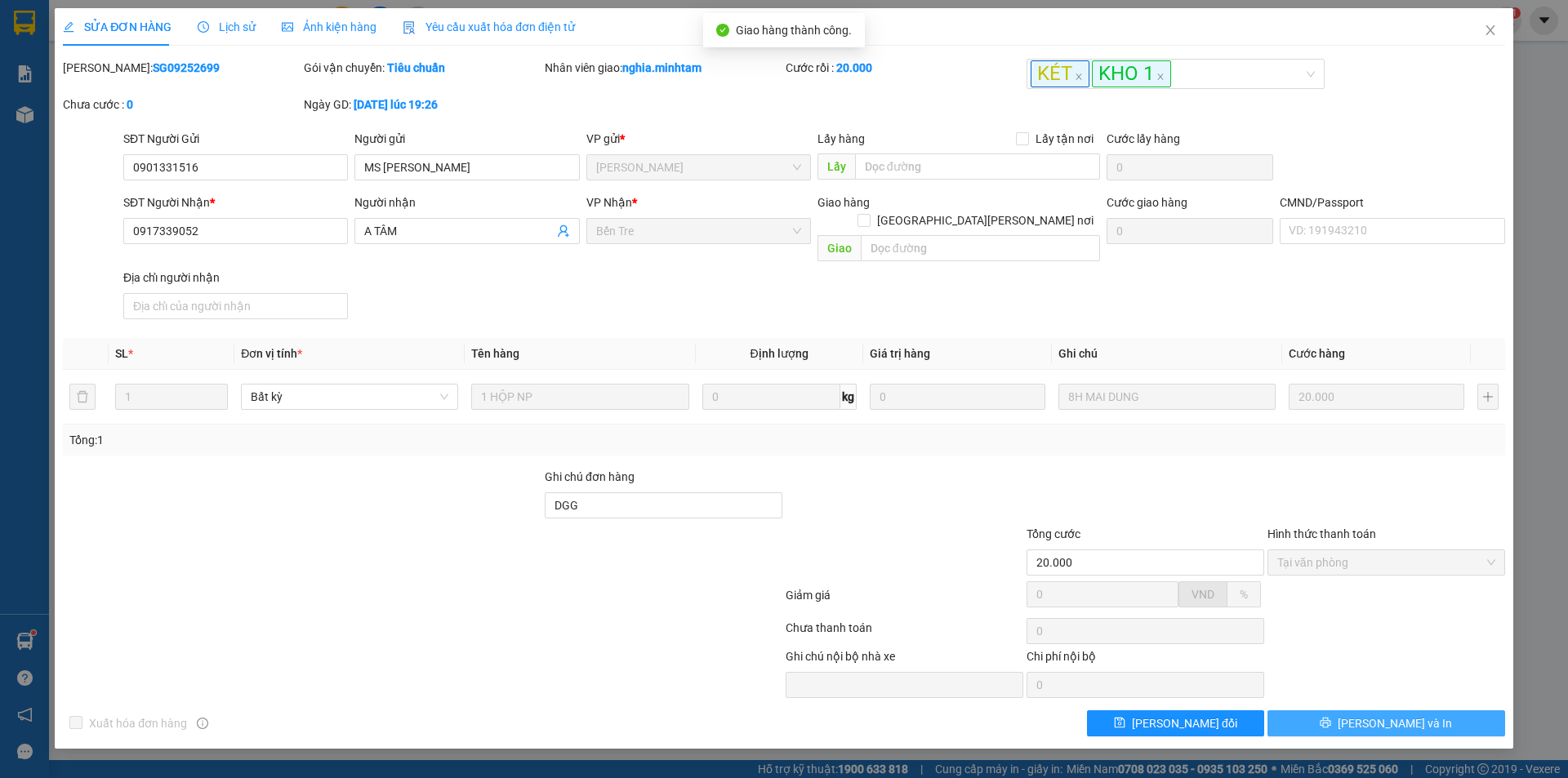
click at [1389, 714] on span "[PERSON_NAME] và In" at bounding box center [1395, 723] width 114 height 18
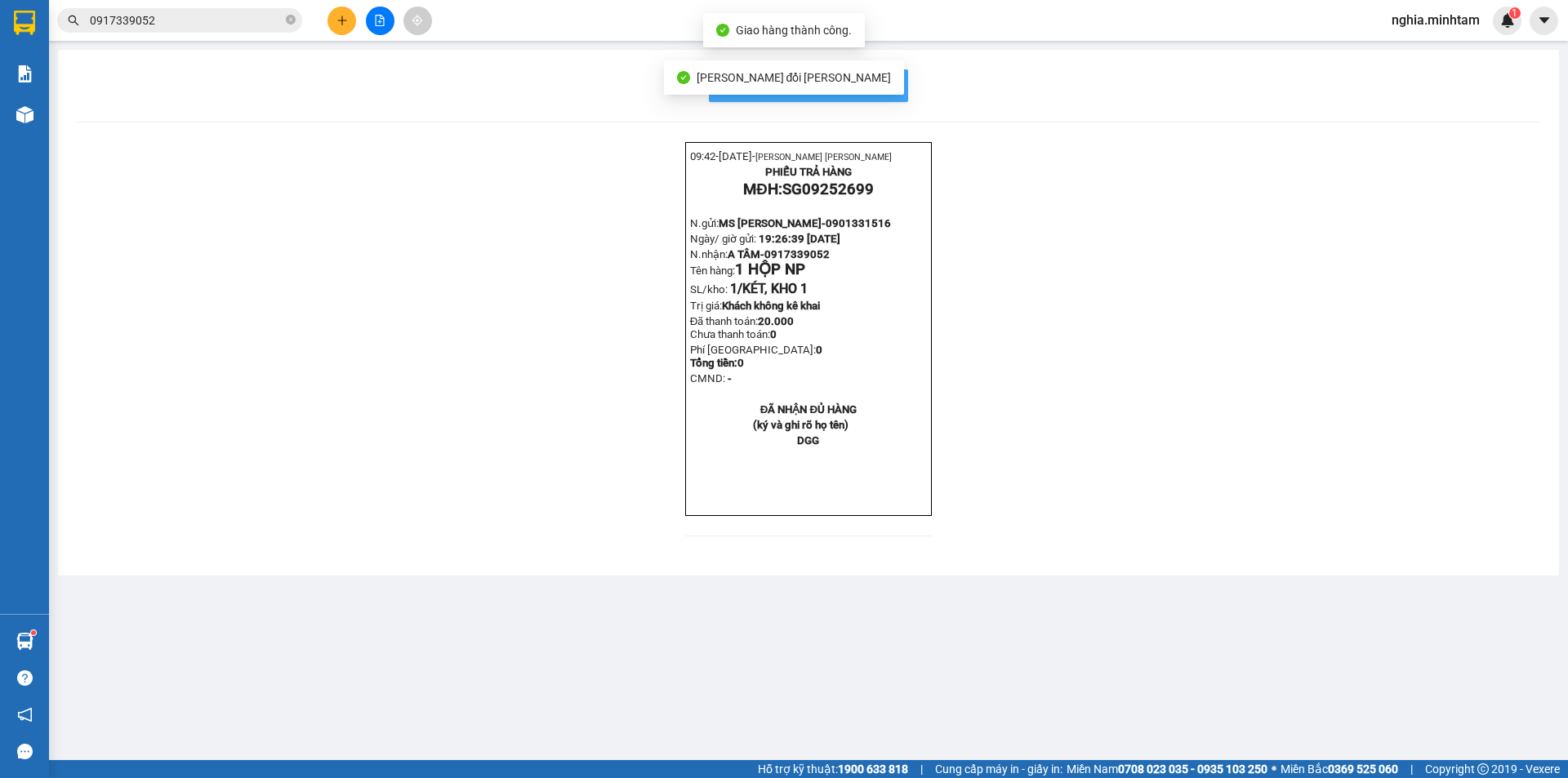
click at [891, 89] on span "In mẫu biên lai tự cấu hình" at bounding box center [819, 85] width 153 height 20
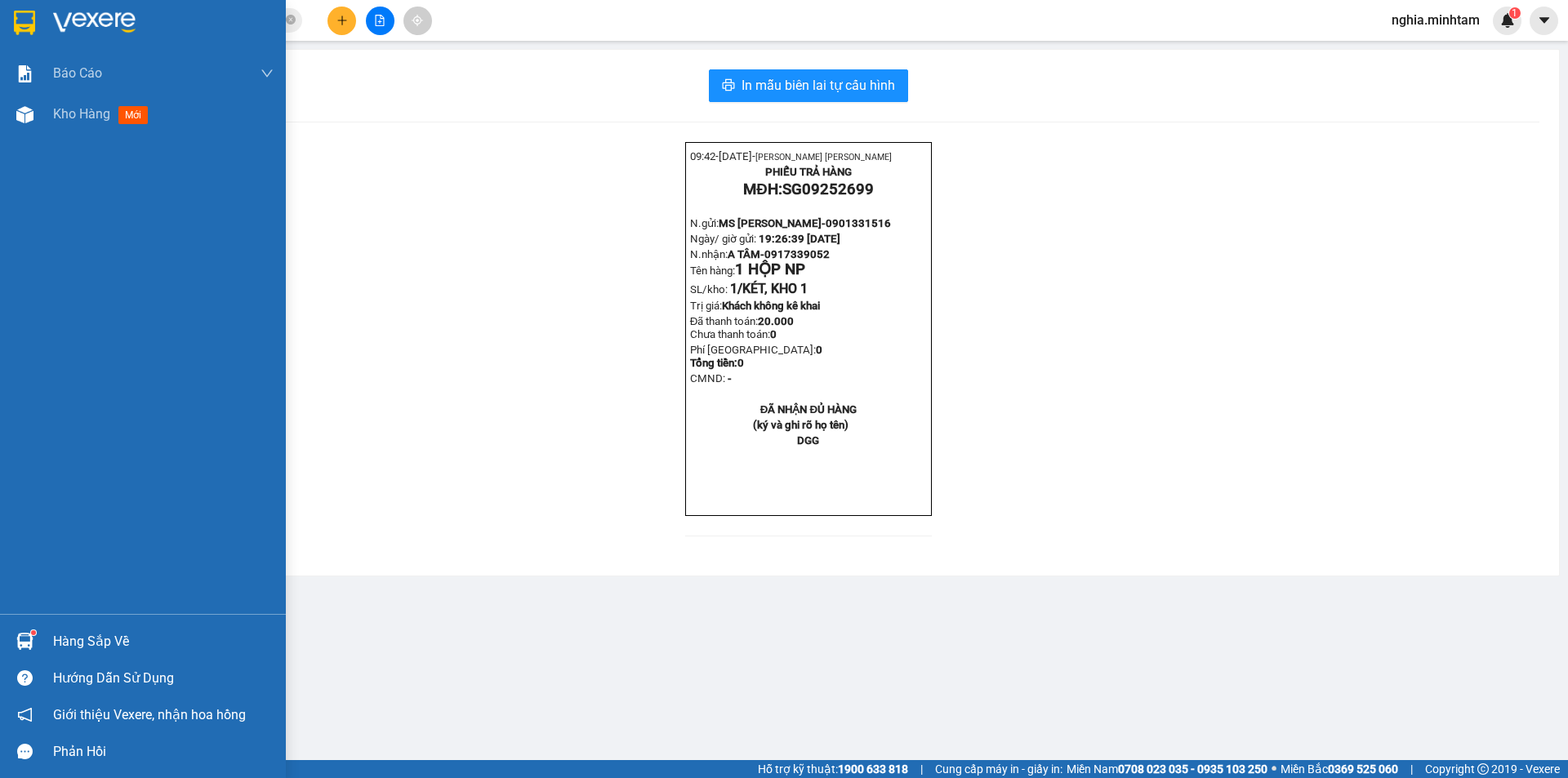
drag, startPoint x: 17, startPoint y: 22, endPoint x: 541, endPoint y: 27, distance: 524.0
click at [20, 25] on img at bounding box center [24, 22] width 21 height 25
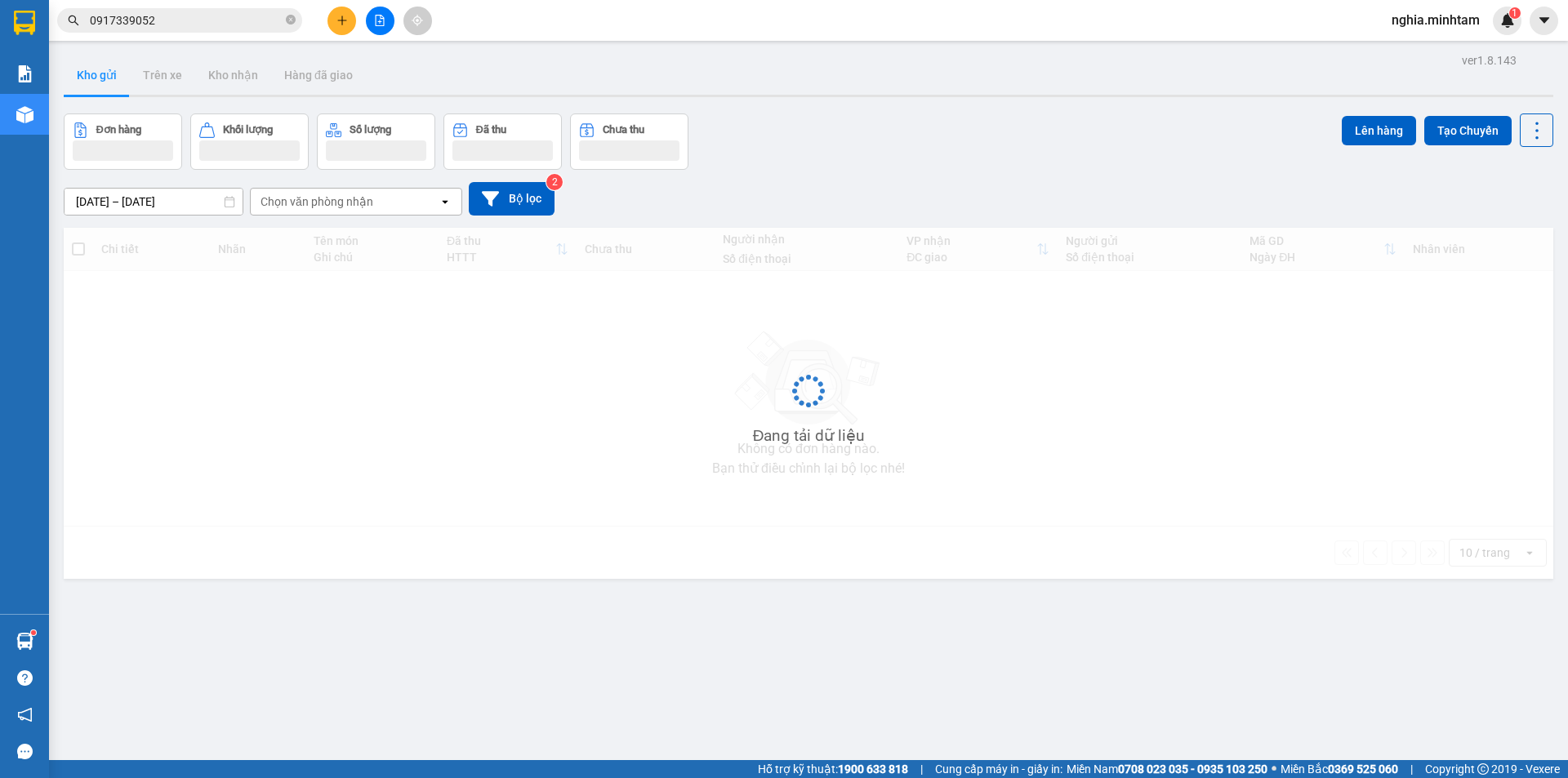
click at [196, 29] on input "0917339052" at bounding box center [186, 20] width 193 height 18
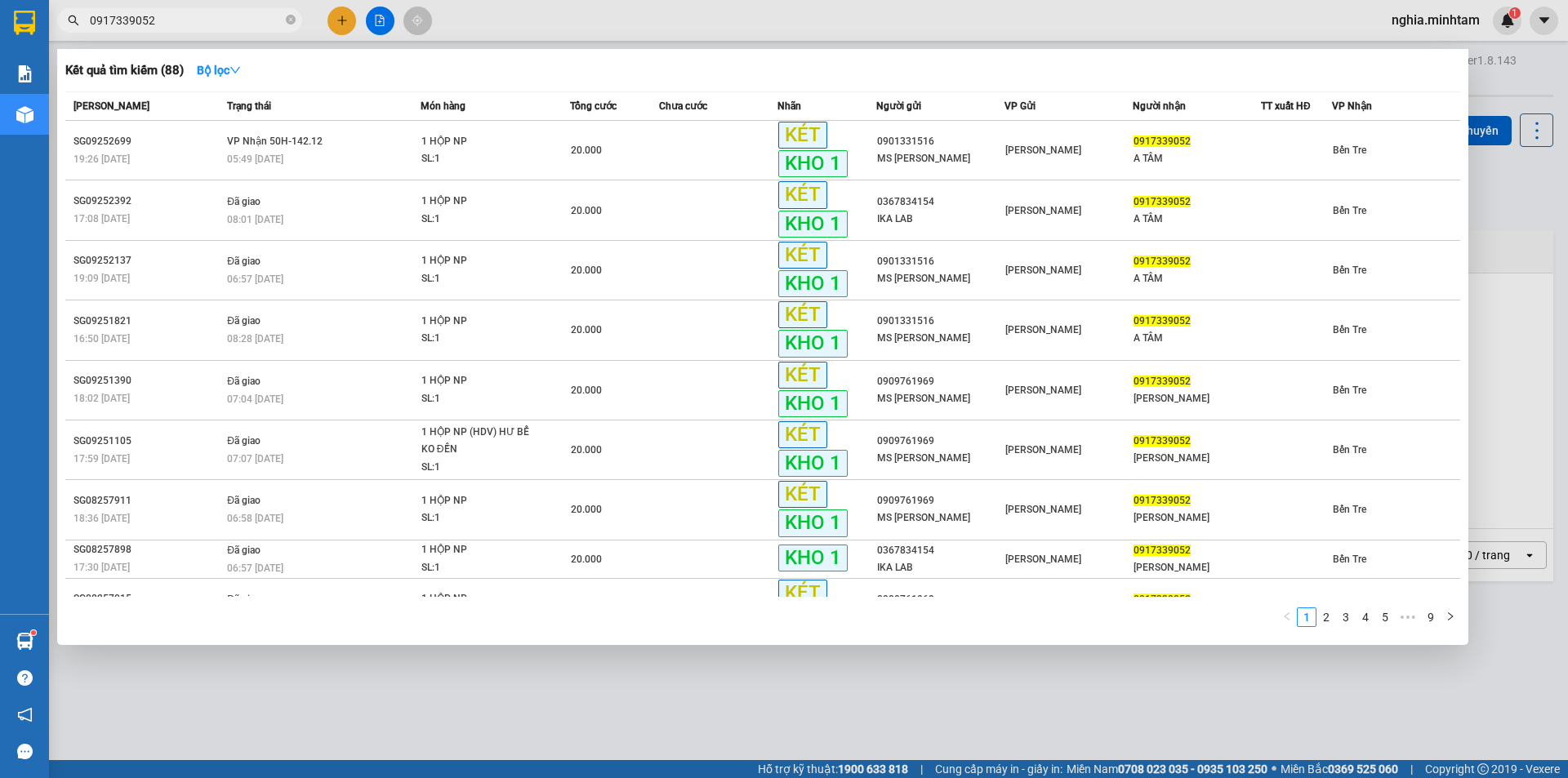
click at [196, 29] on input "0917339052" at bounding box center [186, 20] width 193 height 18
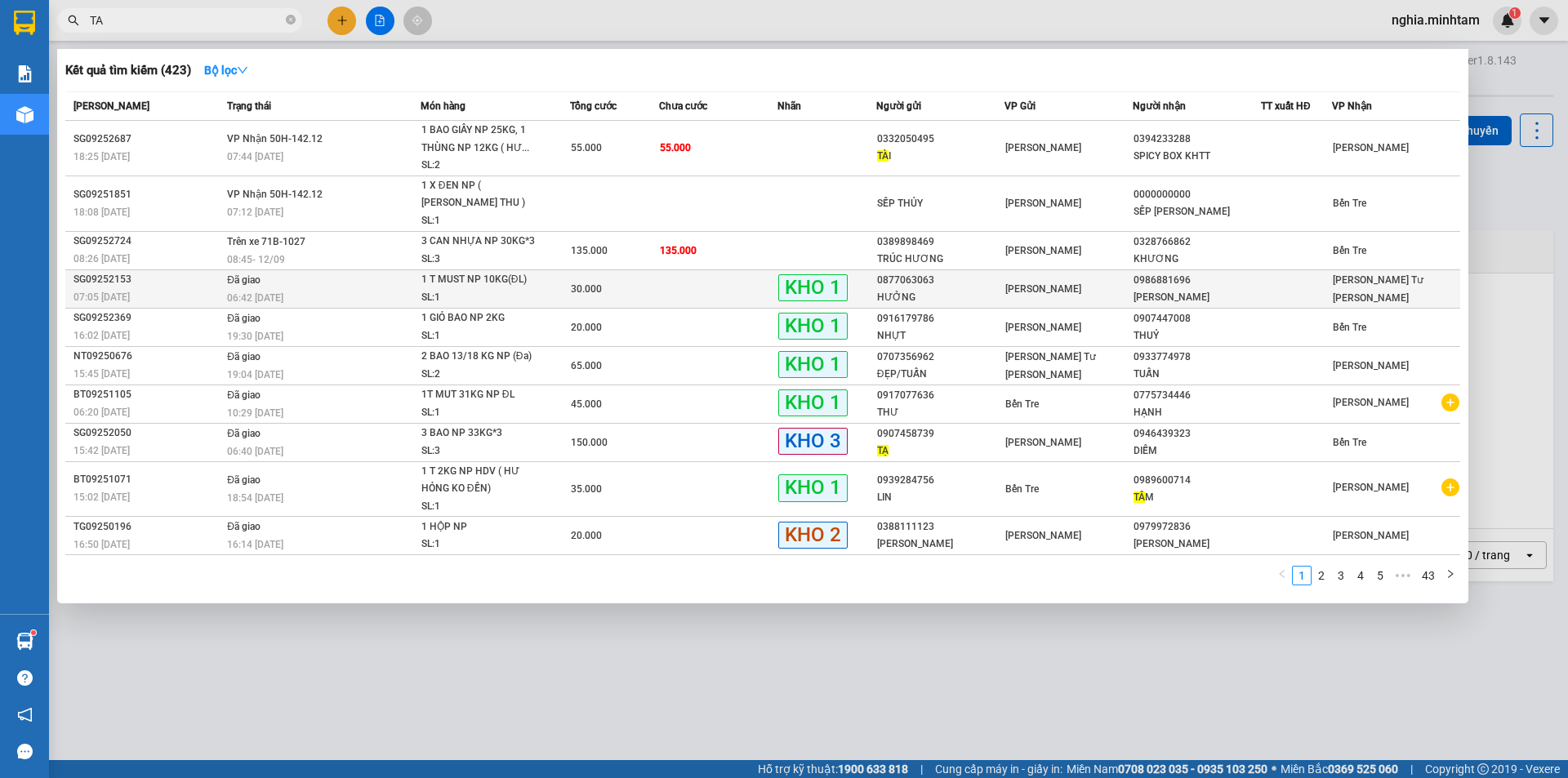
type input "T"
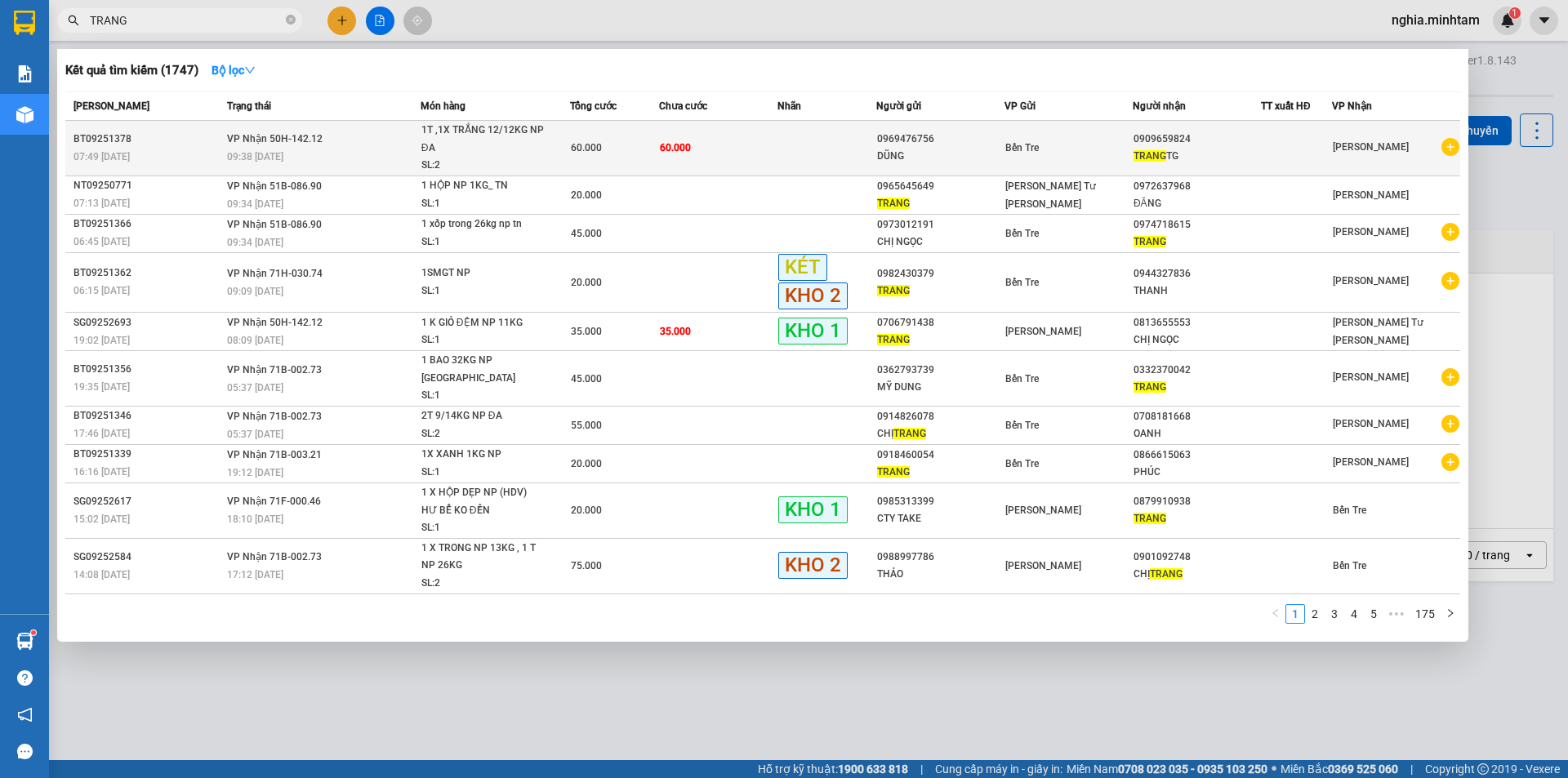
type input "TRANG"
click at [1141, 156] on span "TRANG" at bounding box center [1150, 155] width 32 height 11
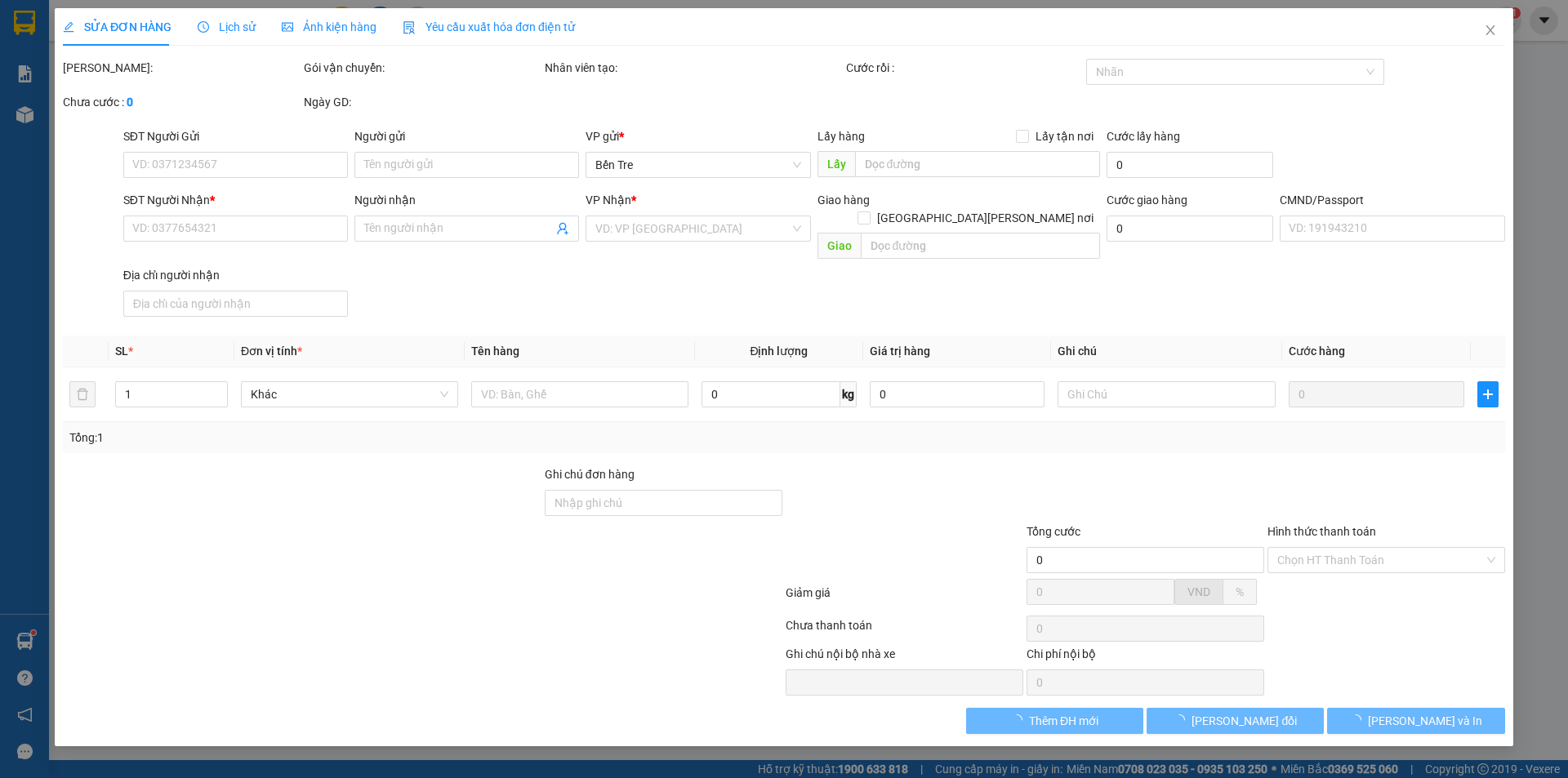
type input "0969476756"
type input "DŨNG"
type input "0909659824"
type input "TRANG TG"
type input "60.000"
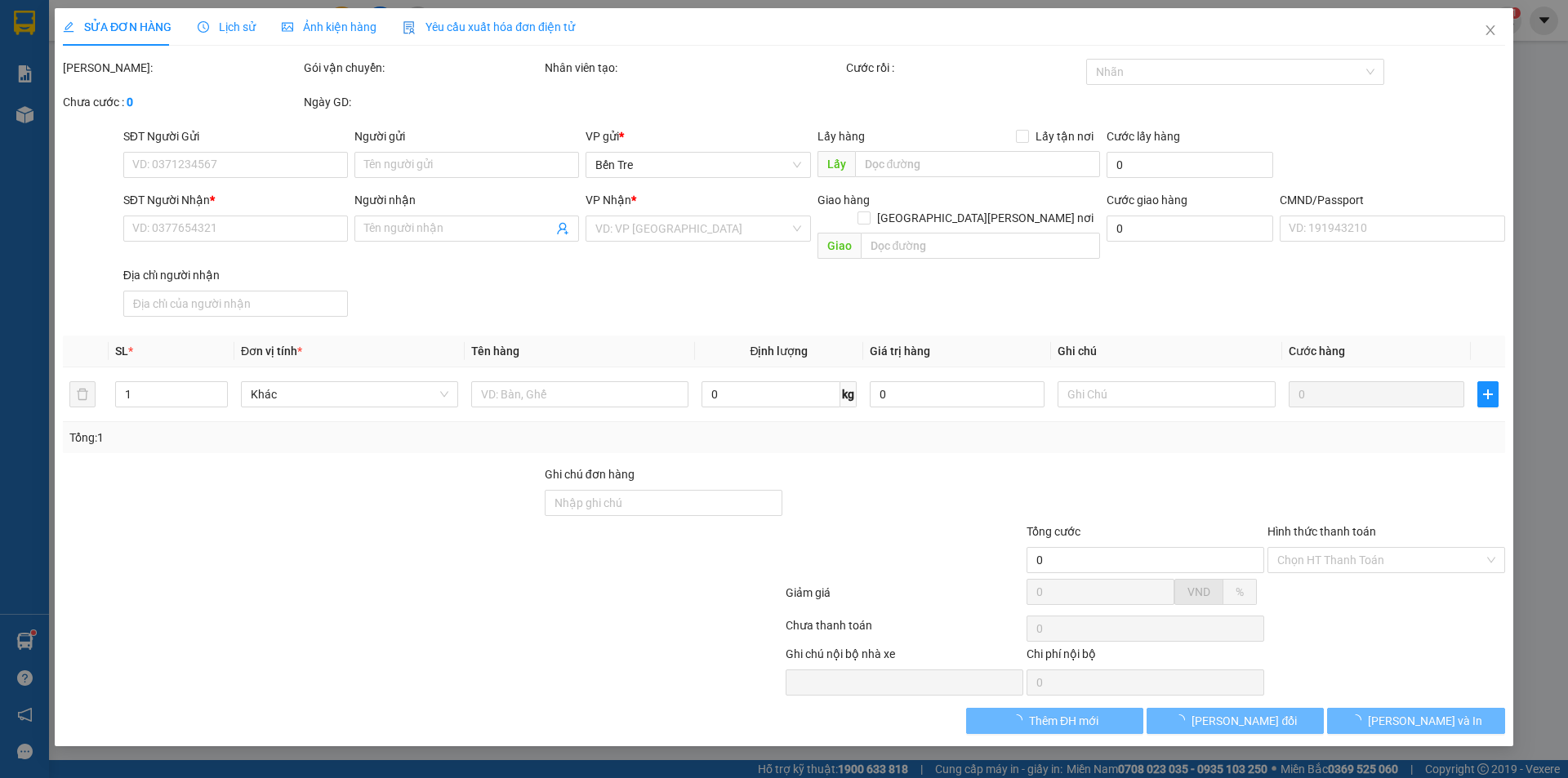
type input "60.000"
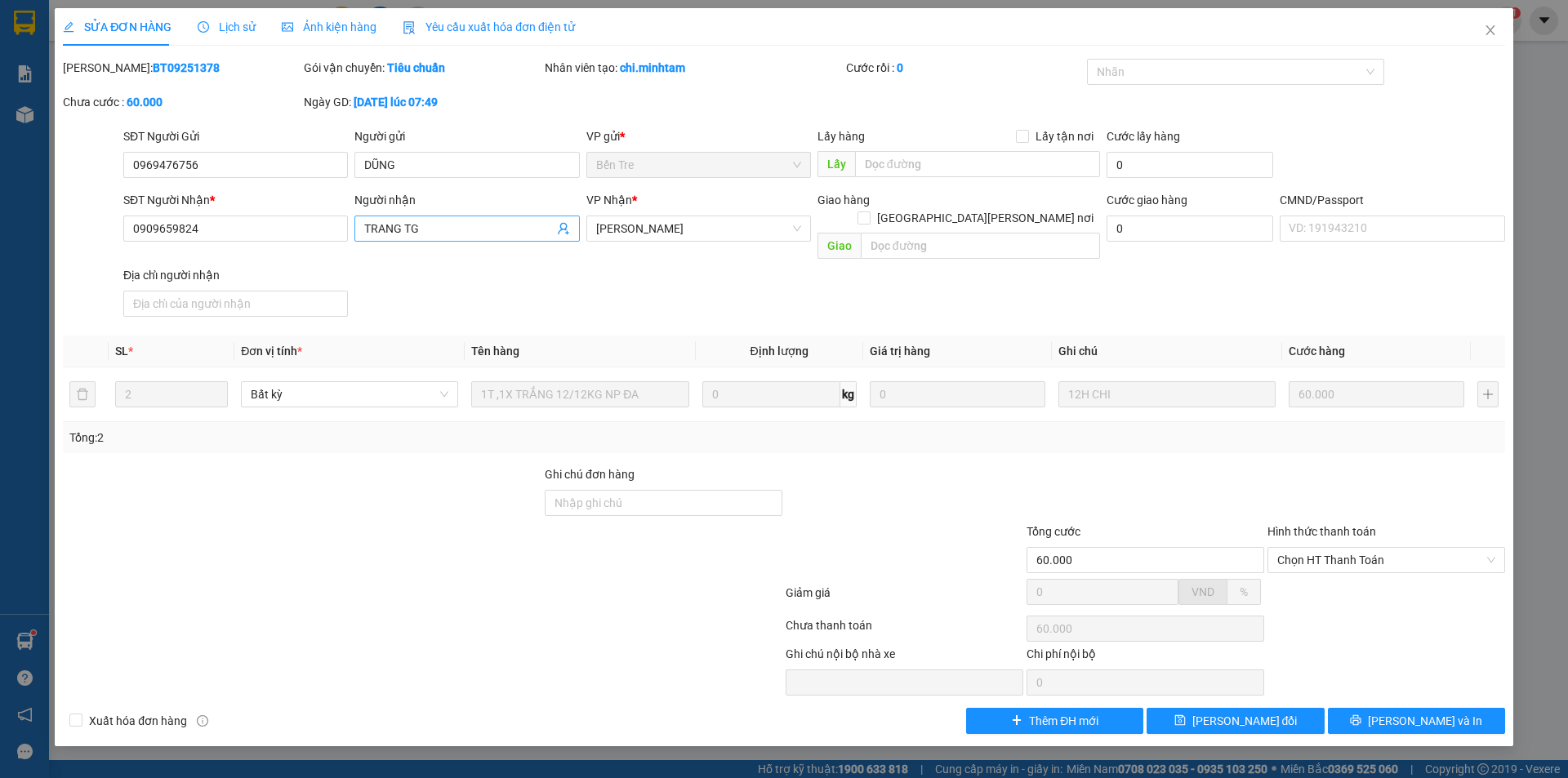
click at [428, 231] on input "TRANG TG" at bounding box center [458, 228] width 188 height 18
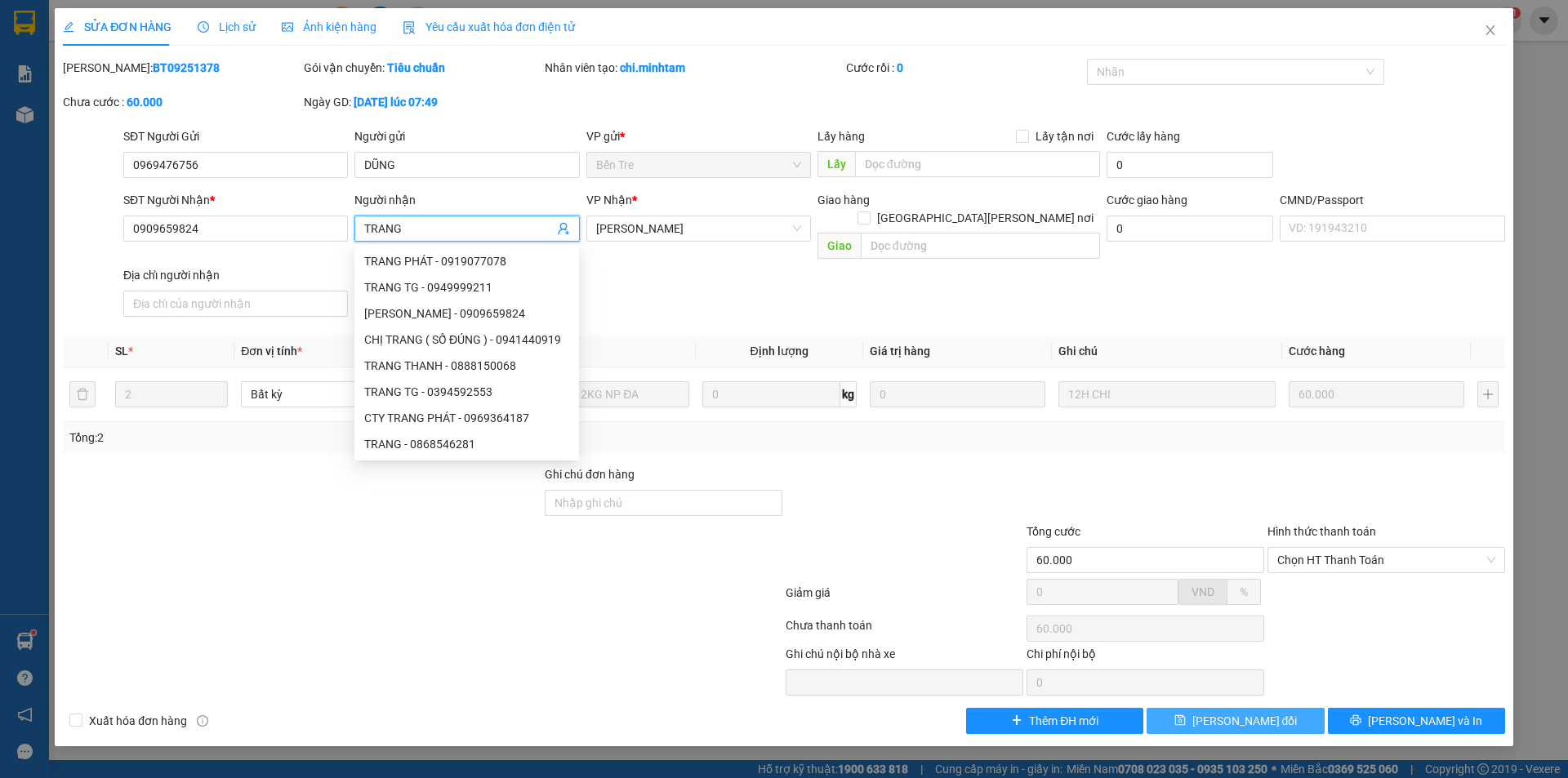
type input "TRANG"
click at [1248, 712] on span "[PERSON_NAME] đổi" at bounding box center [1246, 720] width 106 height 18
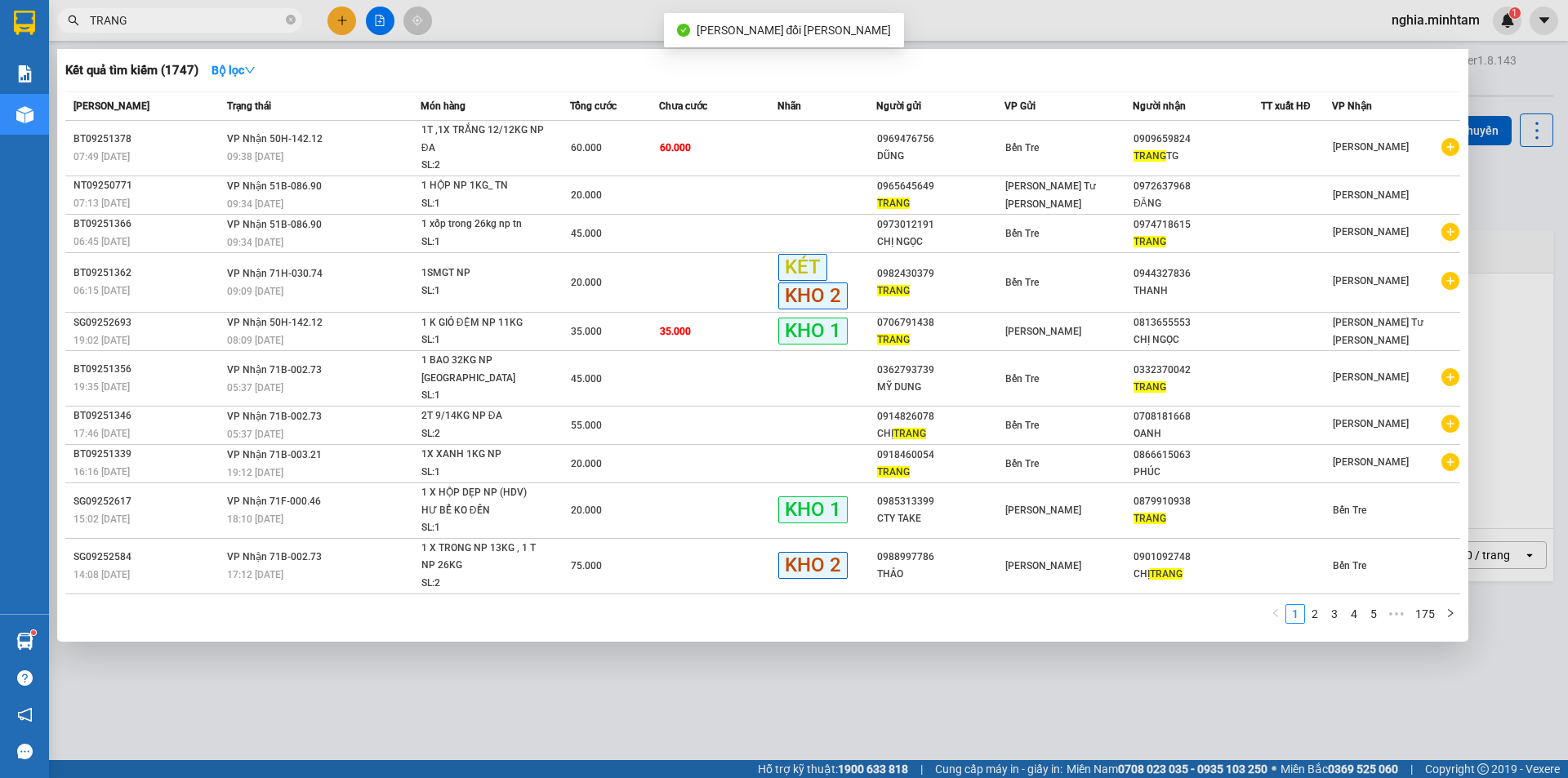
click at [140, 13] on input "TRANG" at bounding box center [186, 20] width 193 height 18
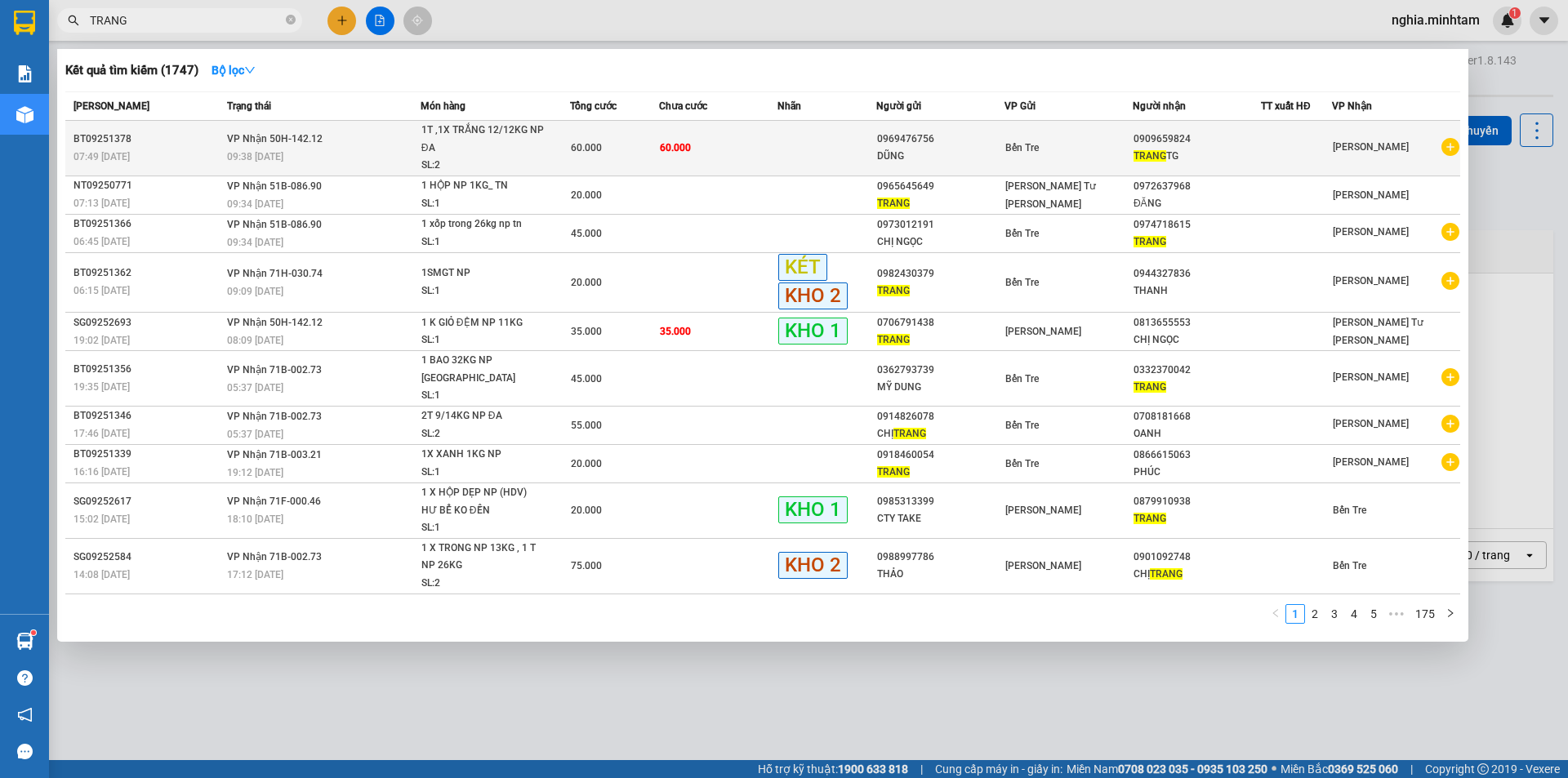
click at [1166, 154] on span "TRANG" at bounding box center [1150, 155] width 32 height 11
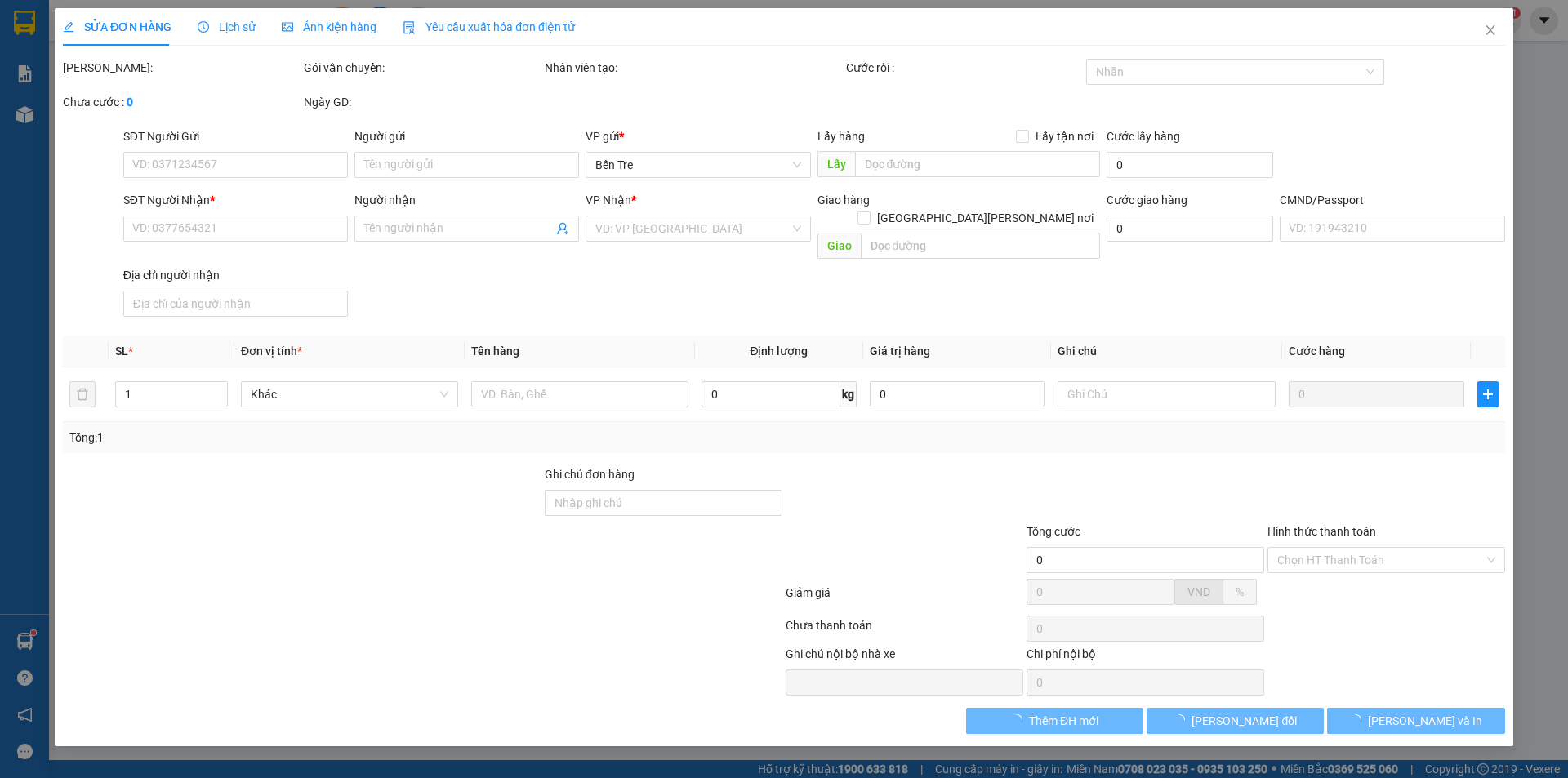
type input "0969476756"
type input "DŨNG"
type input "0909659824"
type input "TRANG"
type input "60.000"
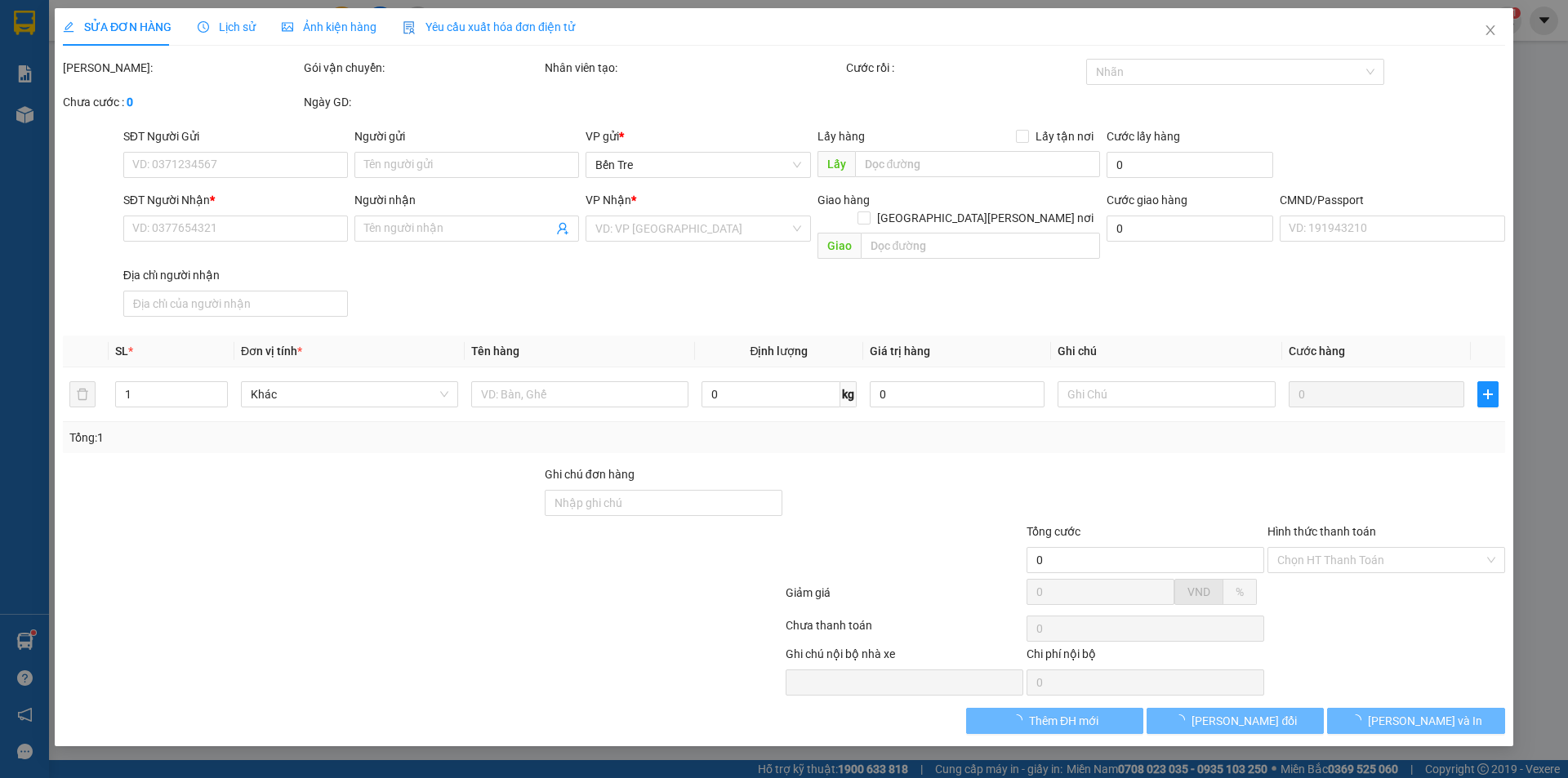
type input "60.000"
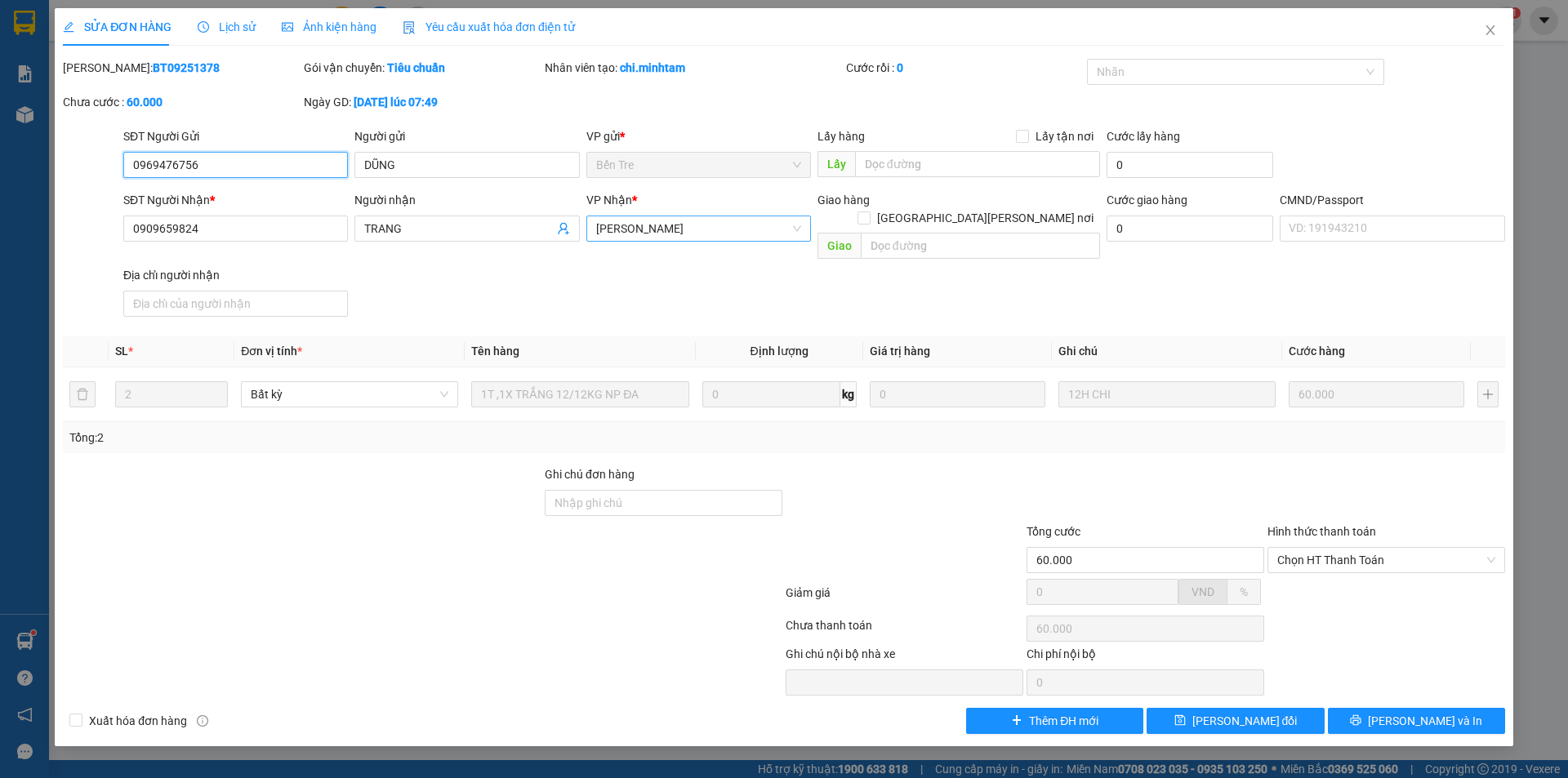
click at [682, 233] on span "[PERSON_NAME]" at bounding box center [698, 228] width 205 height 25
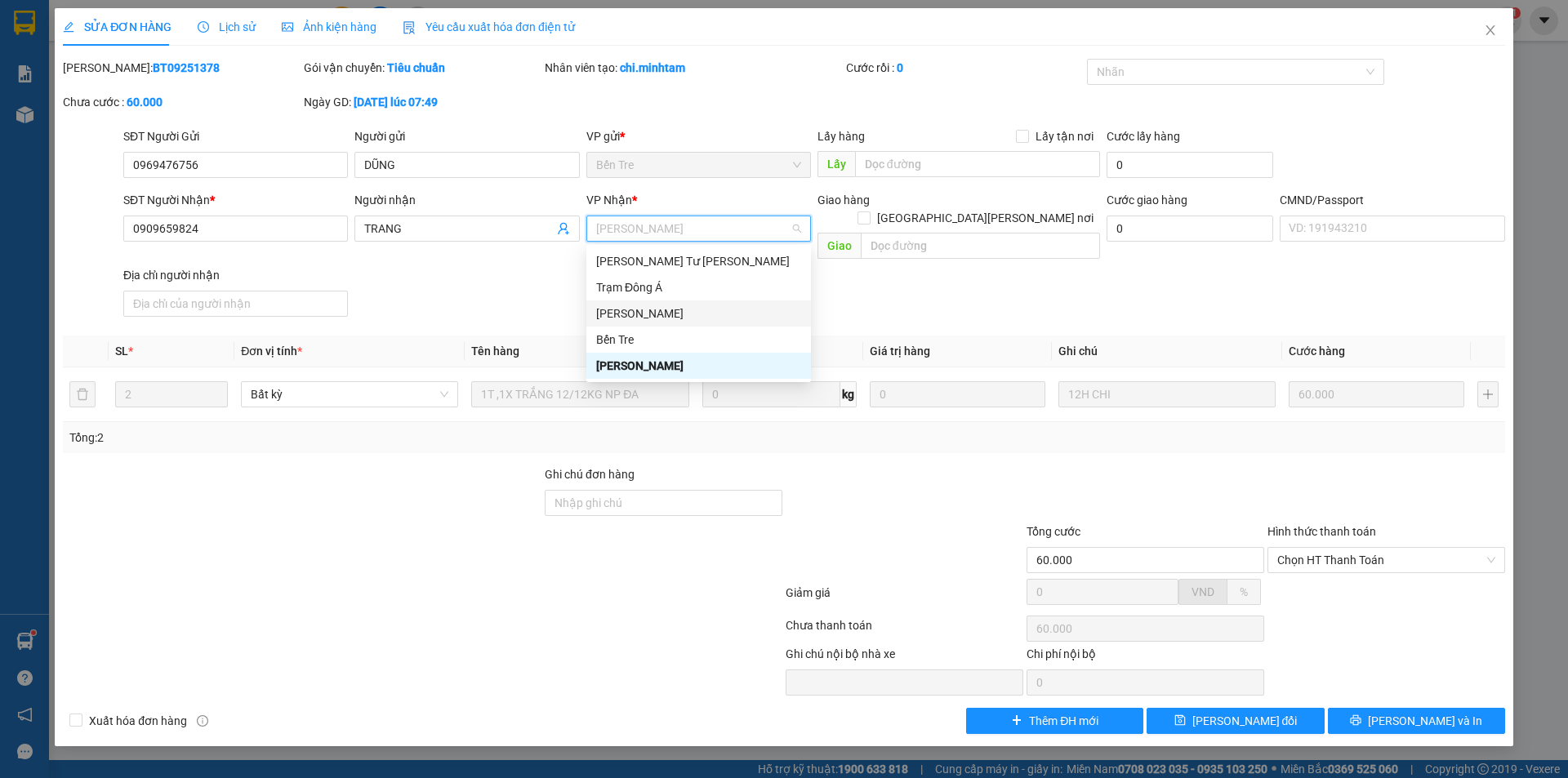
click at [645, 314] on div "[PERSON_NAME]" at bounding box center [698, 313] width 205 height 18
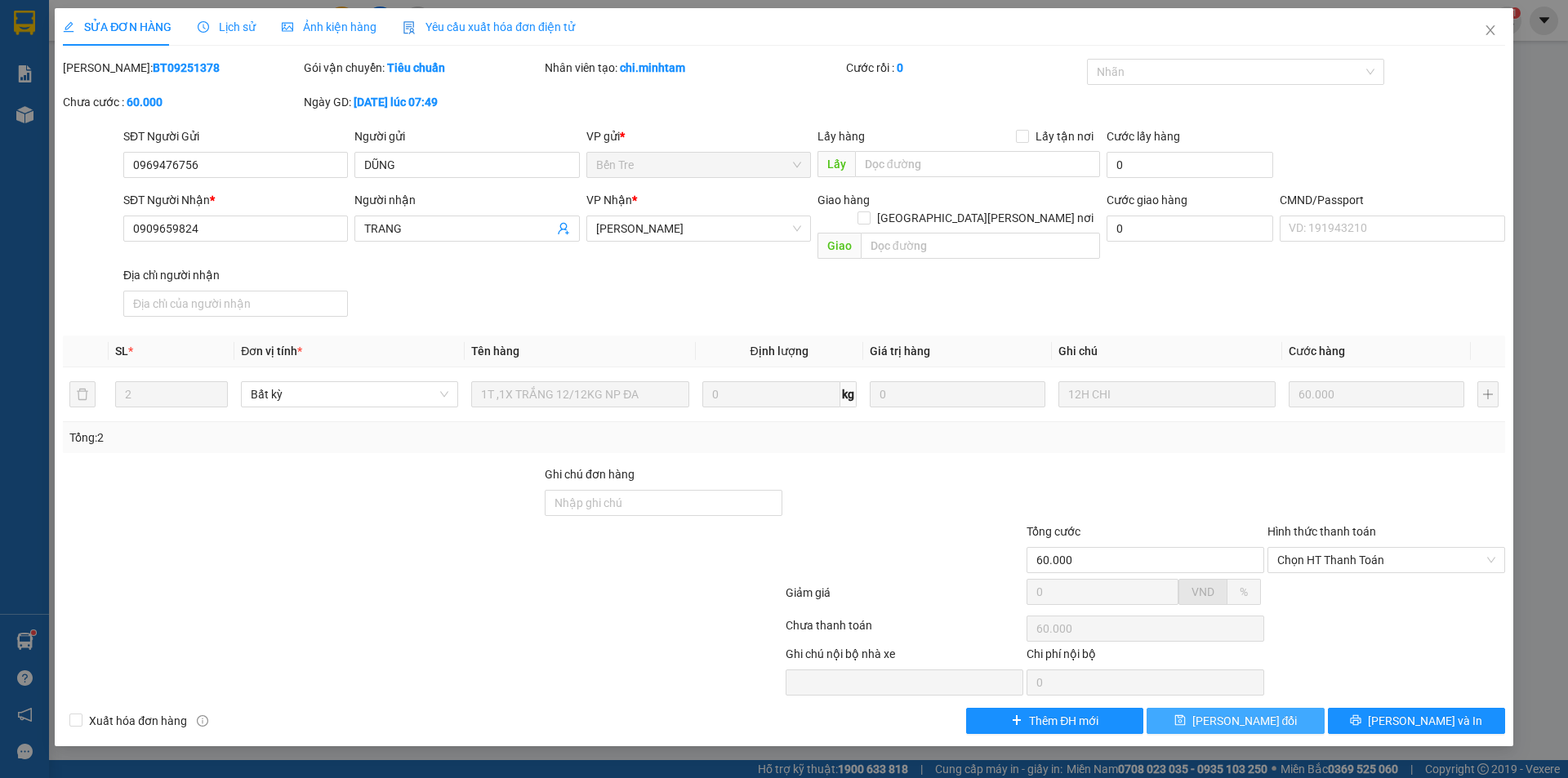
click at [1262, 712] on span "[PERSON_NAME] đổi" at bounding box center [1246, 720] width 106 height 18
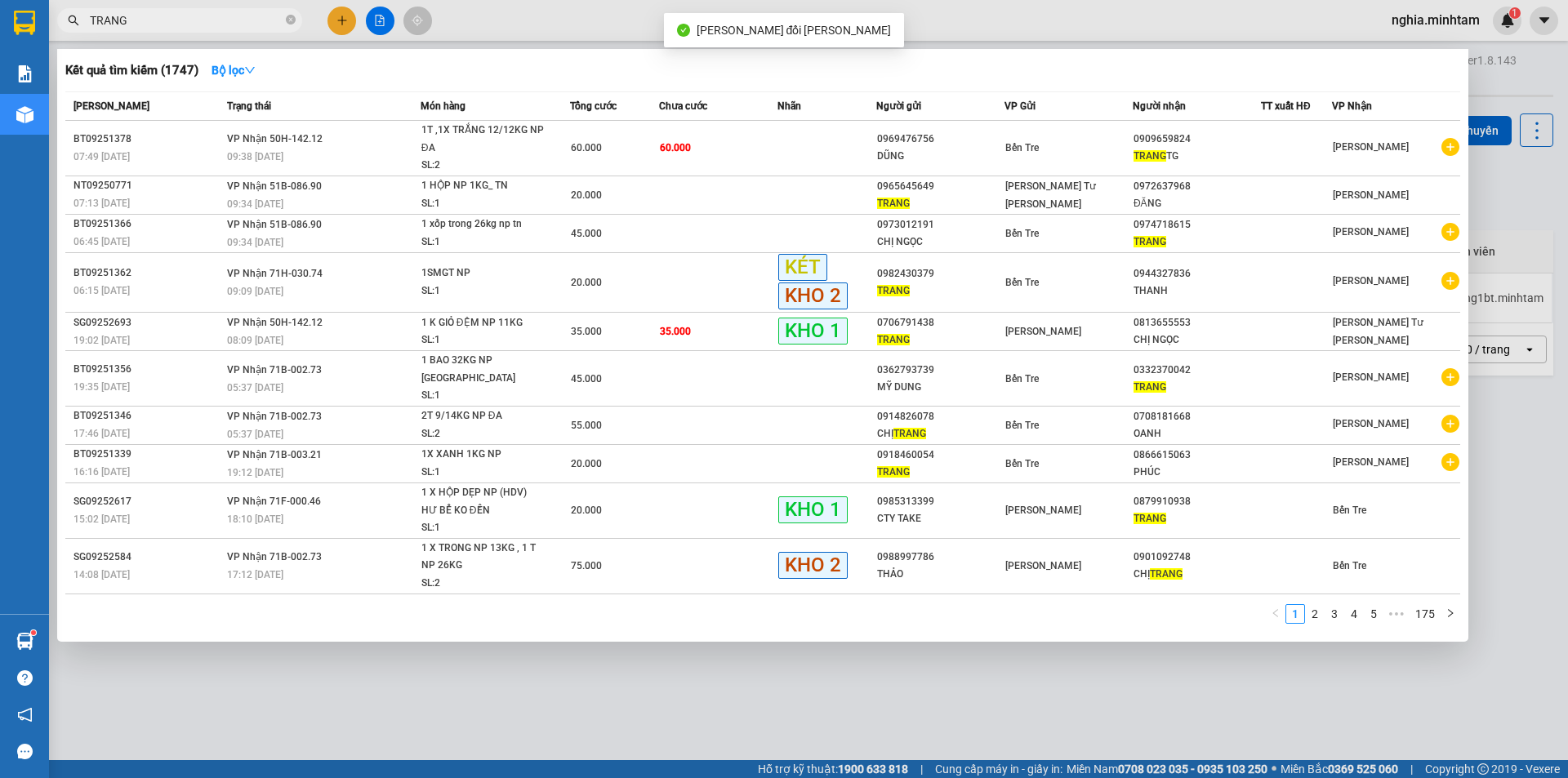
click at [202, 15] on input "TRANG" at bounding box center [186, 20] width 193 height 18
drag, startPoint x: 225, startPoint y: 29, endPoint x: 205, endPoint y: 22, distance: 21.2
click at [209, 23] on span "TRANG" at bounding box center [179, 20] width 245 height 25
click at [195, 21] on input "TRANG" at bounding box center [186, 20] width 193 height 18
drag, startPoint x: 195, startPoint y: 21, endPoint x: 237, endPoint y: 15, distance: 42.4
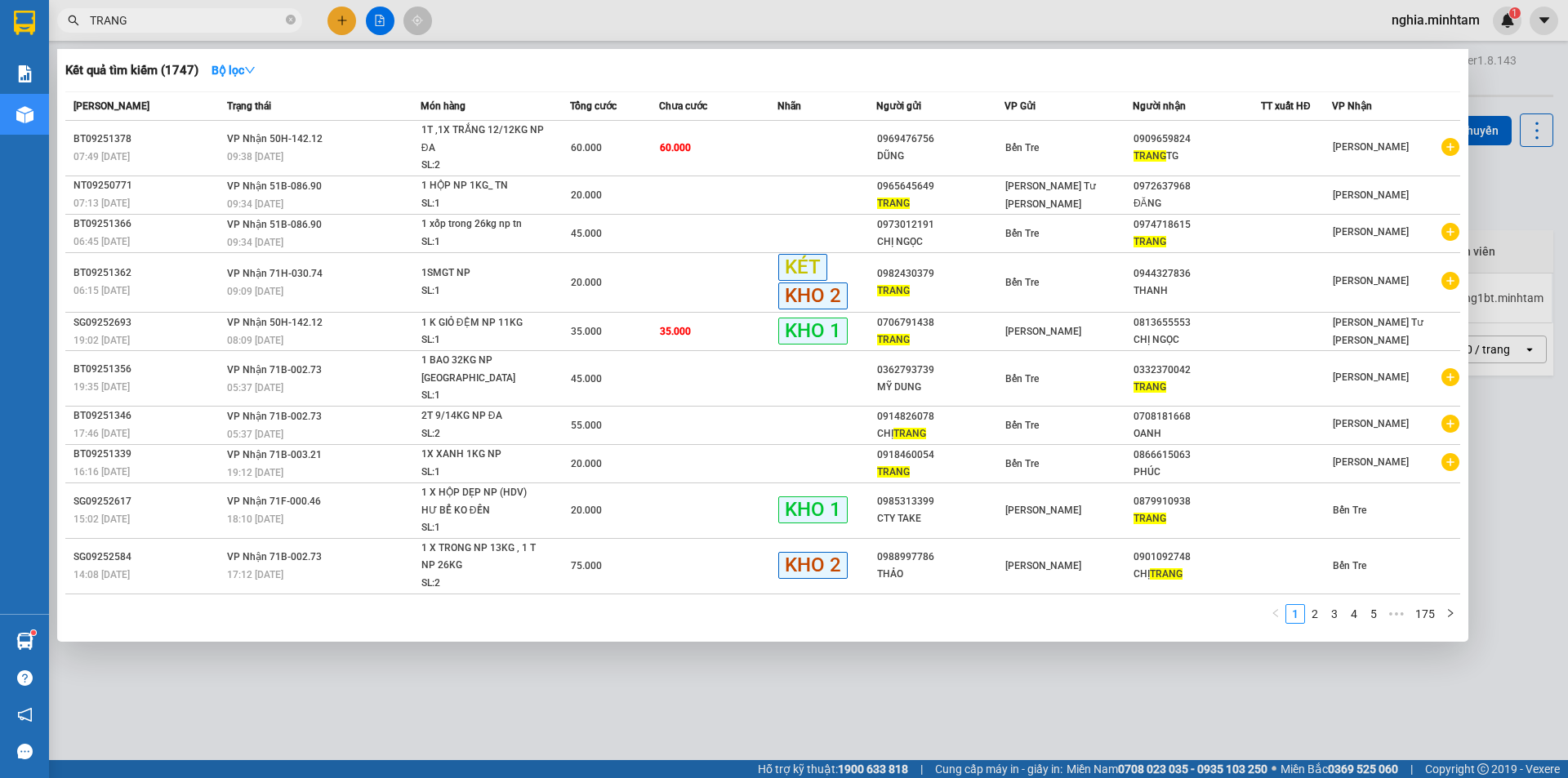
click at [234, 15] on input "TRANG" at bounding box center [186, 20] width 193 height 18
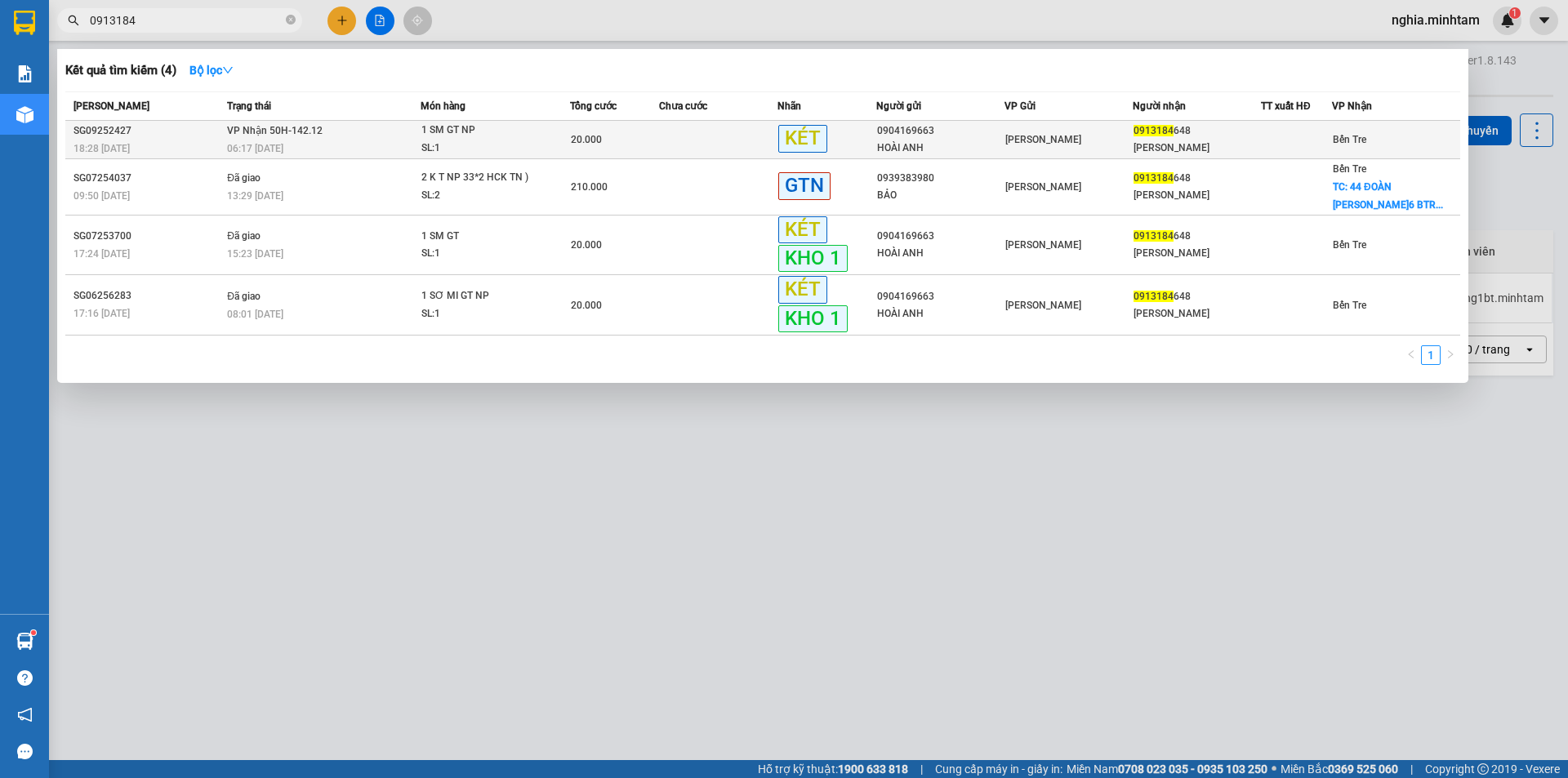
type input "0913184"
click at [518, 137] on div "1 SM GT NP" at bounding box center [483, 130] width 123 height 18
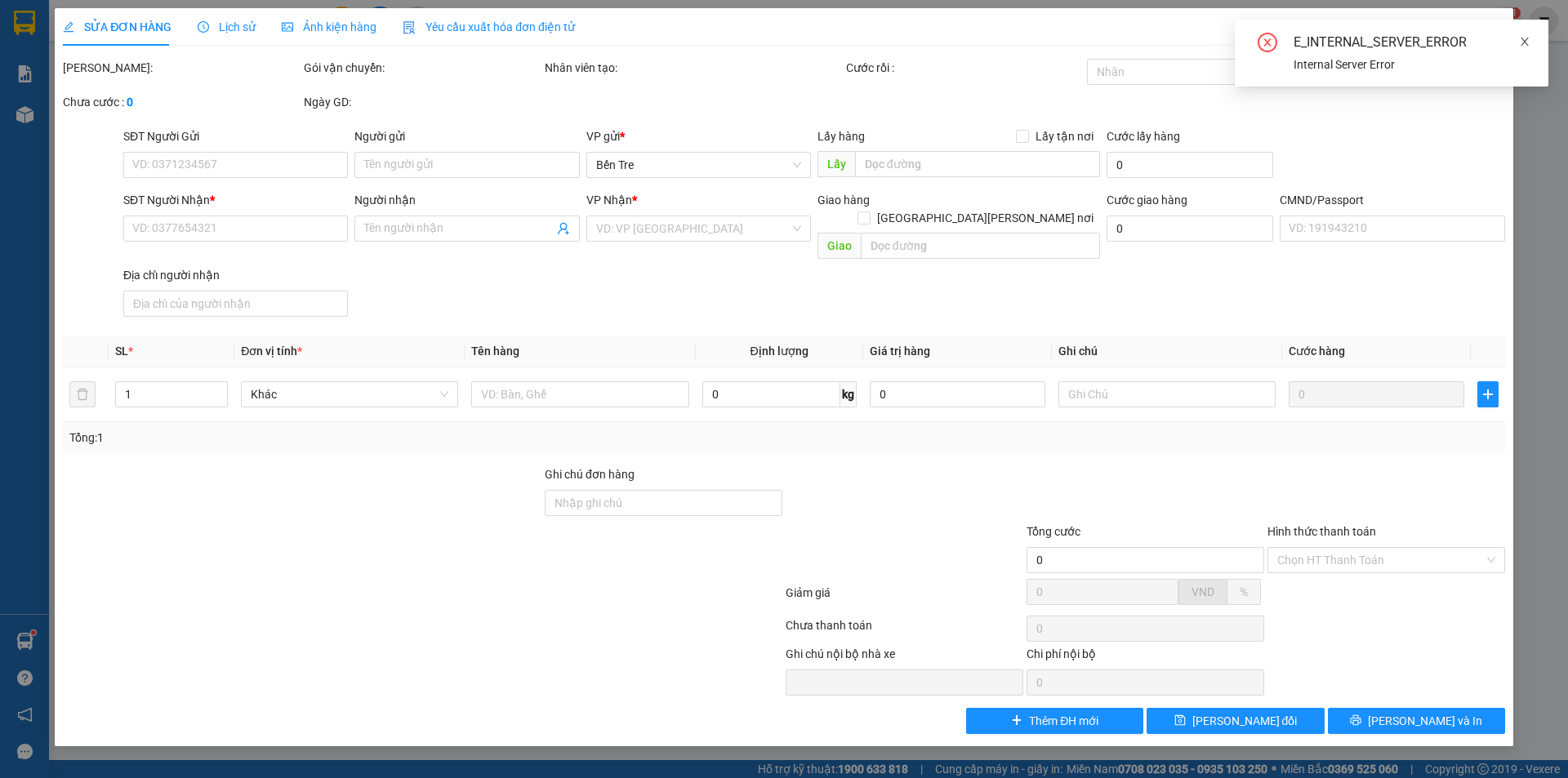
click at [1527, 40] on icon "close" at bounding box center [1525, 42] width 9 height 9
click at [1496, 33] on icon "close" at bounding box center [1490, 30] width 13 height 13
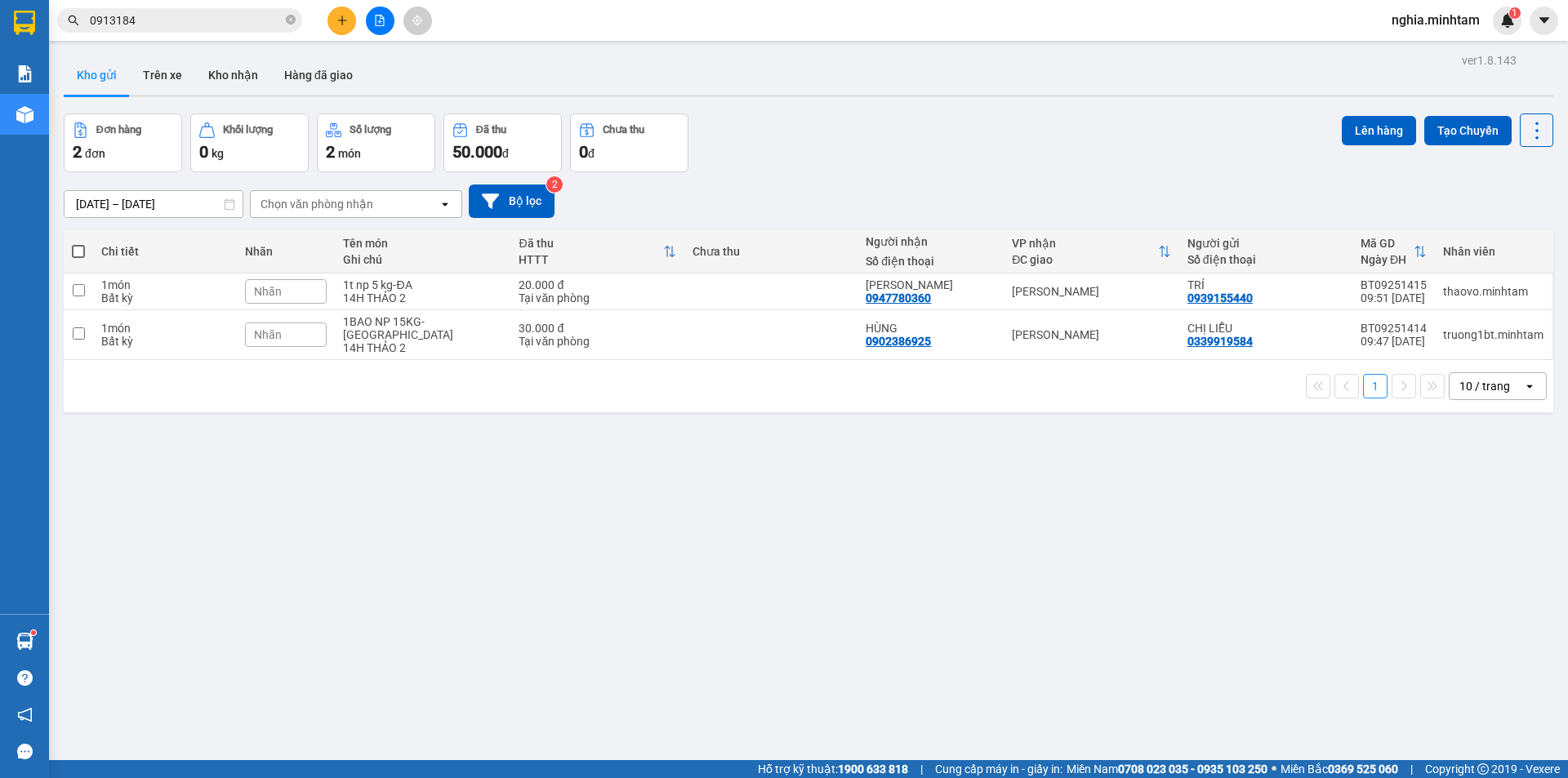
click at [170, 20] on input "0913184" at bounding box center [186, 20] width 193 height 18
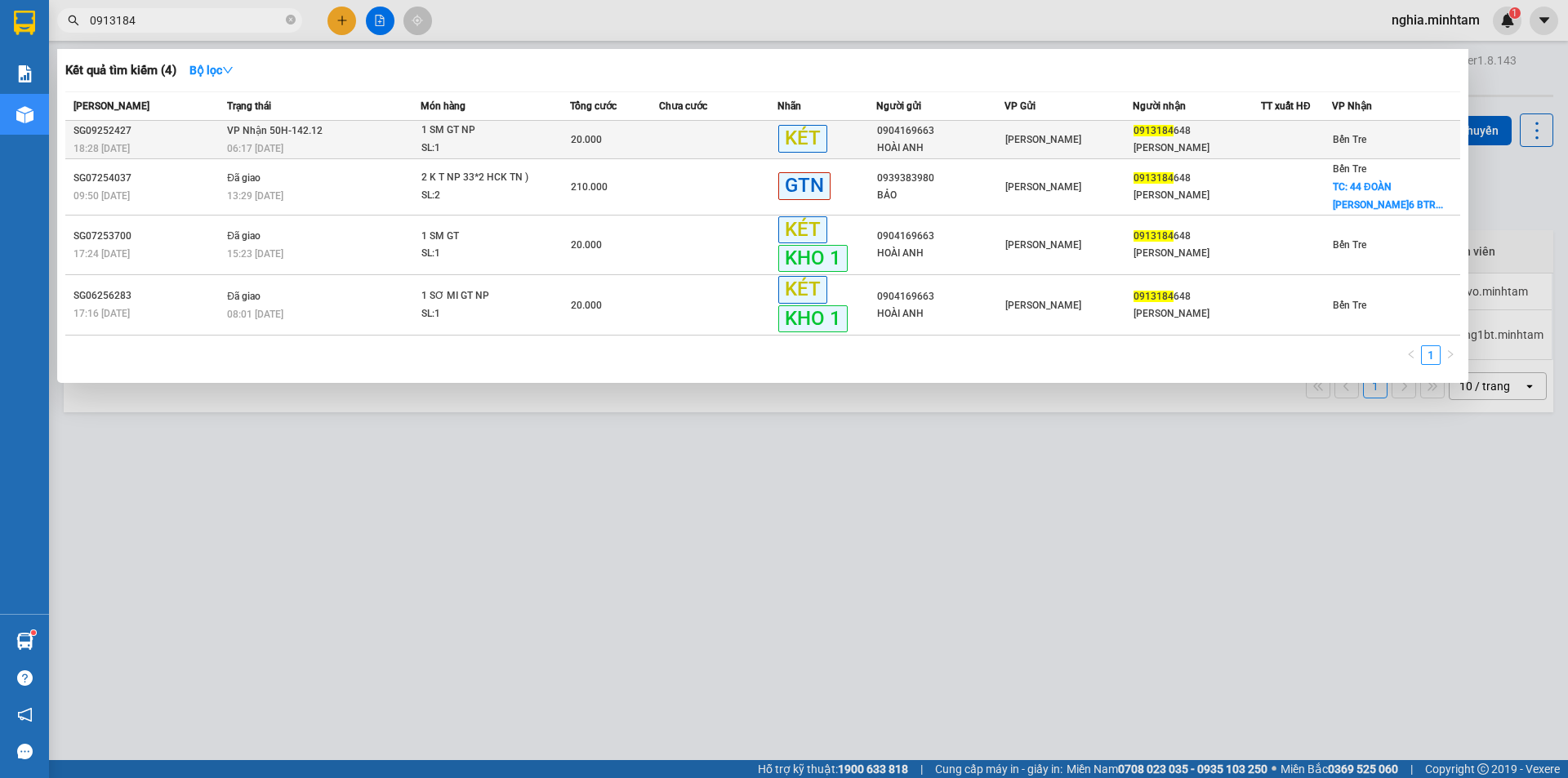
click at [488, 140] on div "SL: 1" at bounding box center [483, 148] width 123 height 18
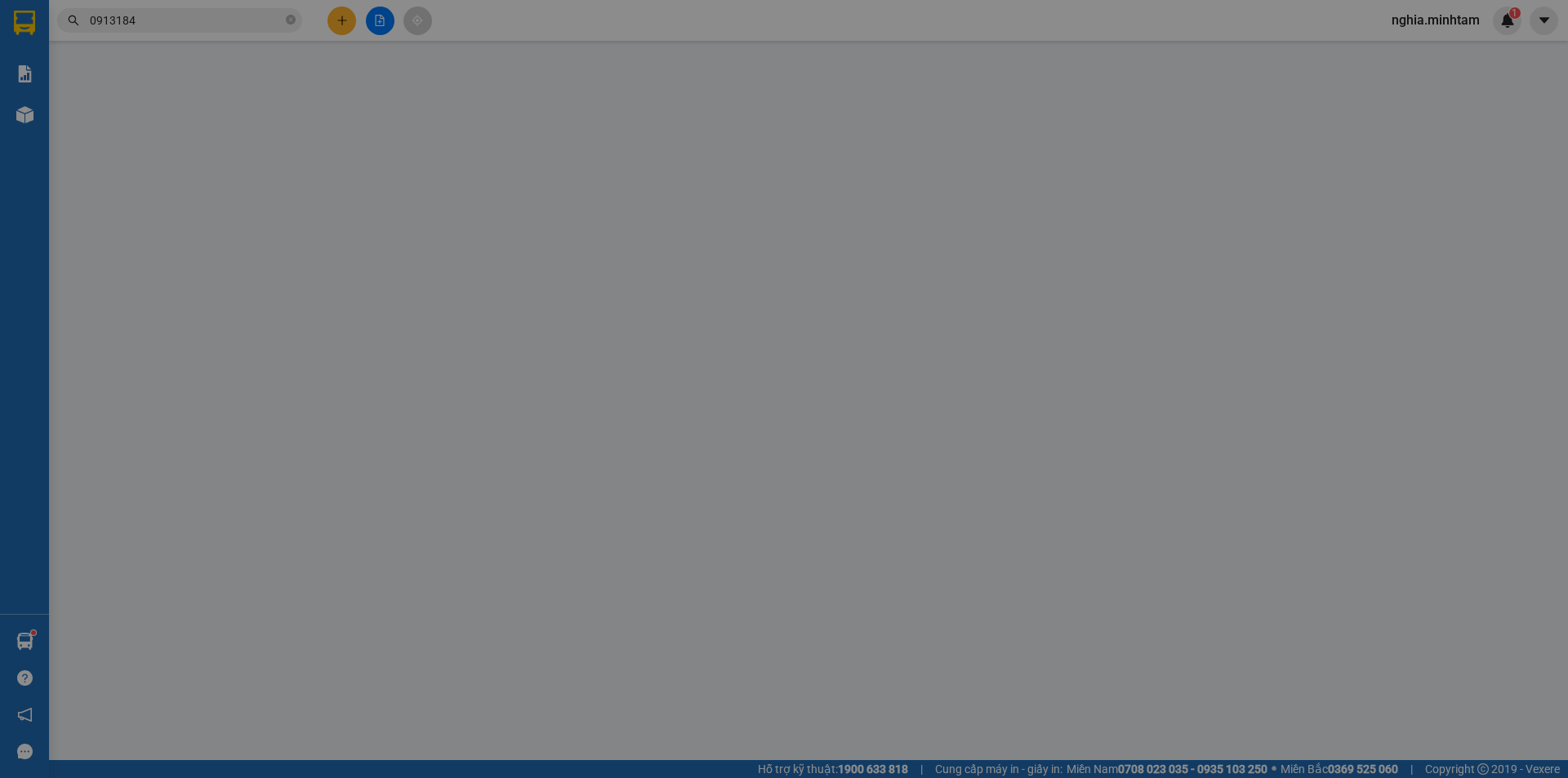
type input "0904169663"
type input "HOÀI ANH"
type input "0913184648"
type input "[PERSON_NAME]"
type input "KNM"
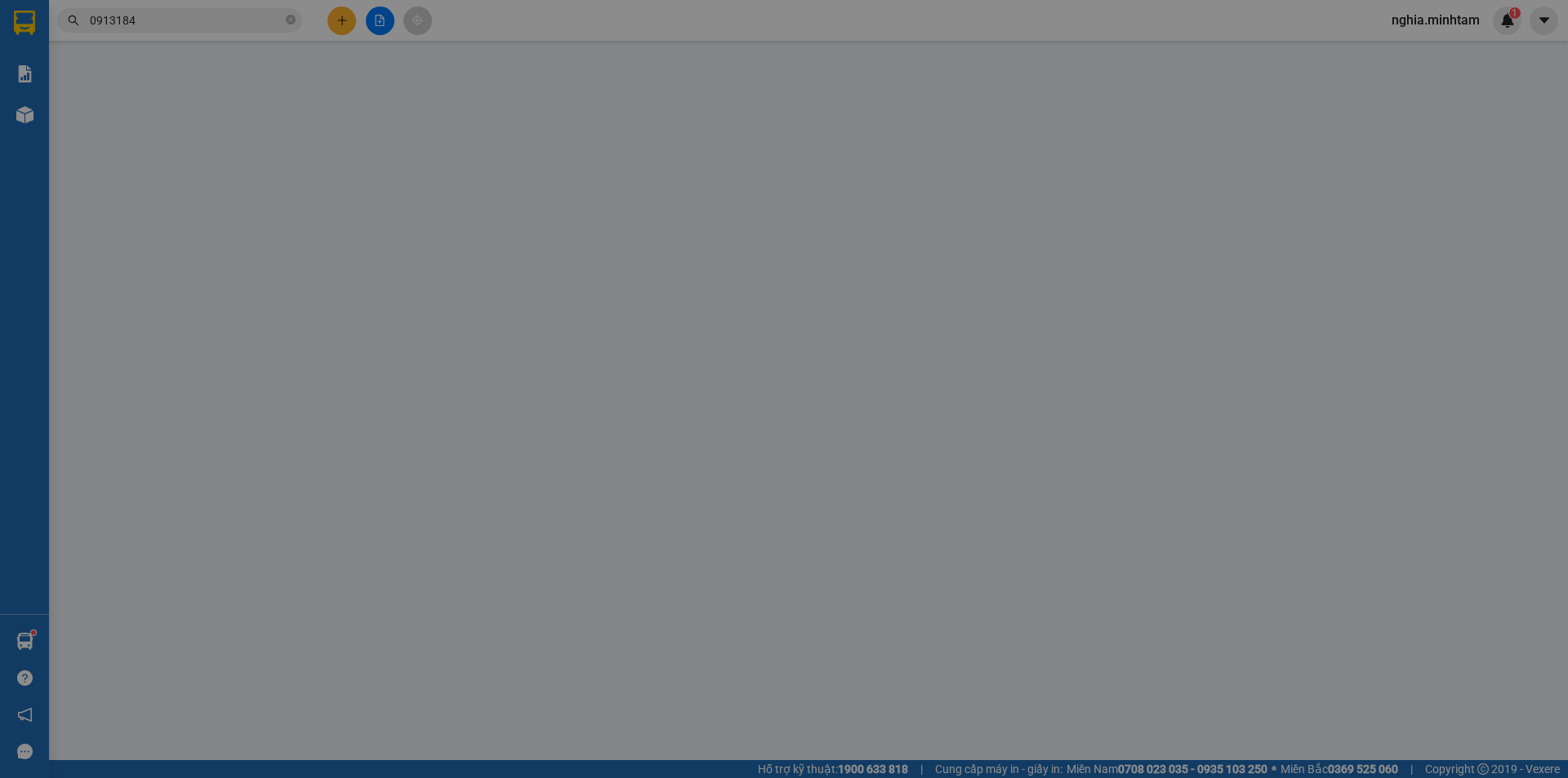
type input "20.000"
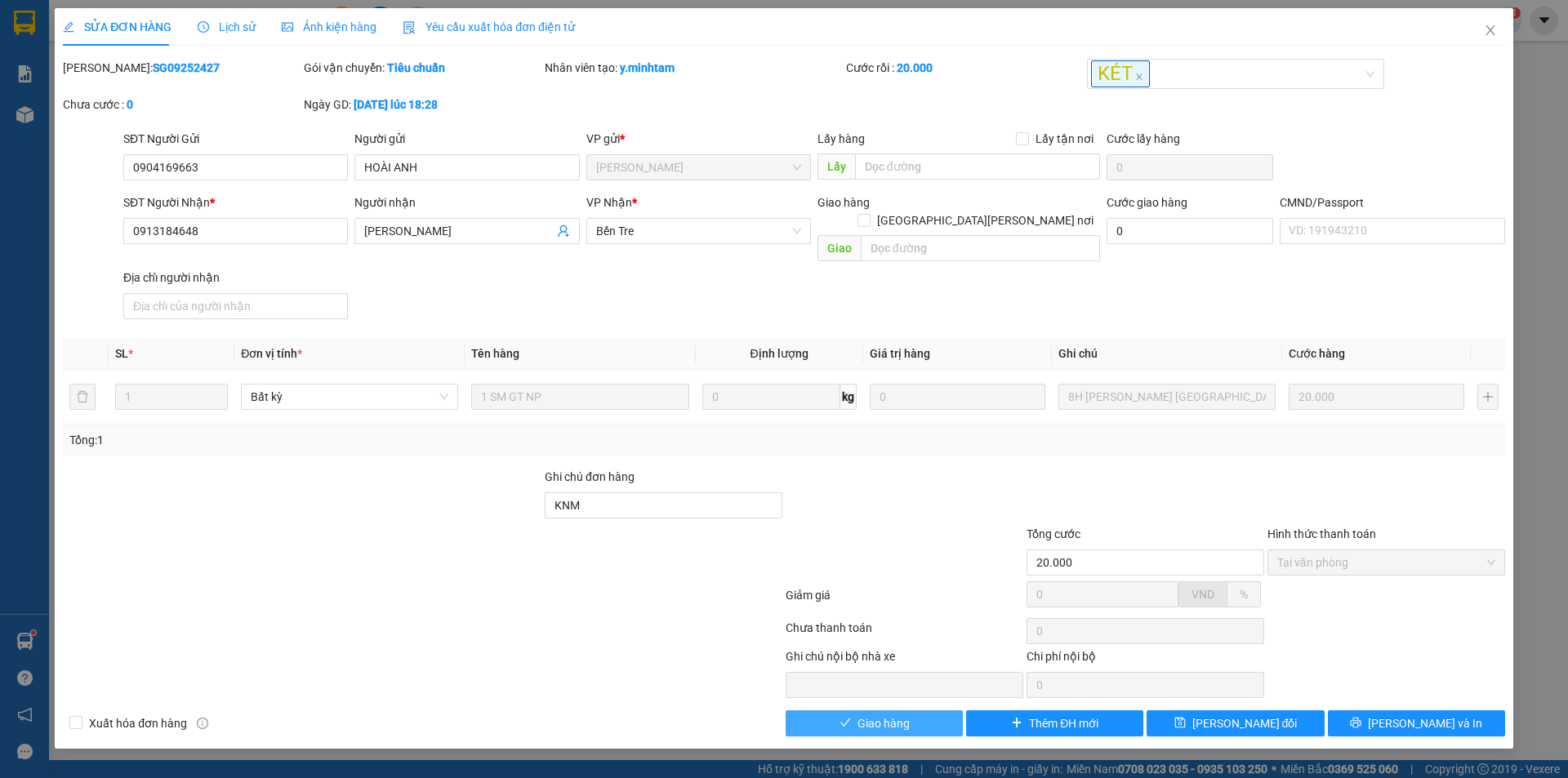
click at [879, 714] on span "Giao hàng" at bounding box center [883, 723] width 52 height 18
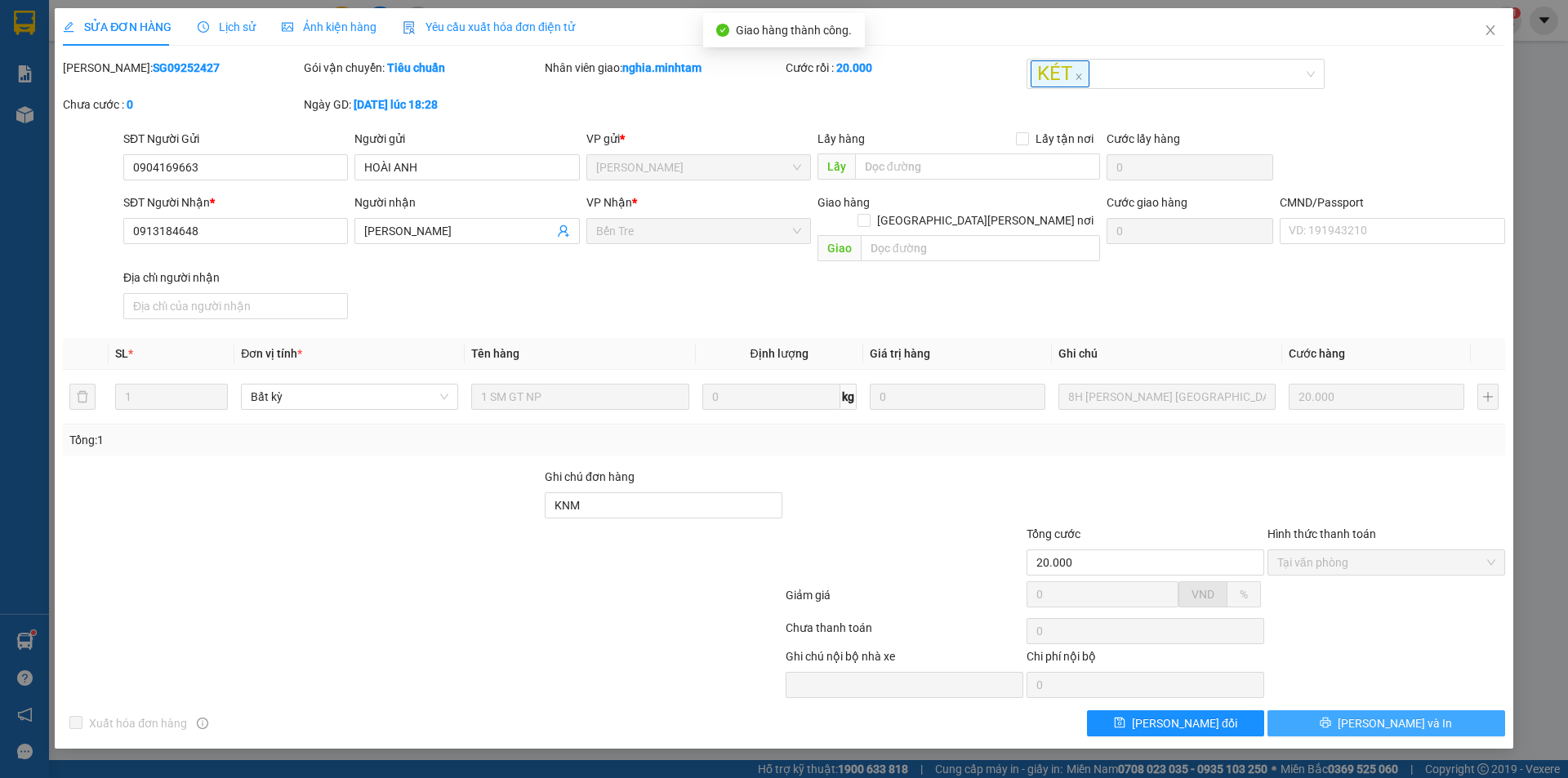
click at [1374, 714] on span "[PERSON_NAME] và In" at bounding box center [1395, 723] width 114 height 18
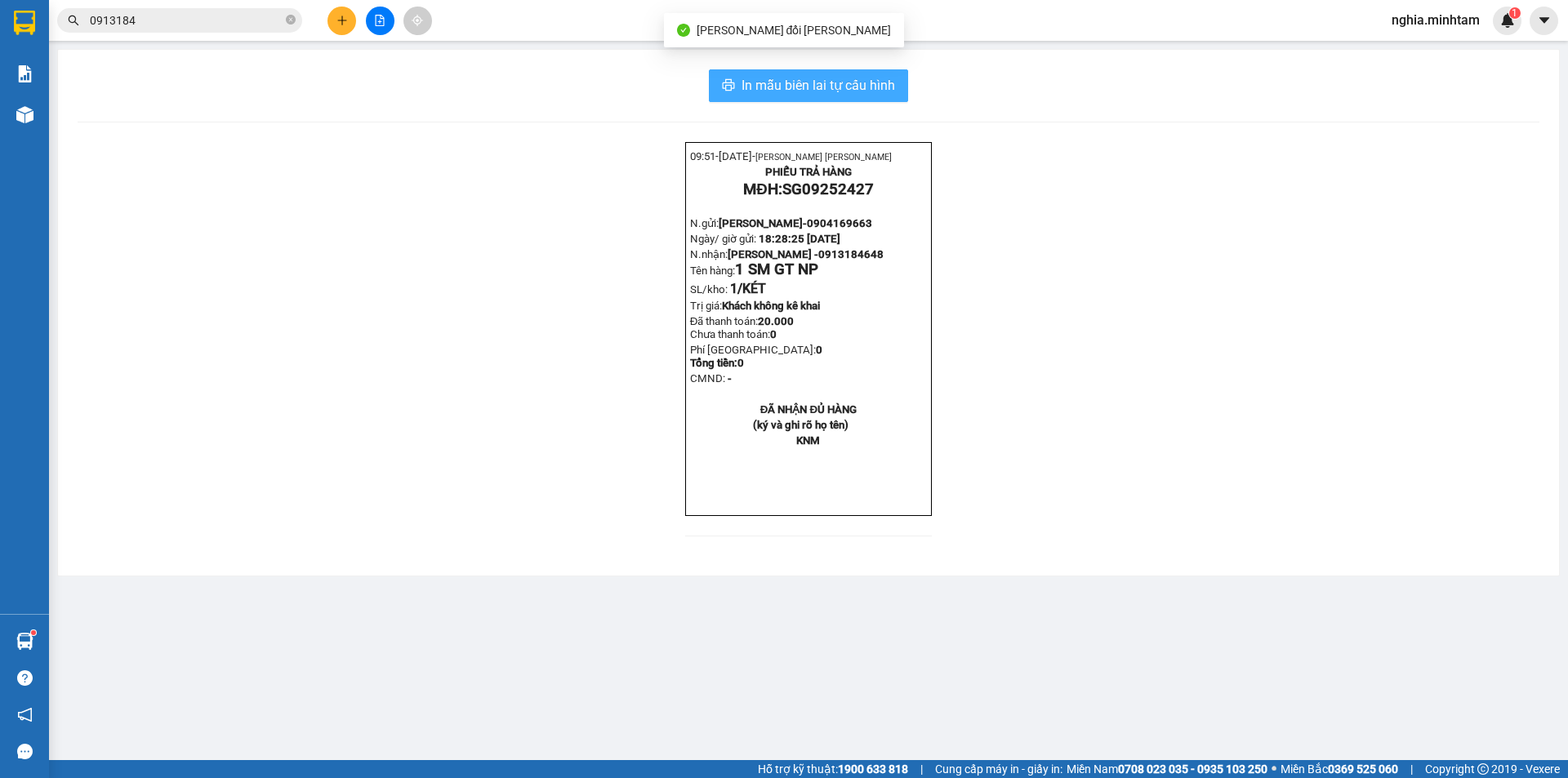
click at [879, 83] on span "In mẫu biên lai tự cấu hình" at bounding box center [819, 85] width 153 height 20
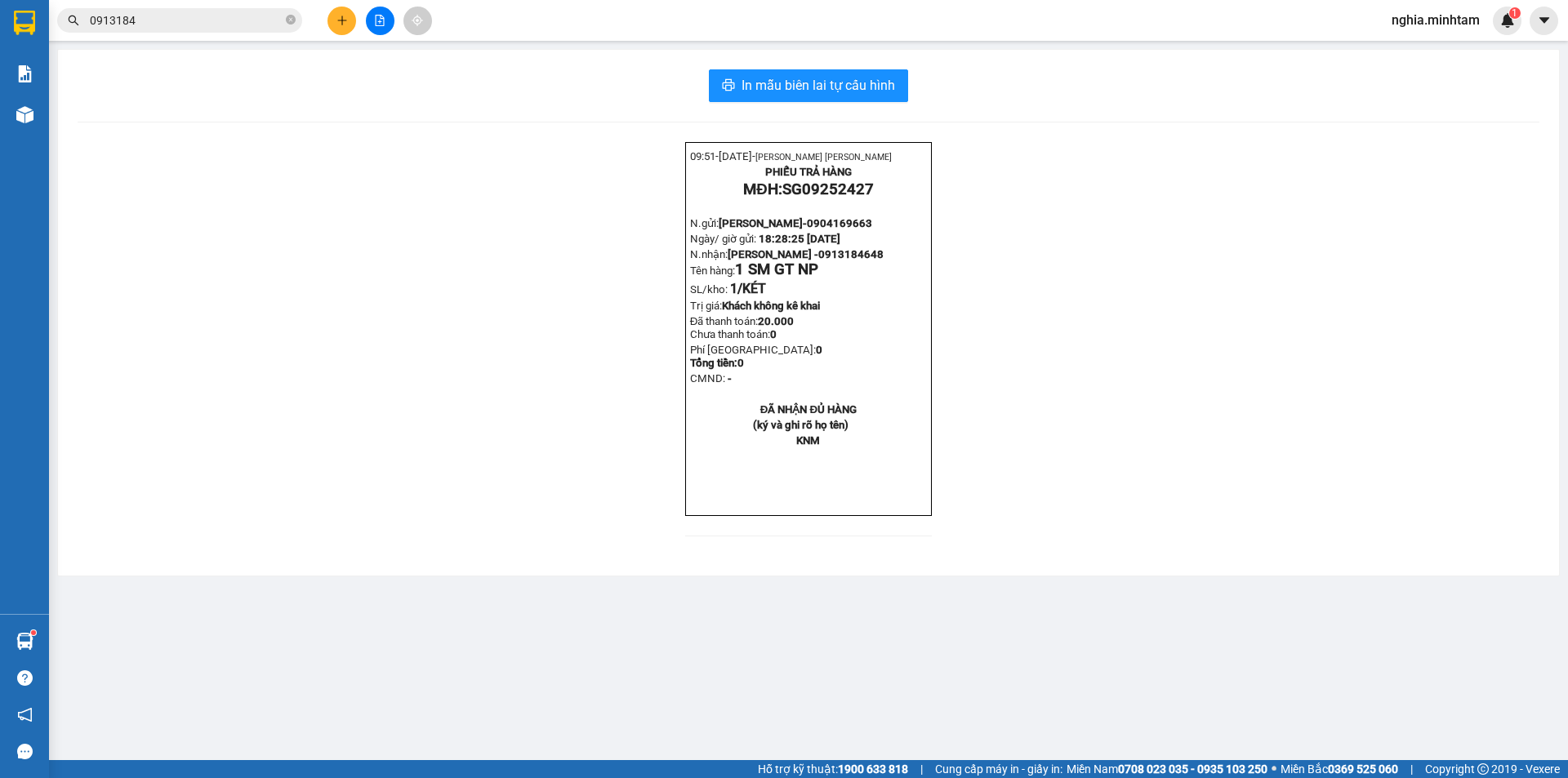
click at [216, 14] on input "0913184" at bounding box center [186, 20] width 193 height 18
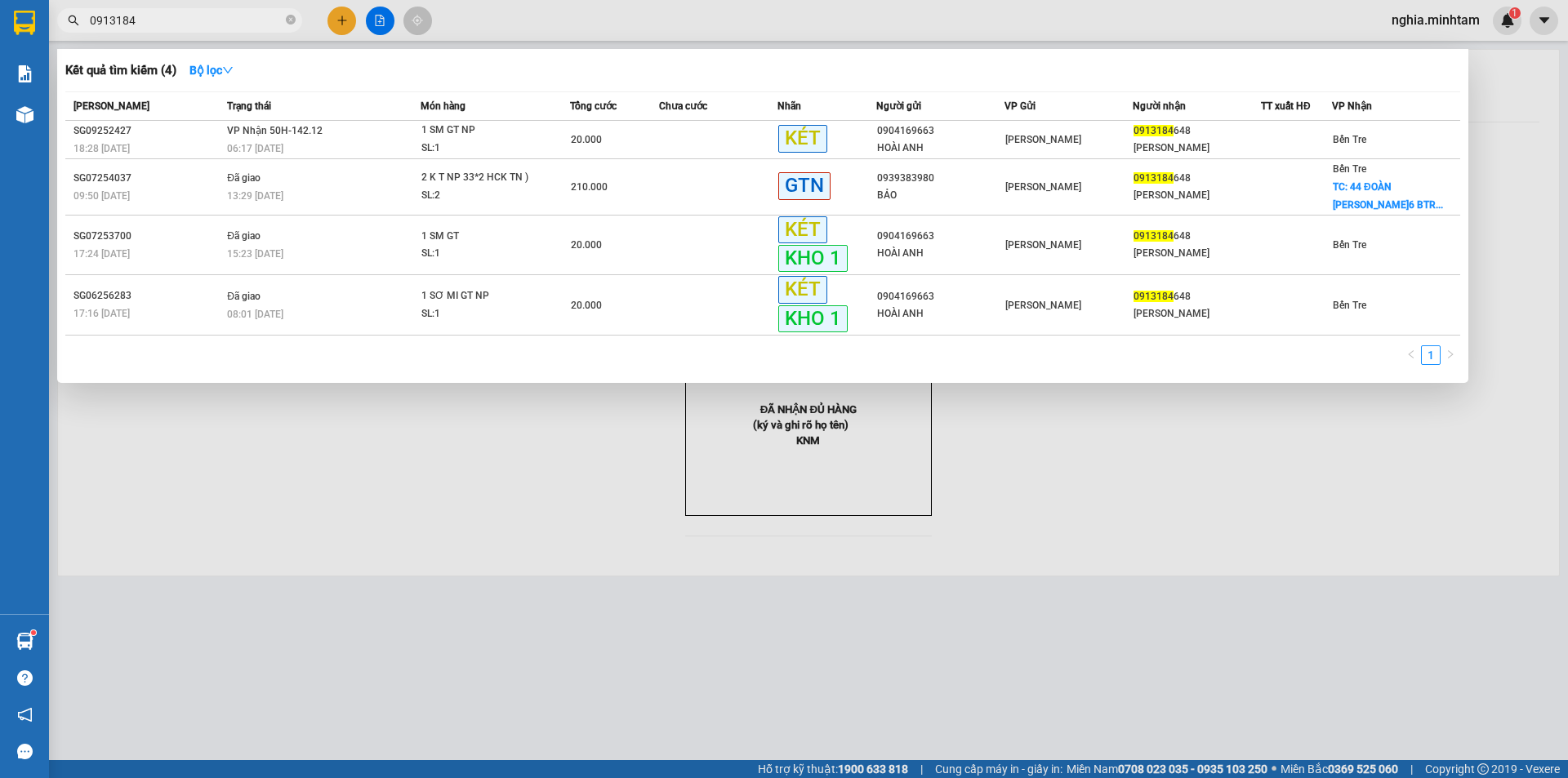
click at [216, 14] on input "0913184" at bounding box center [186, 20] width 193 height 18
type input "6989"
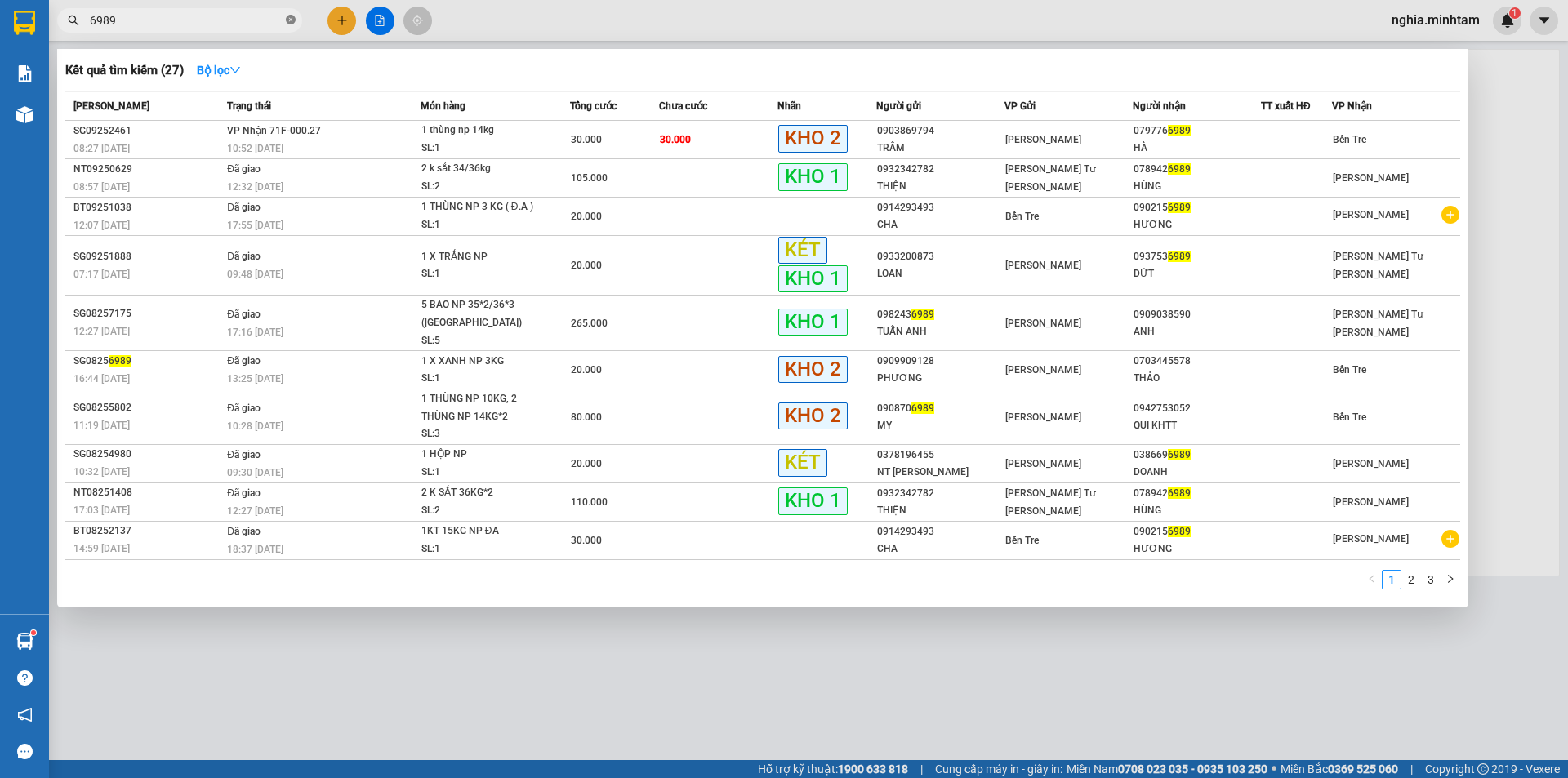
click at [290, 21] on icon "close-circle" at bounding box center [290, 19] width 9 height 9
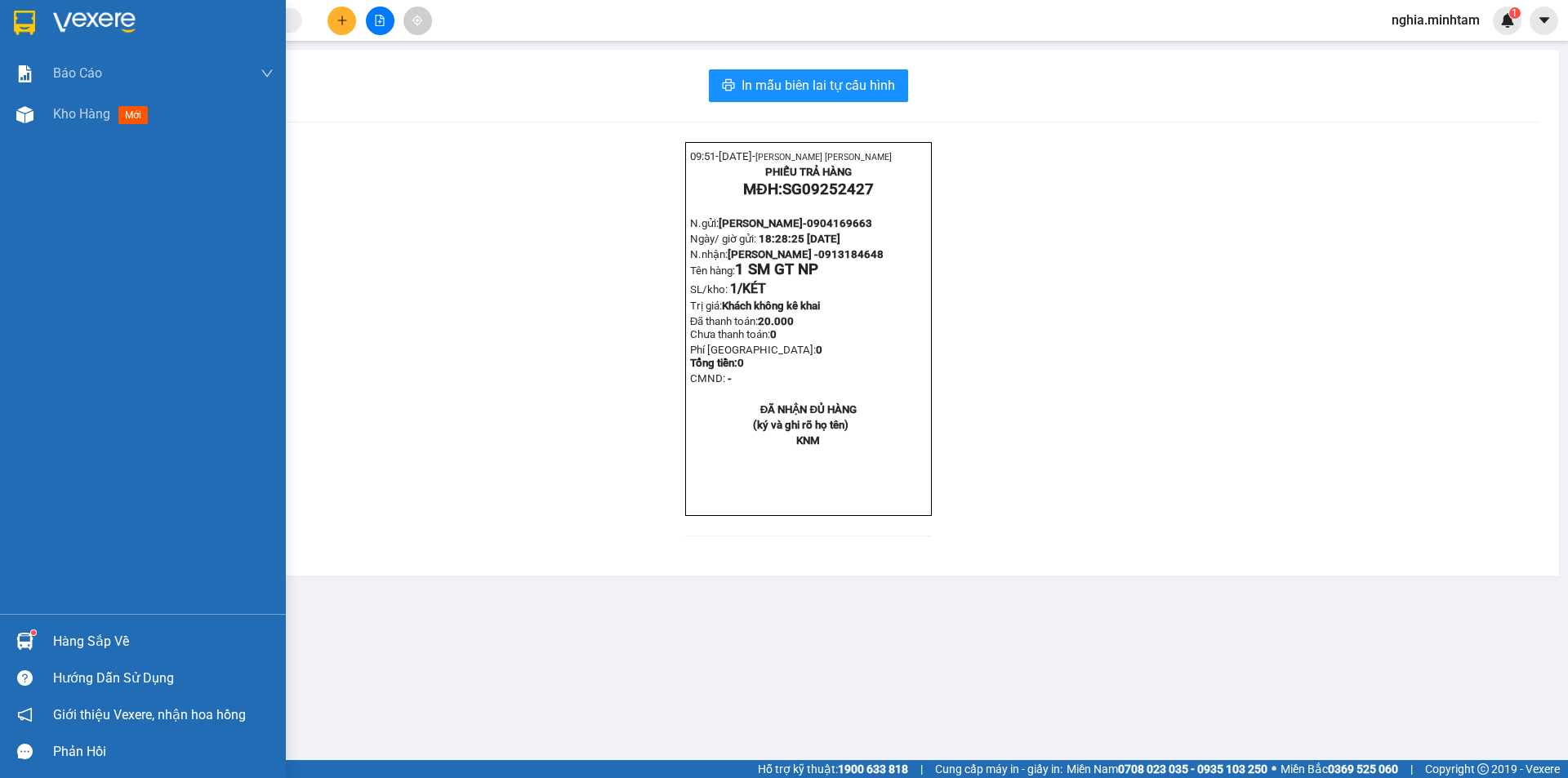
click at [46, 643] on div "Hàng sắp về" at bounding box center [142, 641] width 286 height 37
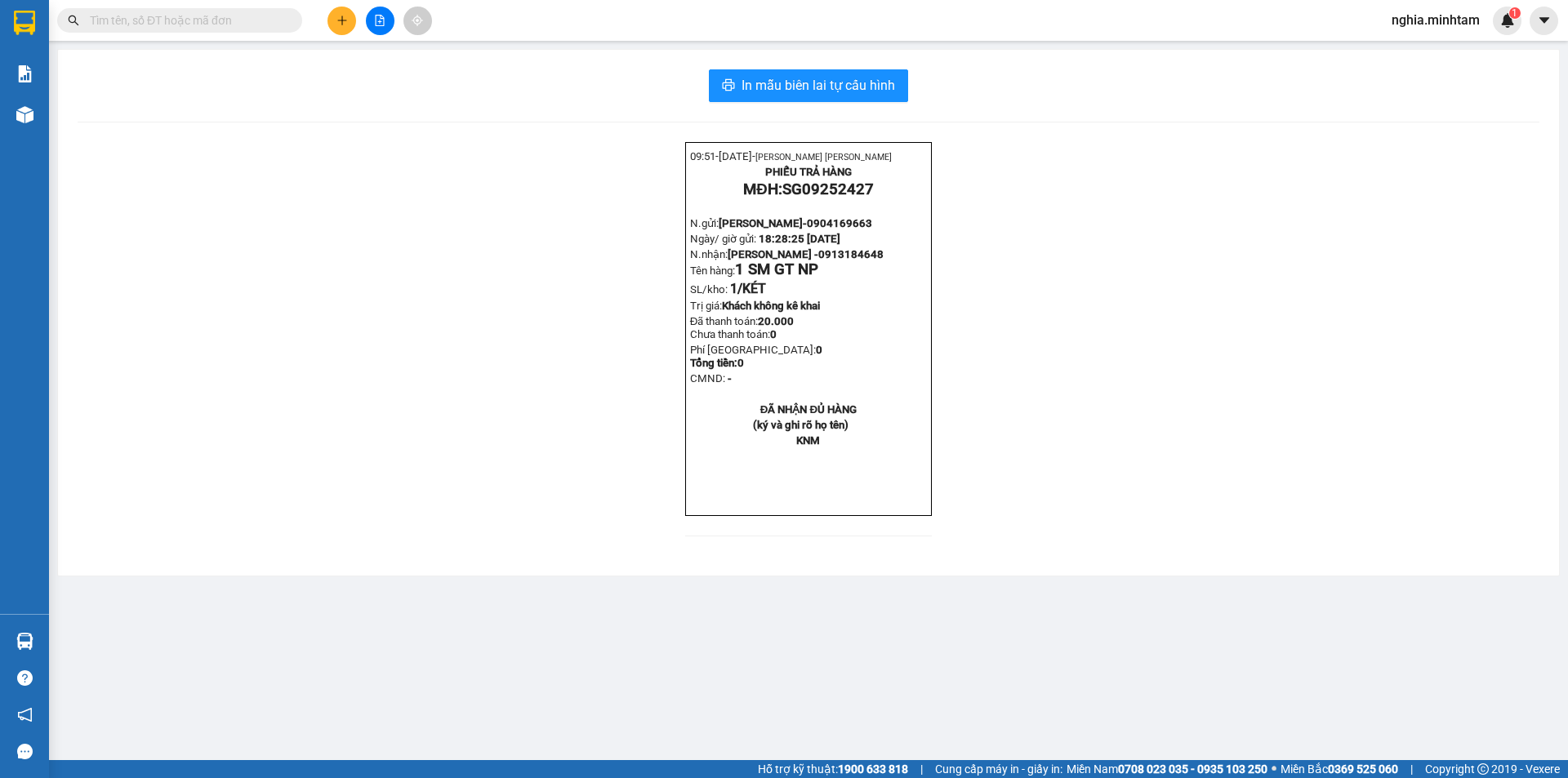
click at [379, 351] on section "Kết quả [PERSON_NAME] ( 27 ) Bộ lọc Mã ĐH Trạng thái Món hàng Tổng [PERSON_NAME…" at bounding box center [784, 389] width 1568 height 778
